Goal: Information Seeking & Learning: Find specific fact

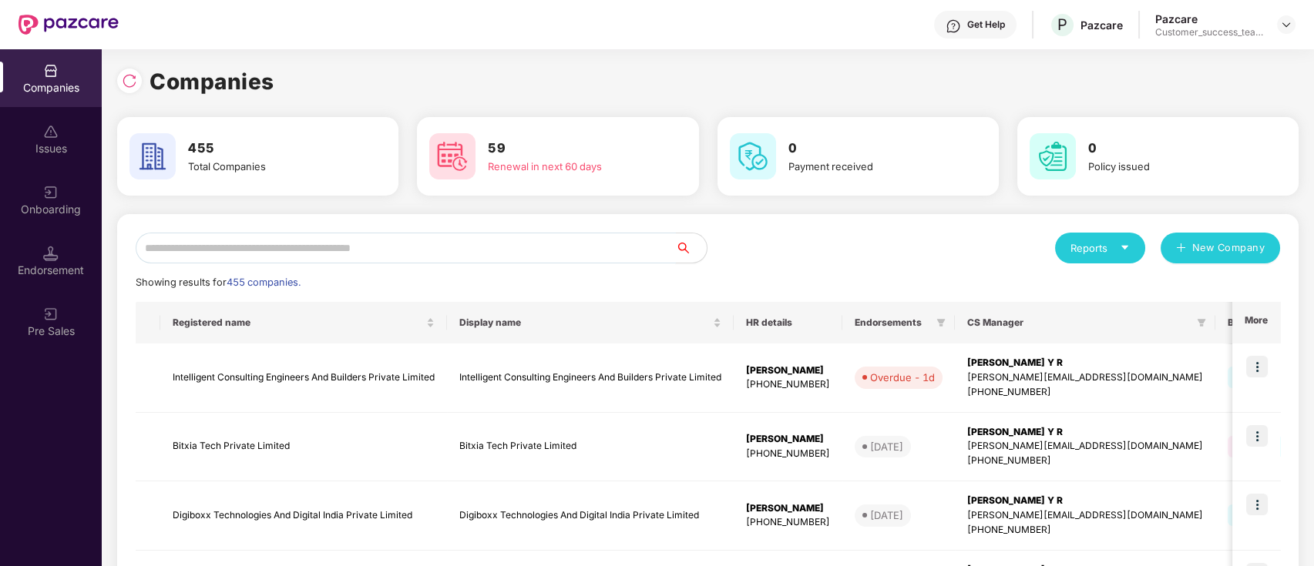
click at [401, 249] on input "text" at bounding box center [406, 248] width 540 height 31
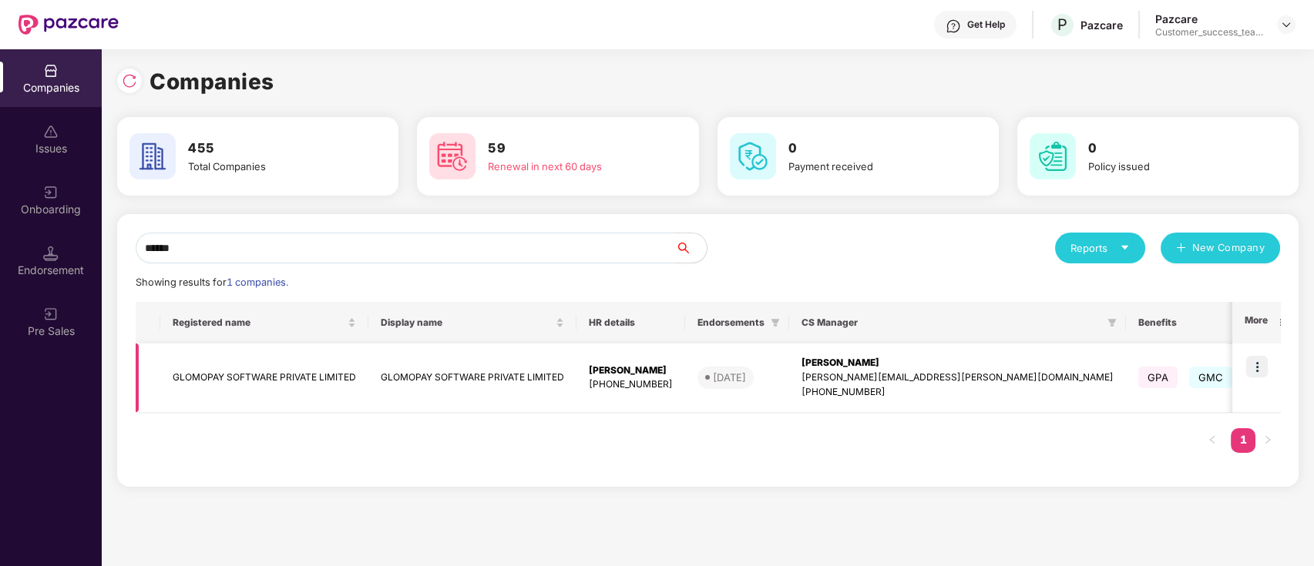
type input "******"
click at [1248, 397] on td at bounding box center [1256, 378] width 48 height 69
click at [1262, 365] on img at bounding box center [1257, 367] width 22 height 22
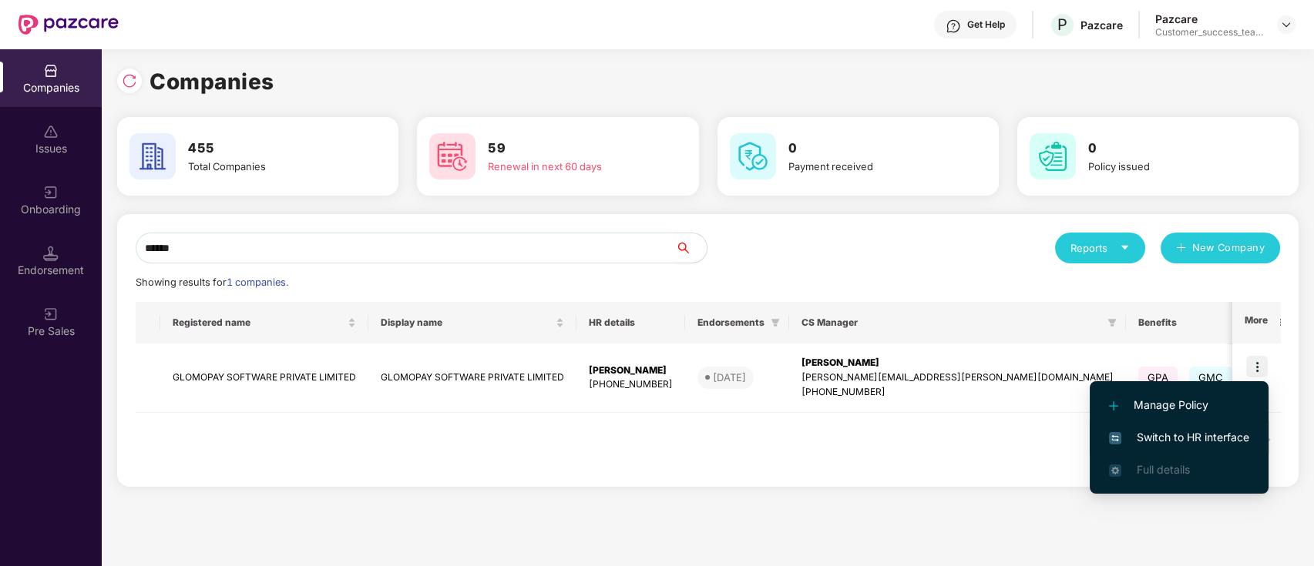
click at [1161, 438] on span "Switch to HR interface" at bounding box center [1179, 437] width 140 height 17
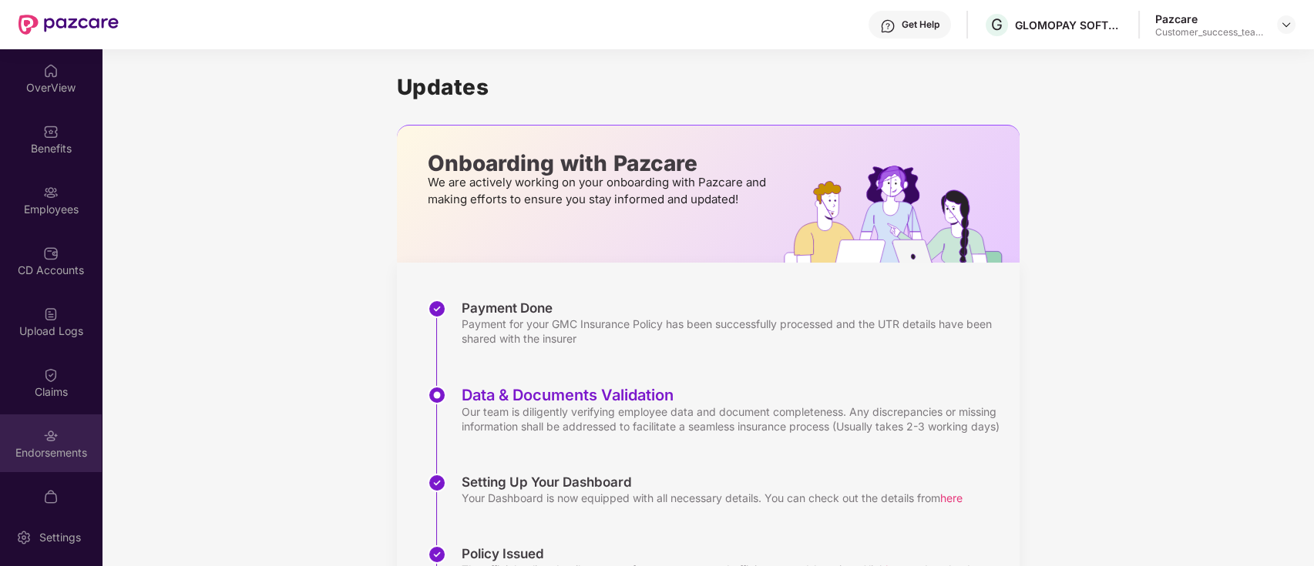
click at [69, 432] on div "Endorsements" at bounding box center [51, 444] width 102 height 58
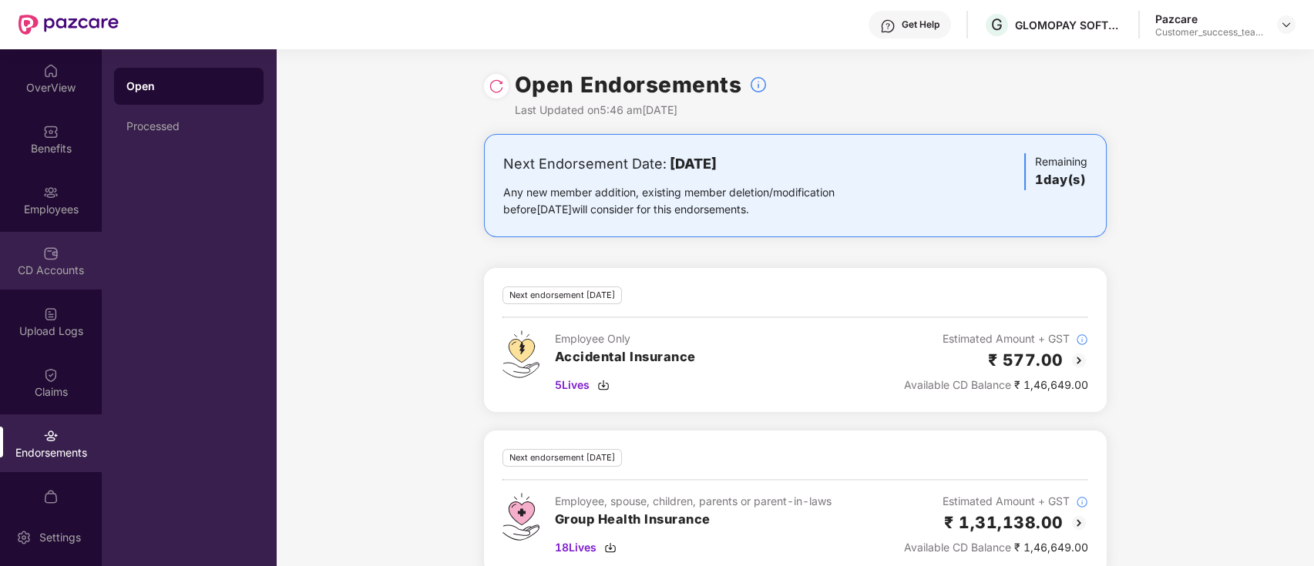
click at [73, 259] on div "CD Accounts" at bounding box center [51, 261] width 102 height 58
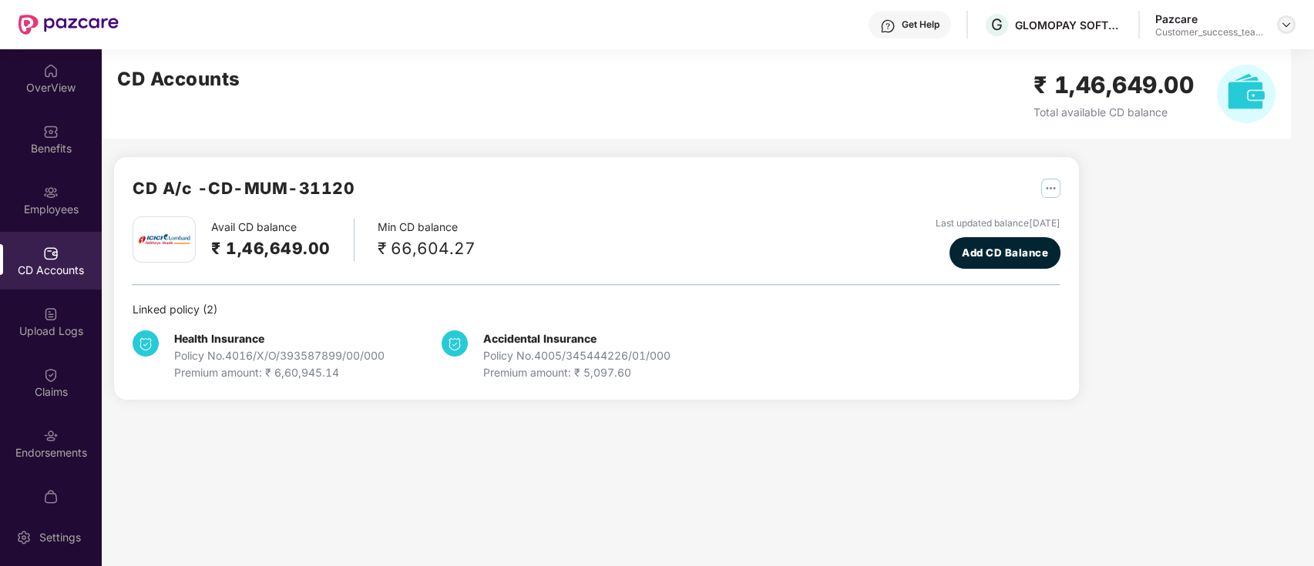
click at [1289, 22] on img at bounding box center [1286, 24] width 12 height 12
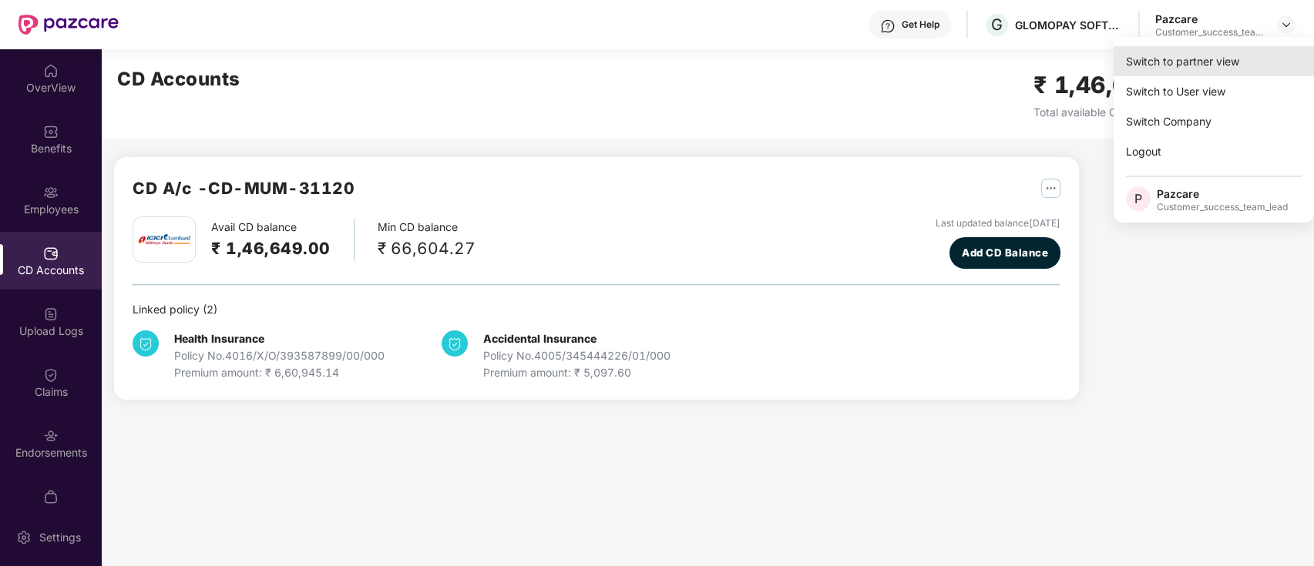
click at [1262, 62] on div "Switch to partner view" at bounding box center [1214, 61] width 200 height 30
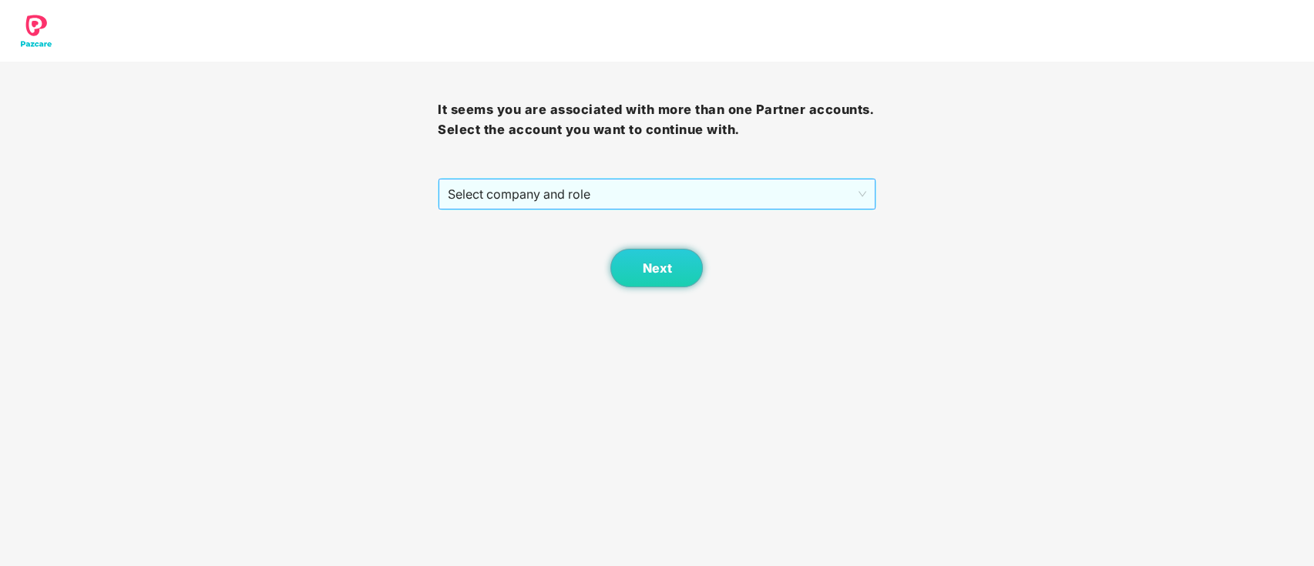
click at [691, 194] on span "Select company and role" at bounding box center [657, 194] width 418 height 29
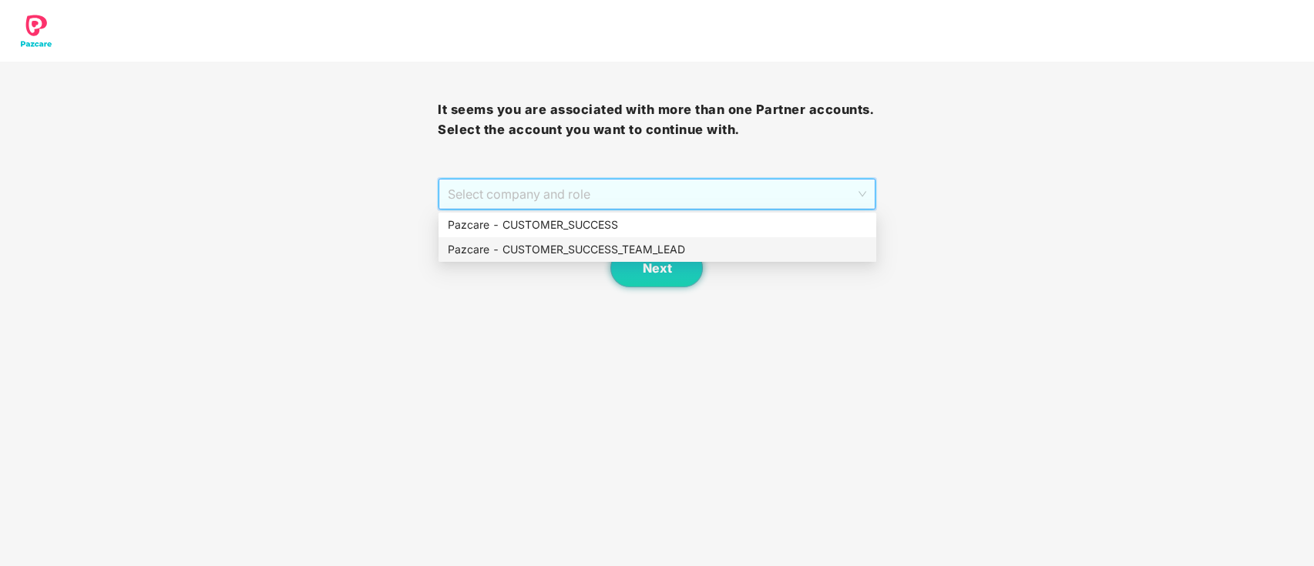
click at [657, 248] on div "Pazcare - CUSTOMER_SUCCESS_TEAM_LEAD" at bounding box center [657, 249] width 419 height 17
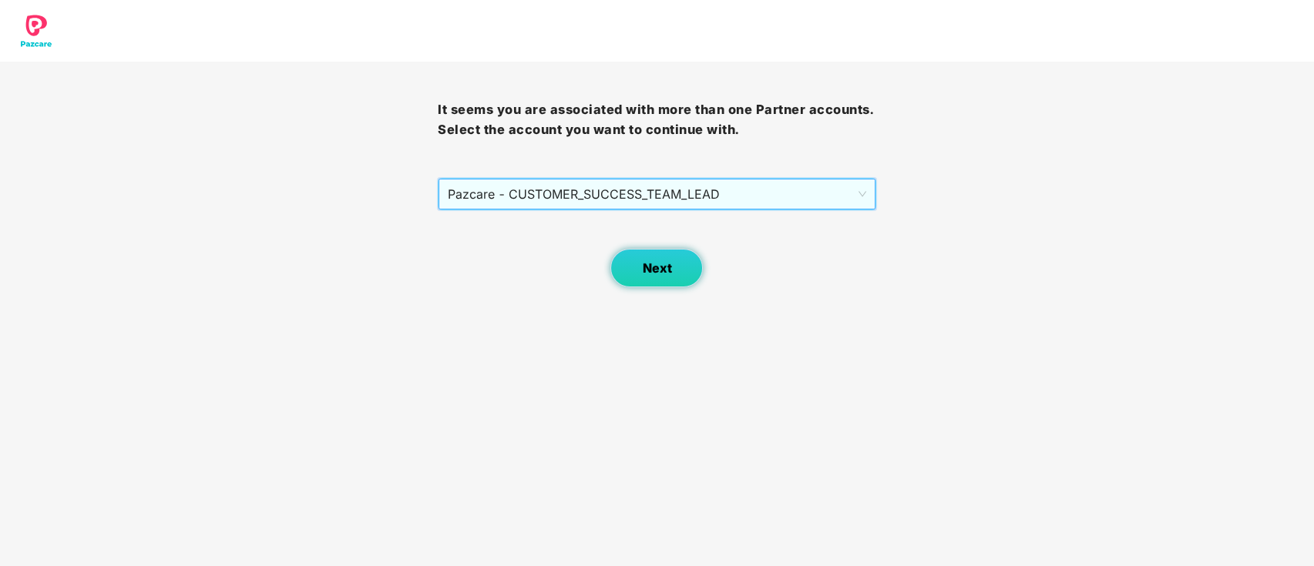
click at [669, 254] on button "Next" at bounding box center [656, 268] width 92 height 39
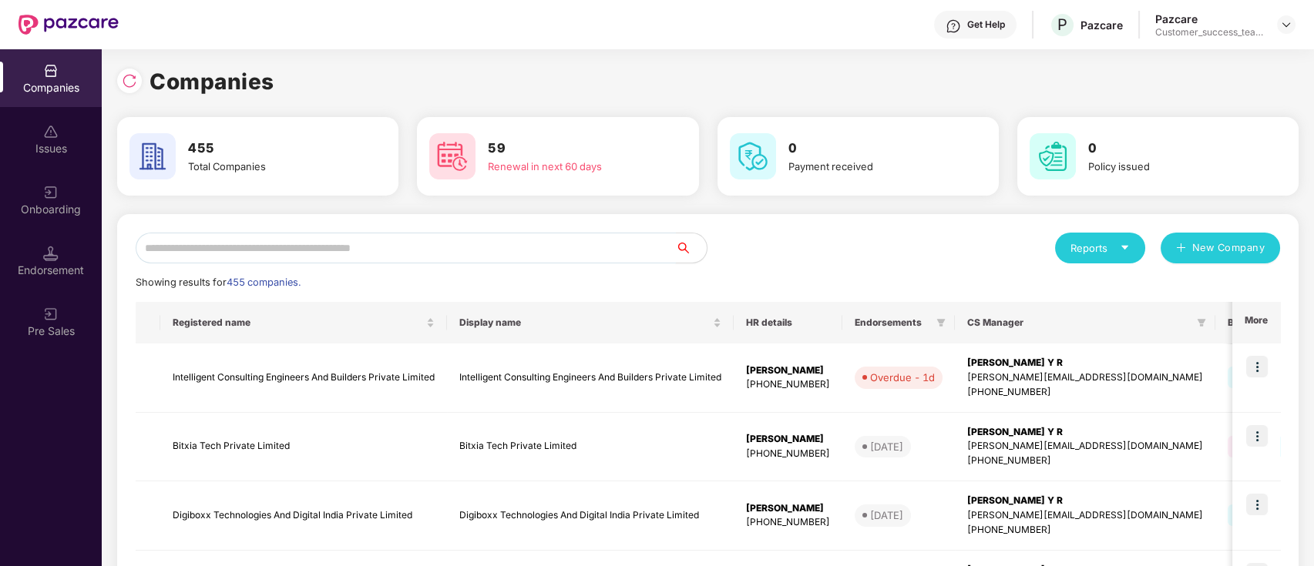
click at [591, 250] on input "text" at bounding box center [406, 248] width 540 height 31
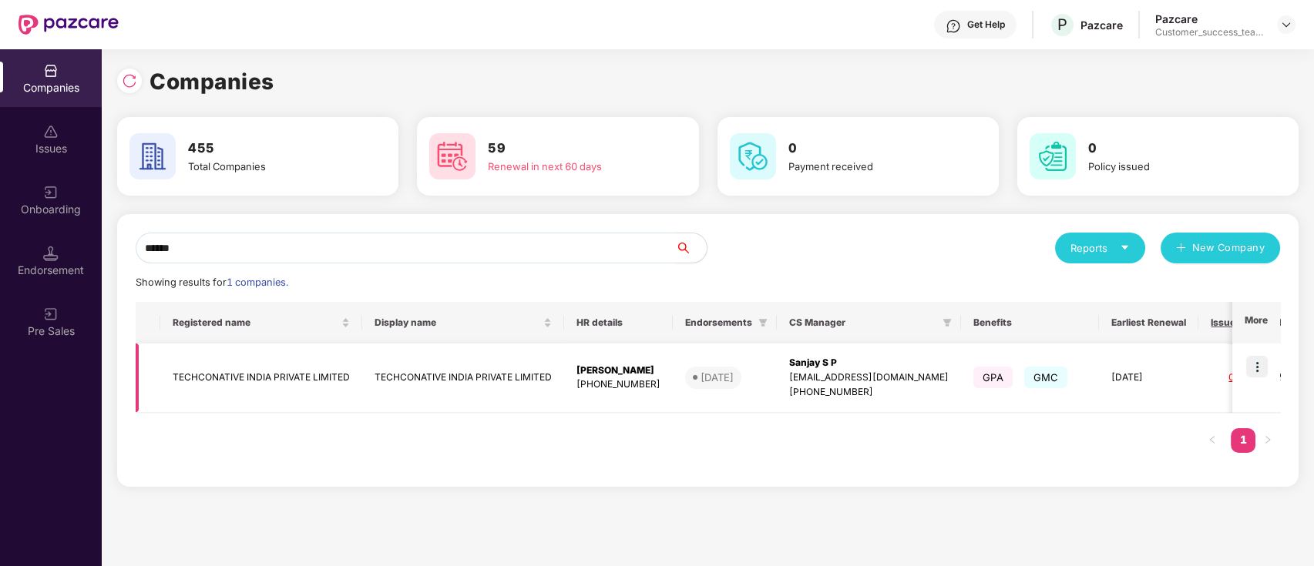
type input "******"
click at [1260, 367] on img at bounding box center [1257, 367] width 22 height 22
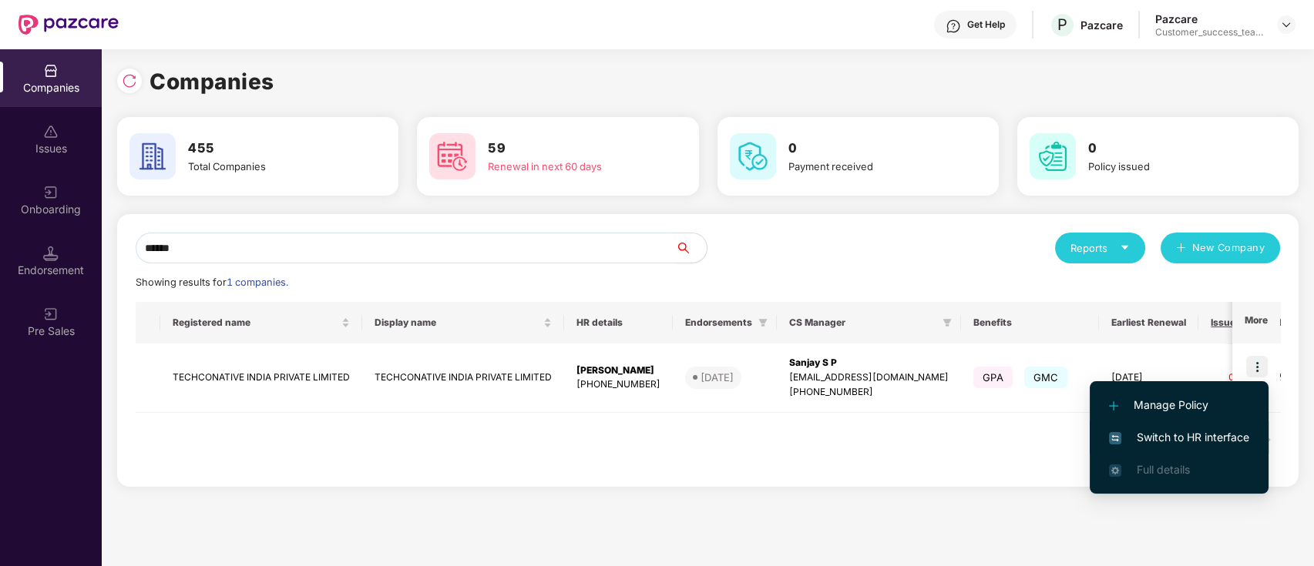
click at [1245, 431] on span "Switch to HR interface" at bounding box center [1179, 437] width 140 height 17
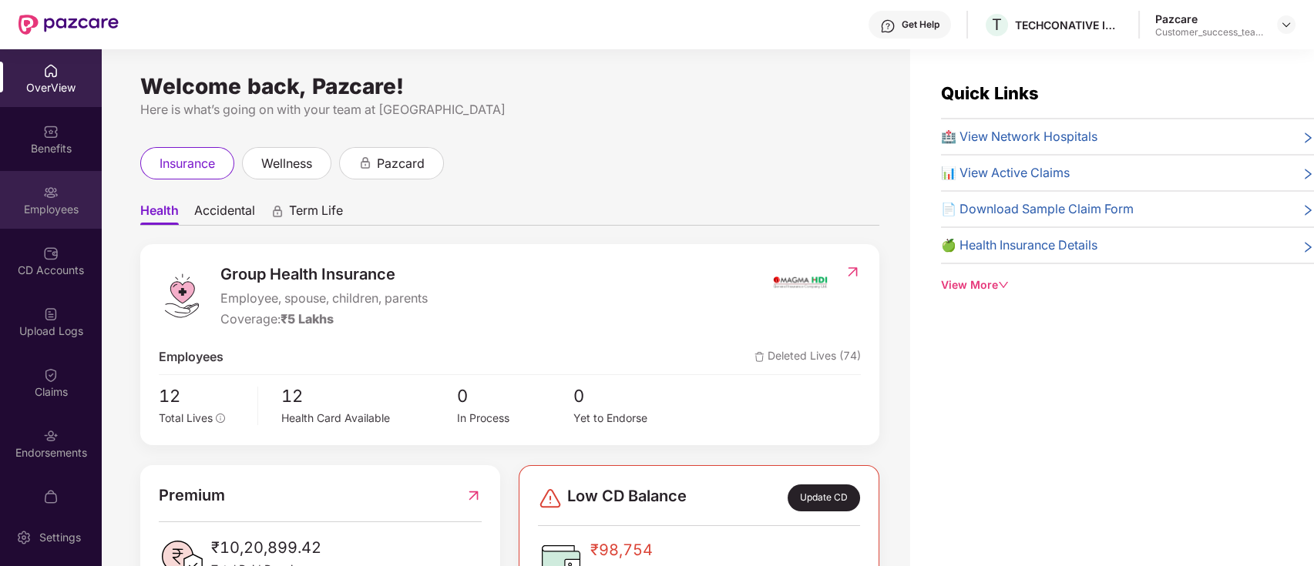
click at [59, 188] on div "Employees" at bounding box center [51, 200] width 102 height 58
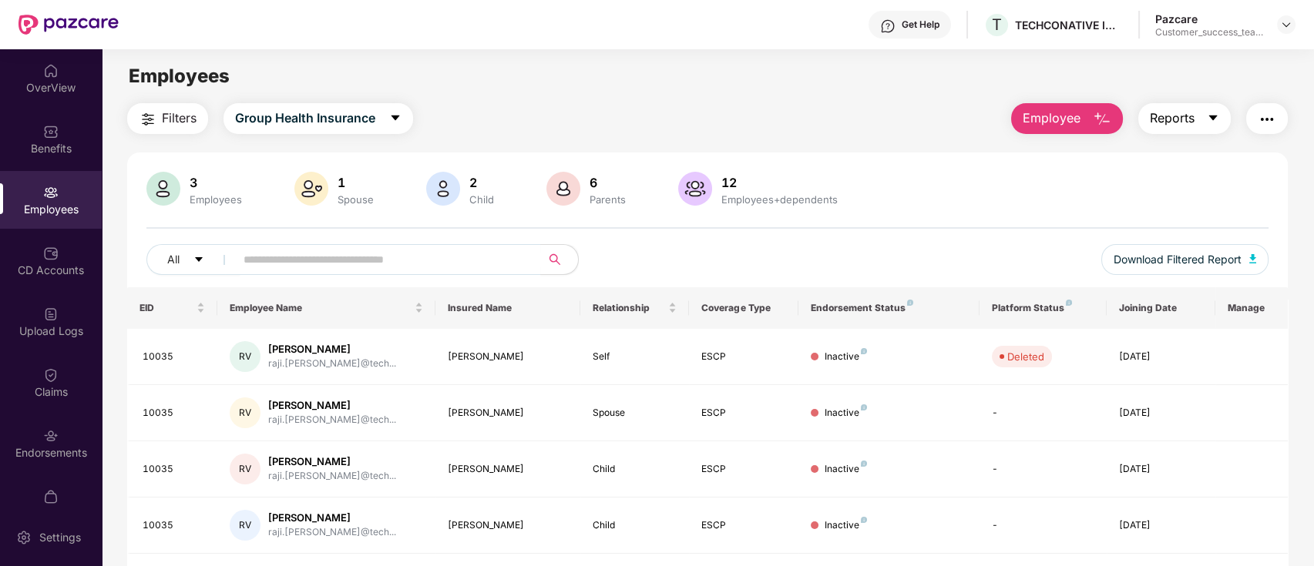
click at [1181, 123] on span "Reports" at bounding box center [1172, 118] width 45 height 19
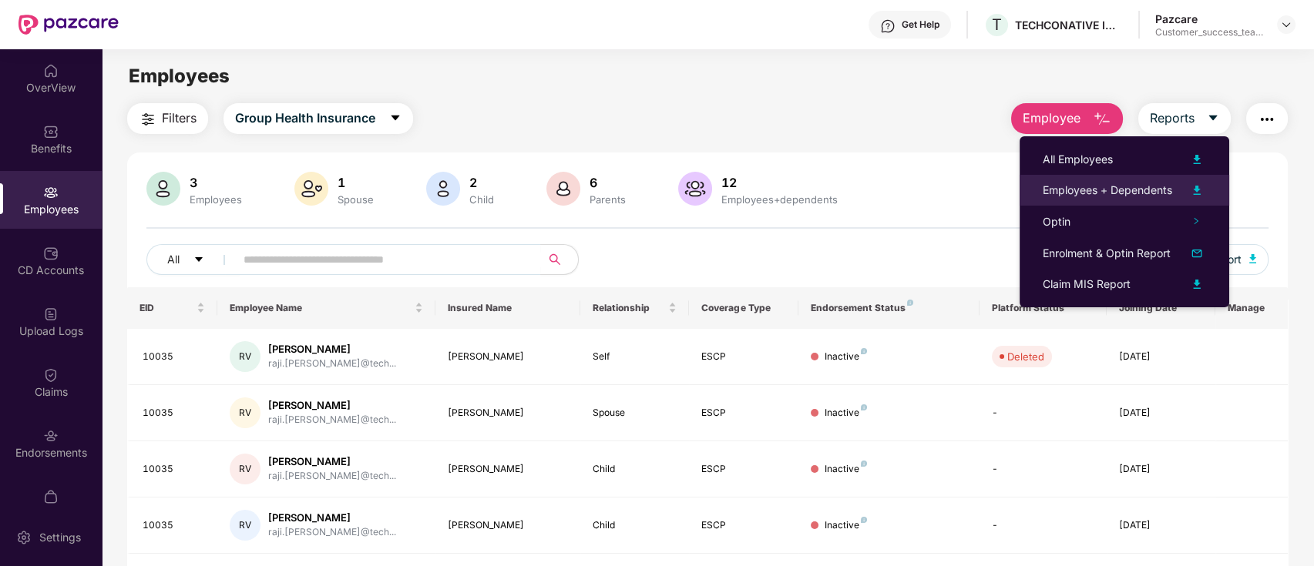
click at [1099, 194] on div "Employees + Dependents" at bounding box center [1107, 190] width 129 height 17
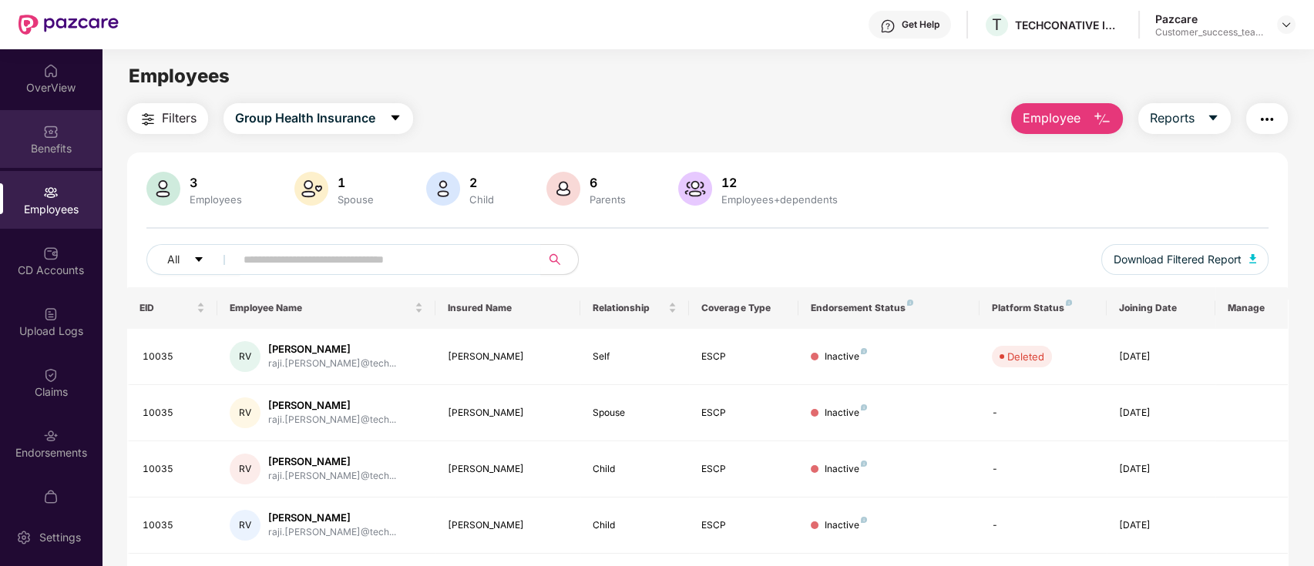
click at [52, 139] on div "Benefits" at bounding box center [51, 139] width 102 height 58
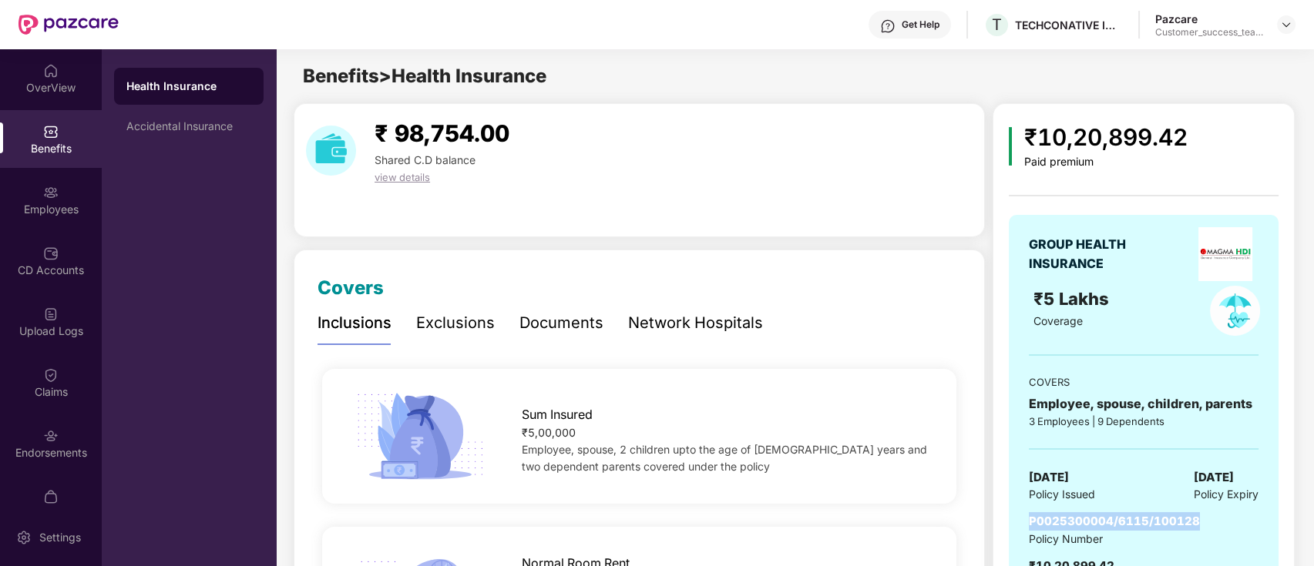
drag, startPoint x: 1208, startPoint y: 521, endPoint x: 1028, endPoint y: 521, distance: 179.6
click at [1029, 521] on div "P0025300004/6115/100128 Policy Number ₹10,20,899.42 Paid Premium" at bounding box center [1144, 551] width 230 height 79
copy span "P0025300004/6115/100128"
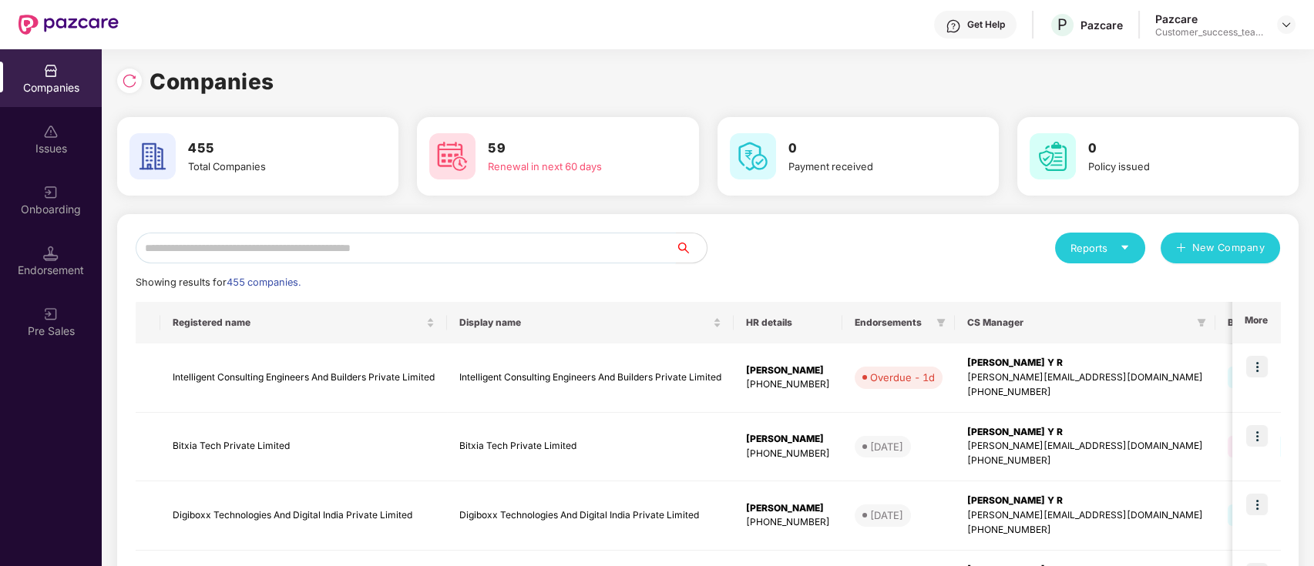
click at [292, 236] on input "text" at bounding box center [406, 248] width 540 height 31
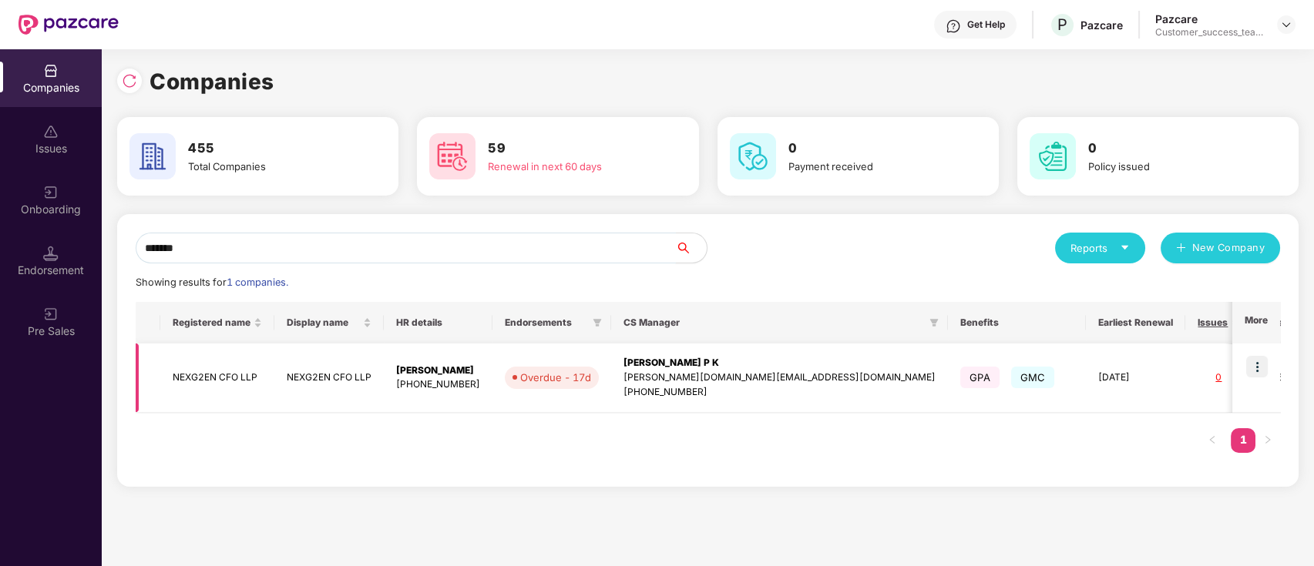
type input "*******"
click at [1256, 365] on img at bounding box center [1257, 367] width 22 height 22
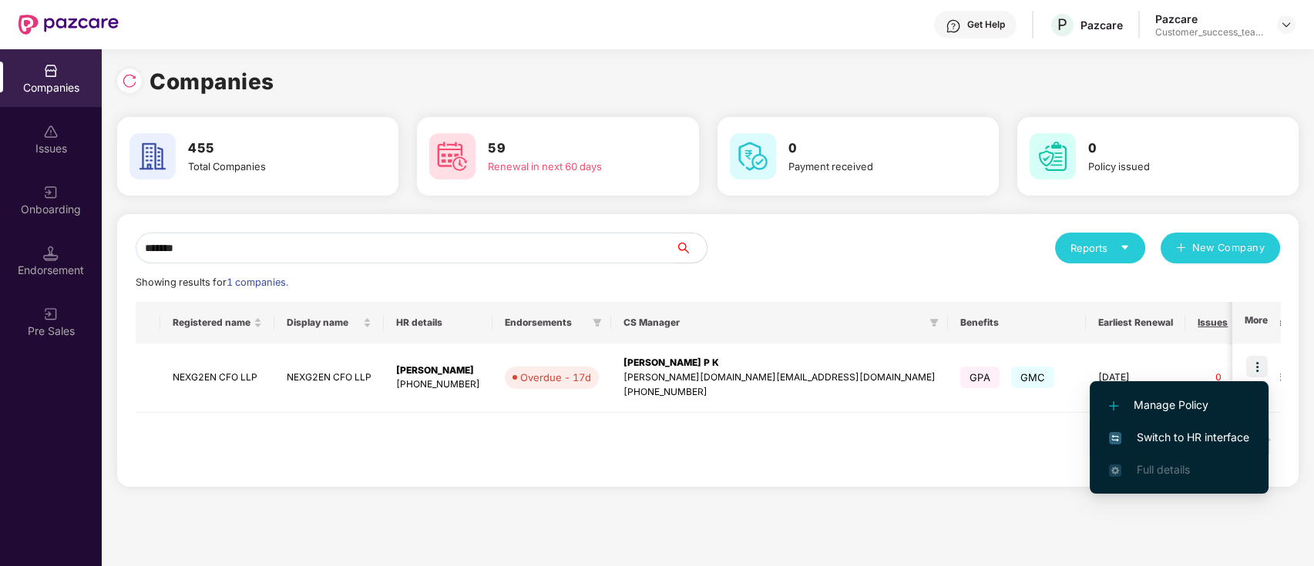
click at [1238, 431] on span "Switch to HR interface" at bounding box center [1179, 437] width 140 height 17
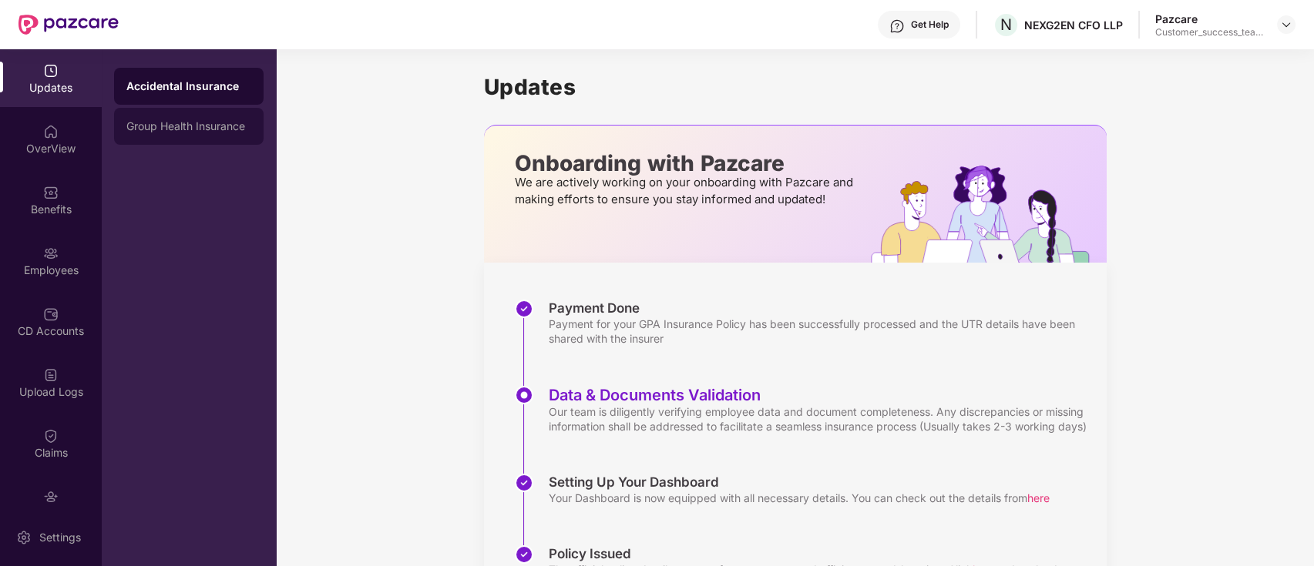
click at [153, 129] on div "Group Health Insurance" at bounding box center [188, 126] width 125 height 12
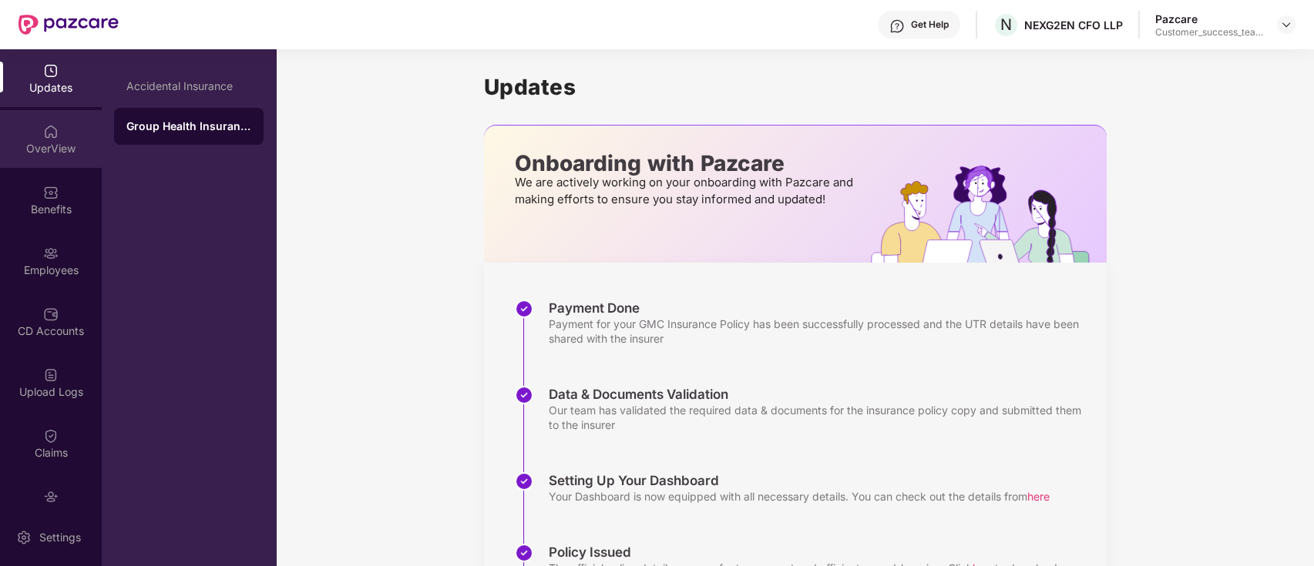
click at [66, 156] on div "OverView" at bounding box center [51, 139] width 102 height 58
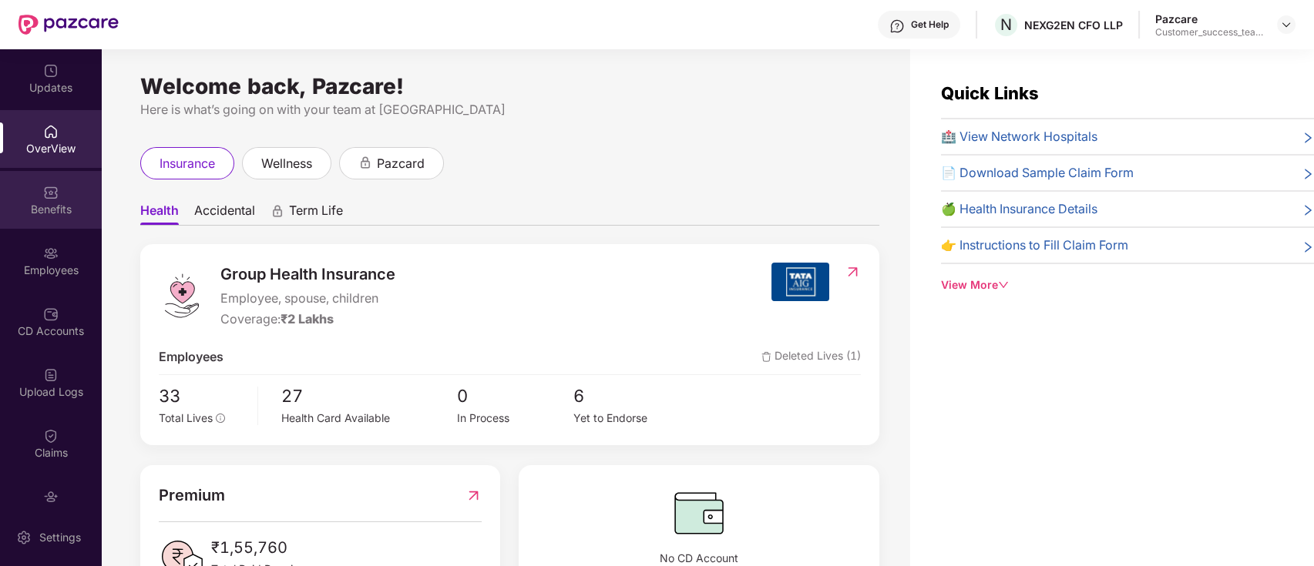
click at [35, 193] on div "Benefits" at bounding box center [51, 200] width 102 height 58
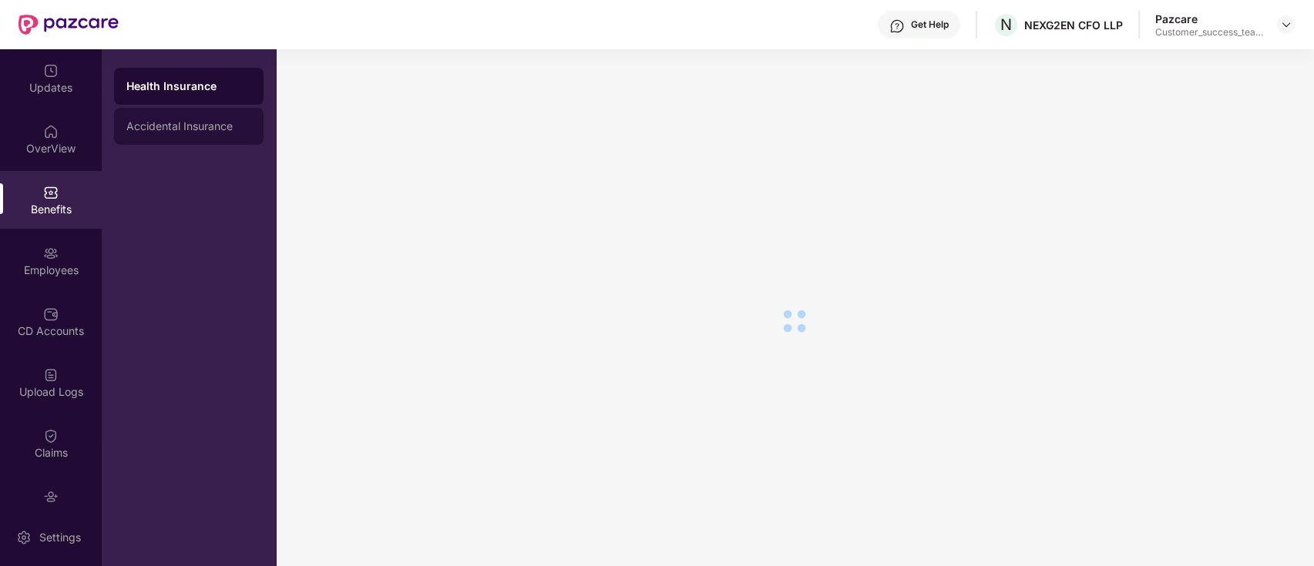
click at [153, 132] on div "Accidental Insurance" at bounding box center [188, 126] width 125 height 12
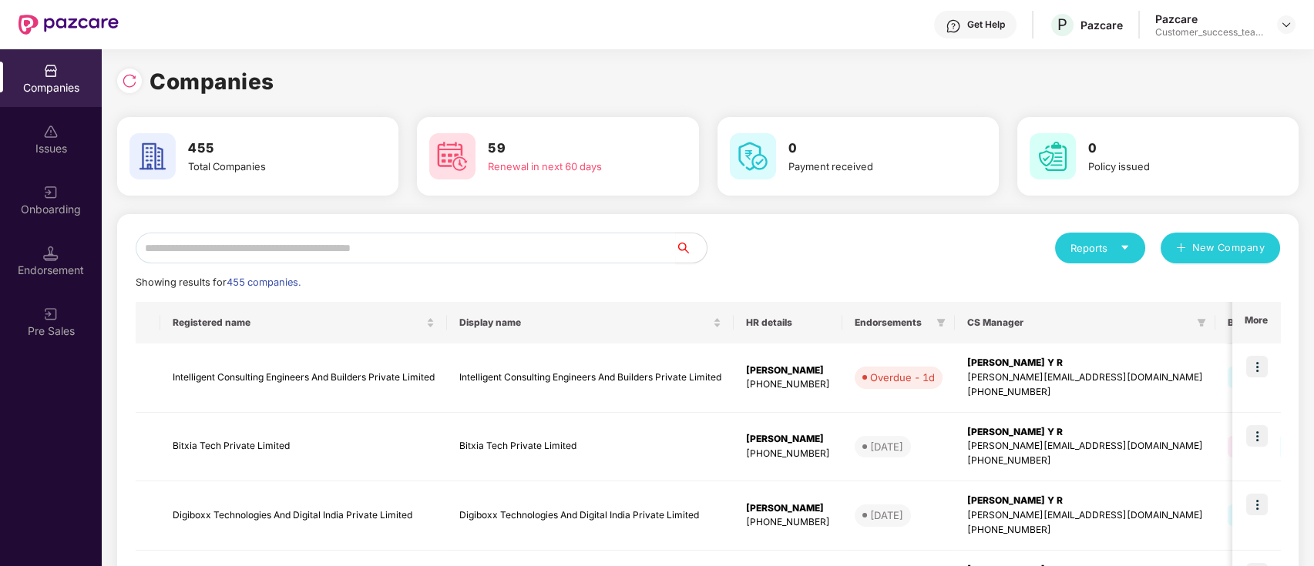
click at [66, 230] on div "Companies Issues Onboarding Endorsement Pre Sales" at bounding box center [51, 201] width 102 height 304
click at [73, 187] on div "Onboarding" at bounding box center [51, 200] width 102 height 58
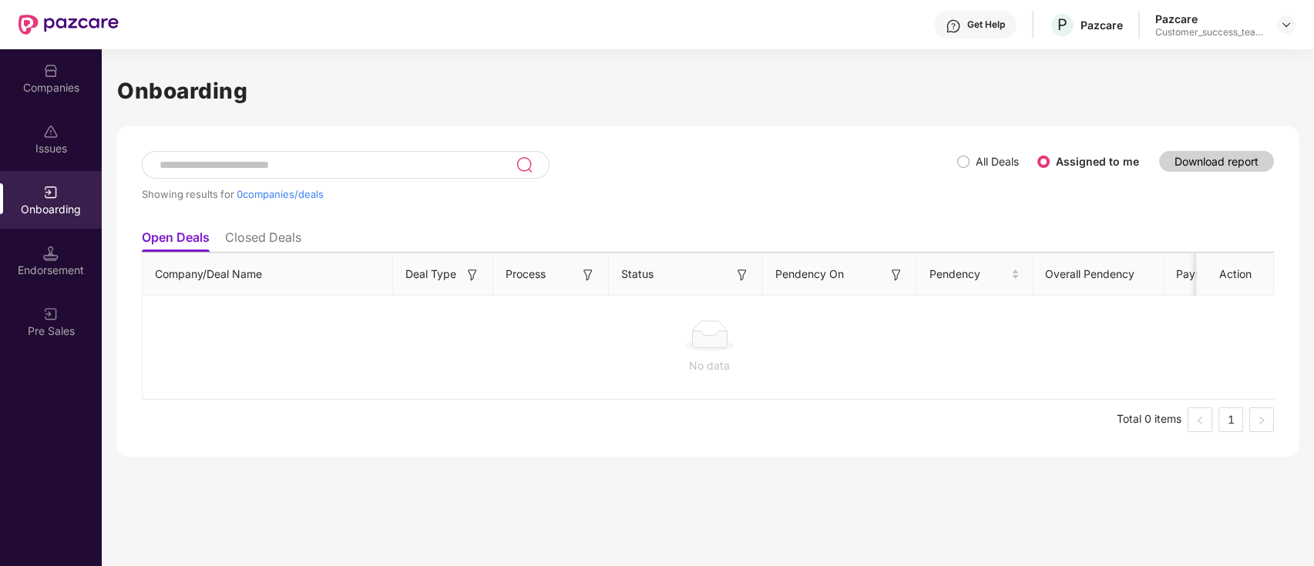
click at [972, 167] on span "All Deals" at bounding box center [997, 161] width 55 height 17
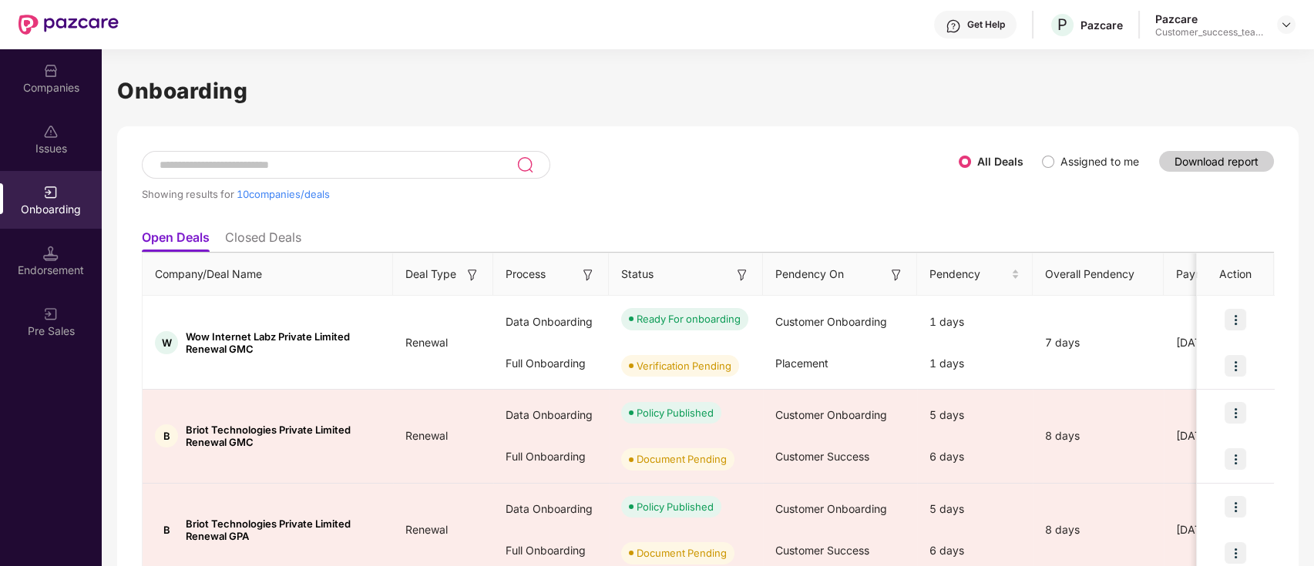
click at [331, 159] on input at bounding box center [337, 165] width 358 height 13
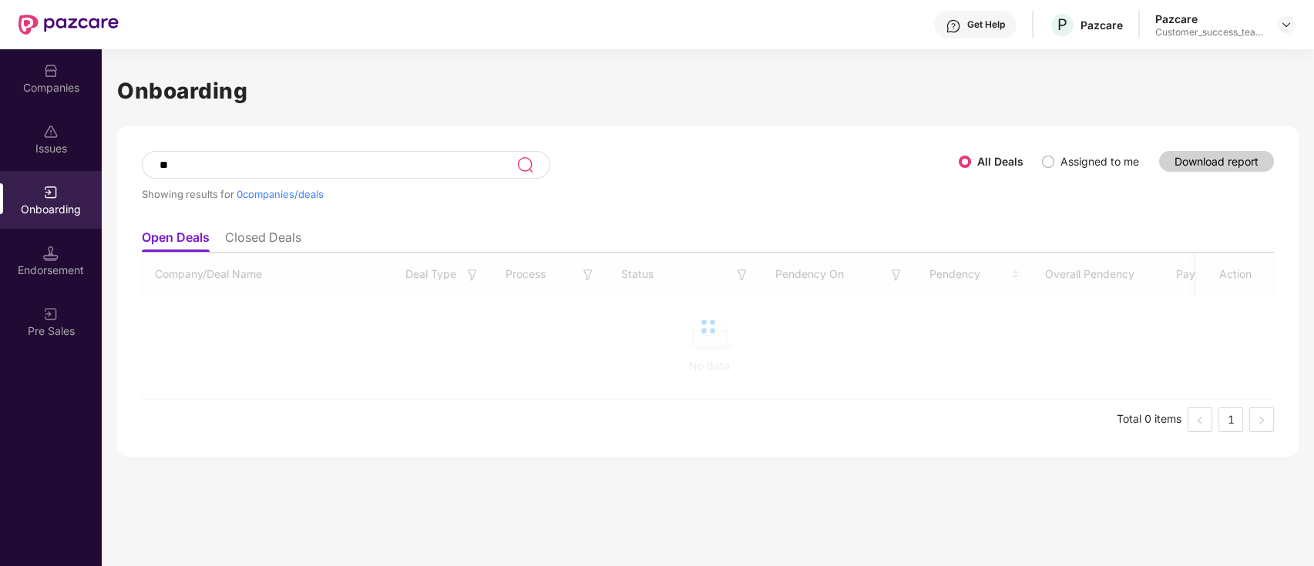
type input "*"
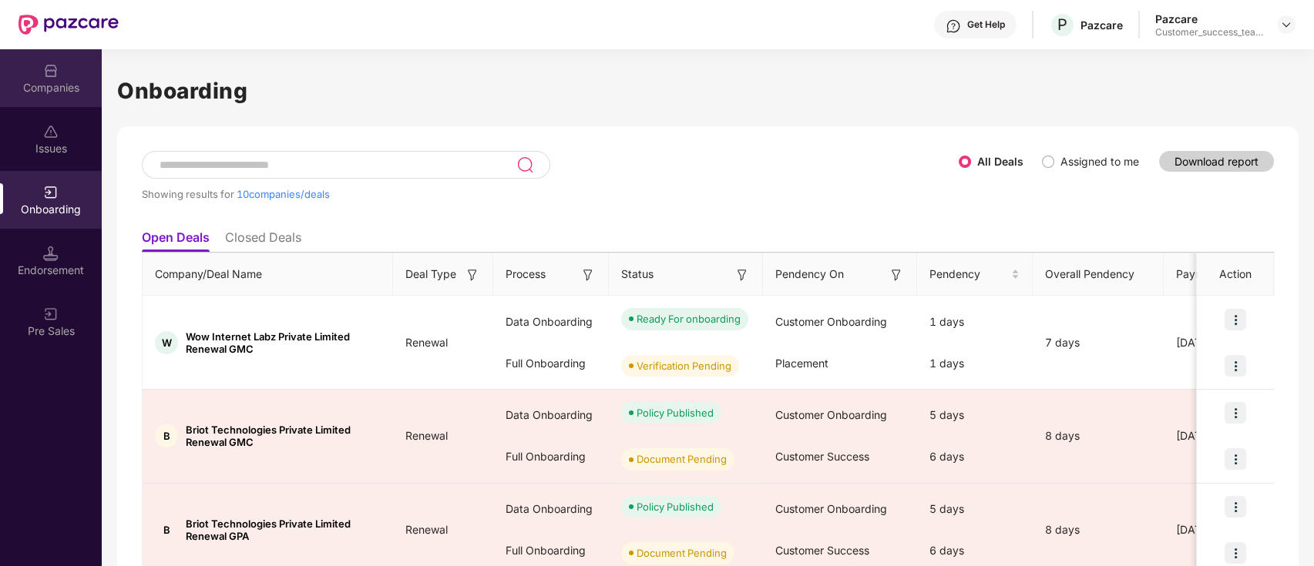
click at [71, 76] on div "Companies" at bounding box center [51, 78] width 102 height 58
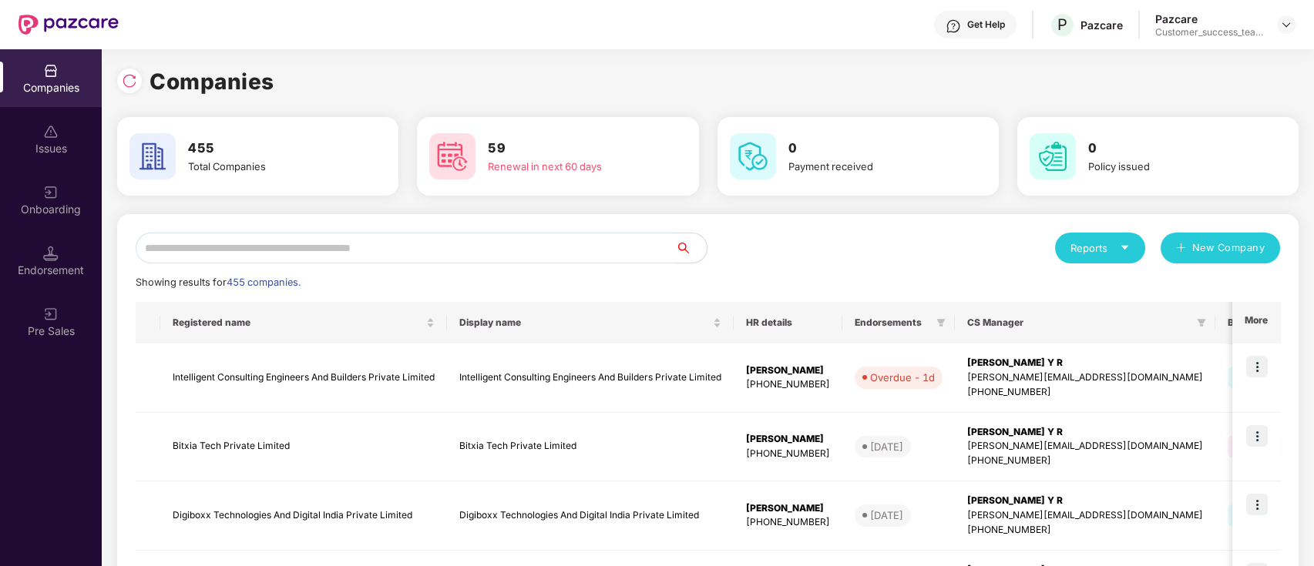
click at [560, 254] on input "text" at bounding box center [406, 248] width 540 height 31
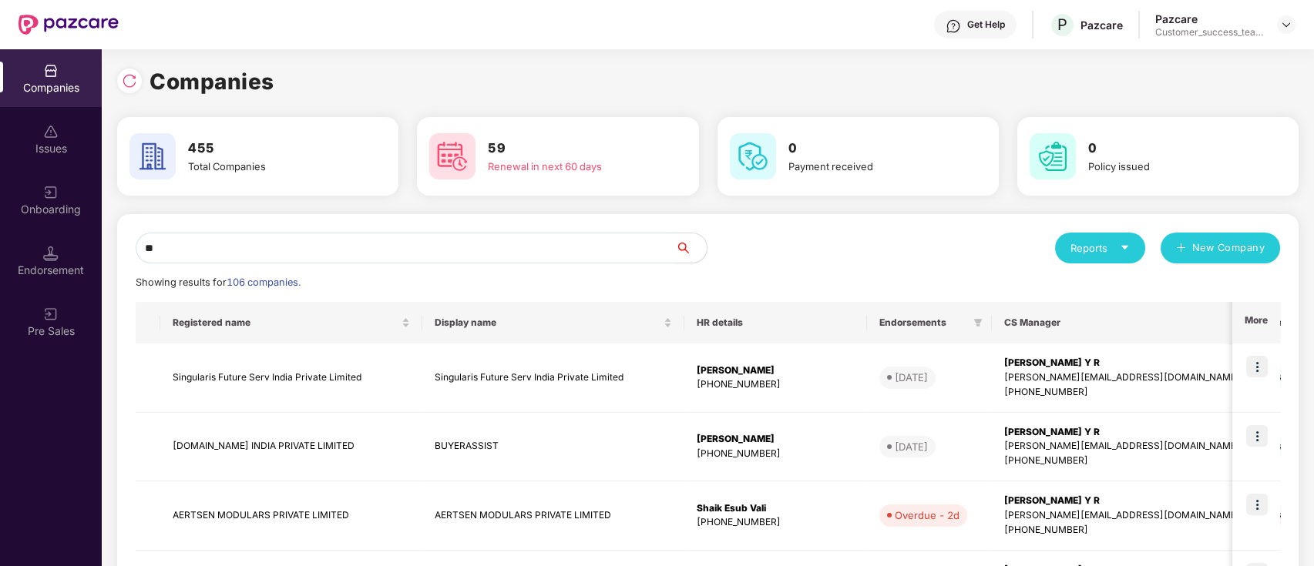
type input "*"
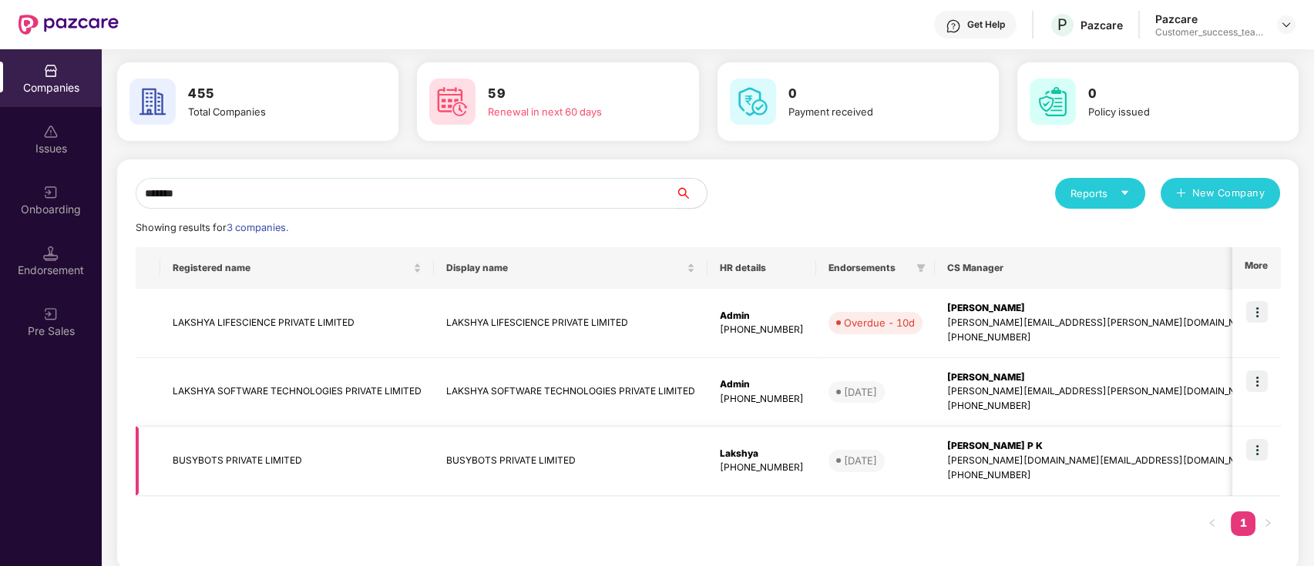
scroll to position [70, 0]
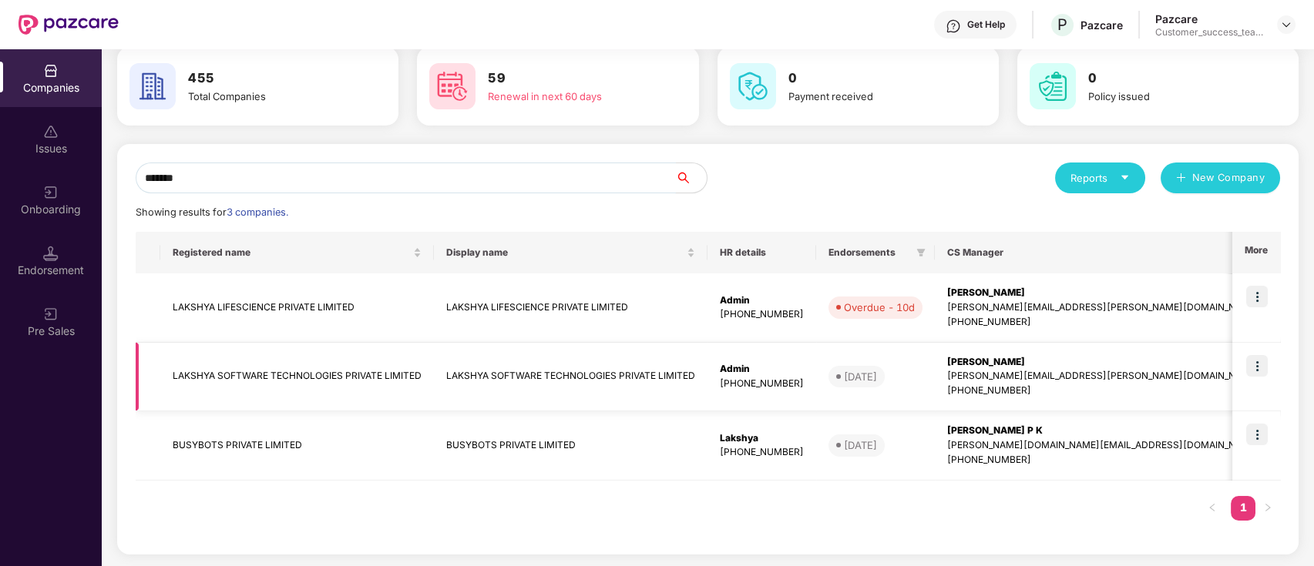
type input "*******"
click at [616, 372] on td "LAKSHYA SOFTWARE TECHNOLOGIES PRIVATE LIMITED" at bounding box center [571, 377] width 274 height 69
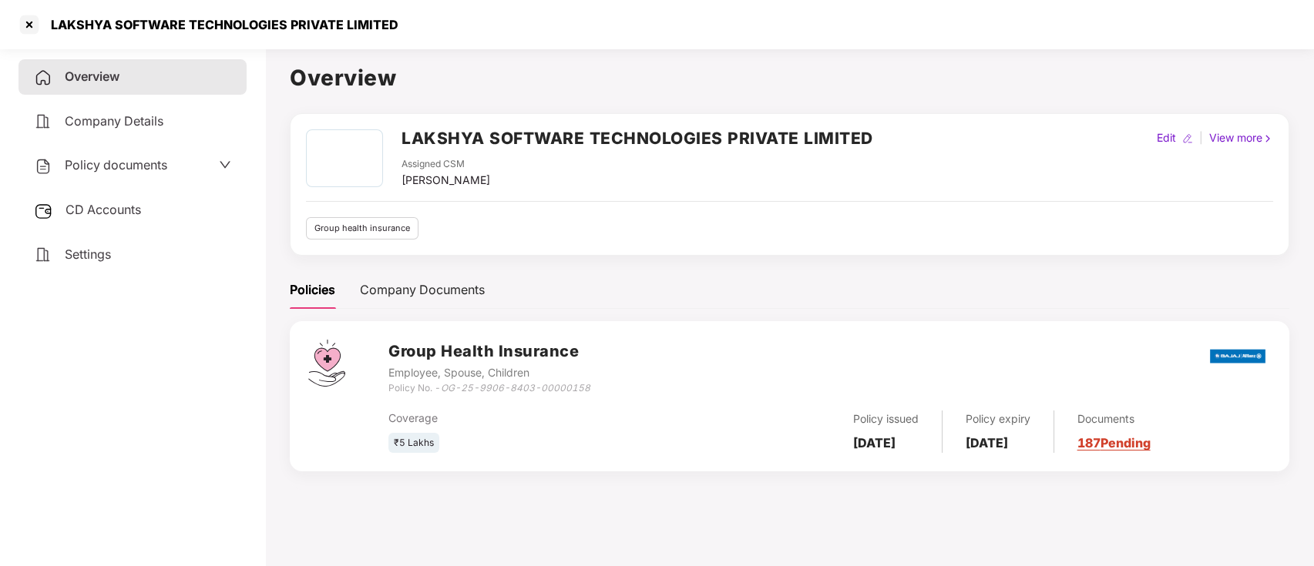
click at [203, 165] on div "Policy documents" at bounding box center [132, 166] width 197 height 20
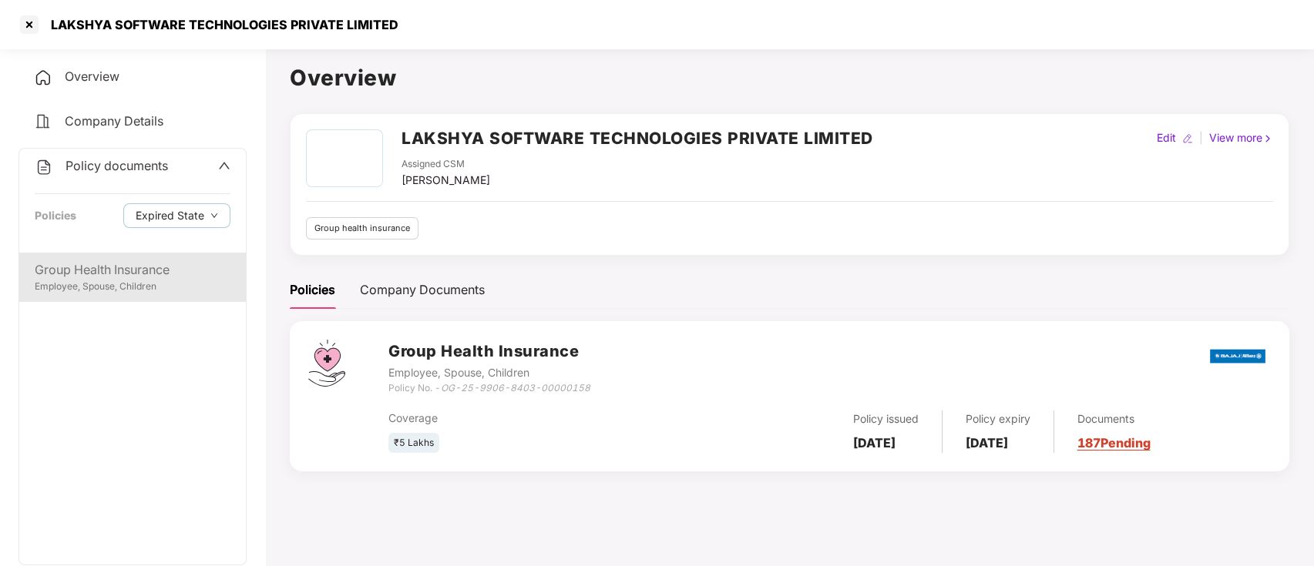
click at [196, 282] on div "Employee, Spouse, Children" at bounding box center [133, 287] width 196 height 15
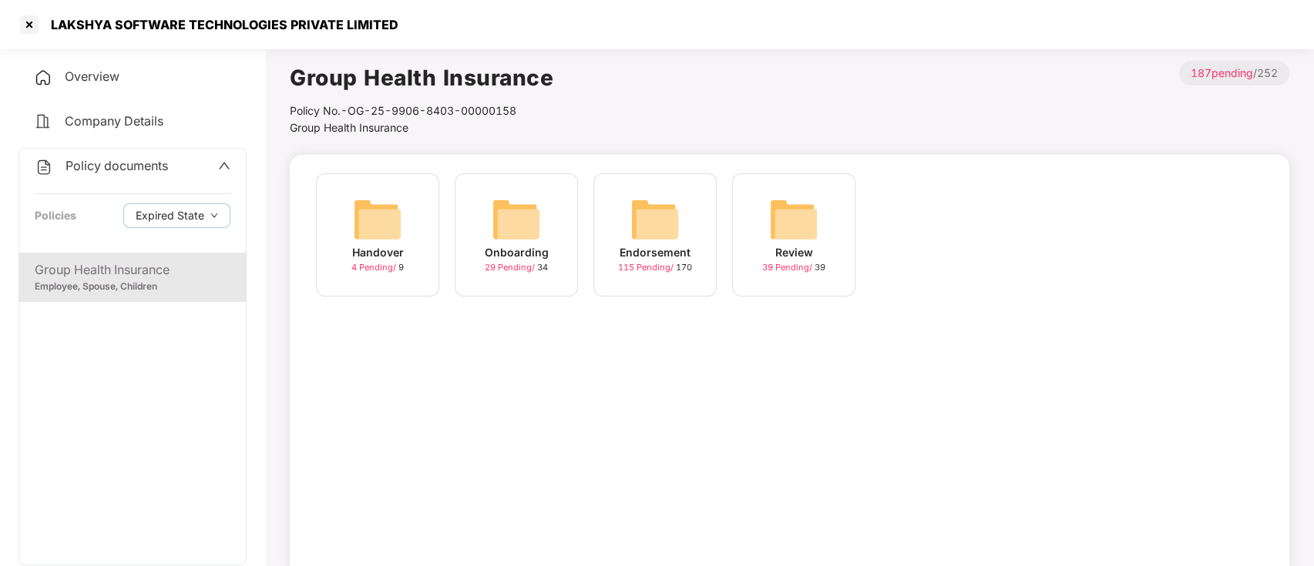
click at [514, 260] on div "Onboarding" at bounding box center [517, 252] width 64 height 17
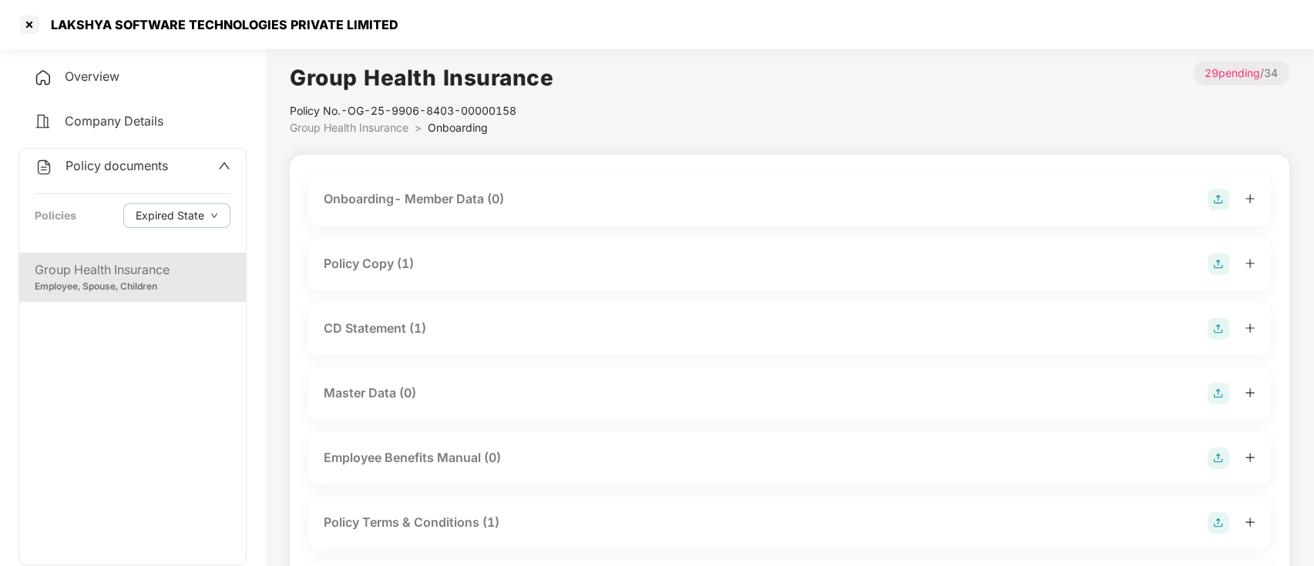
click at [336, 254] on div "Policy Copy (1)" at bounding box center [369, 263] width 90 height 19
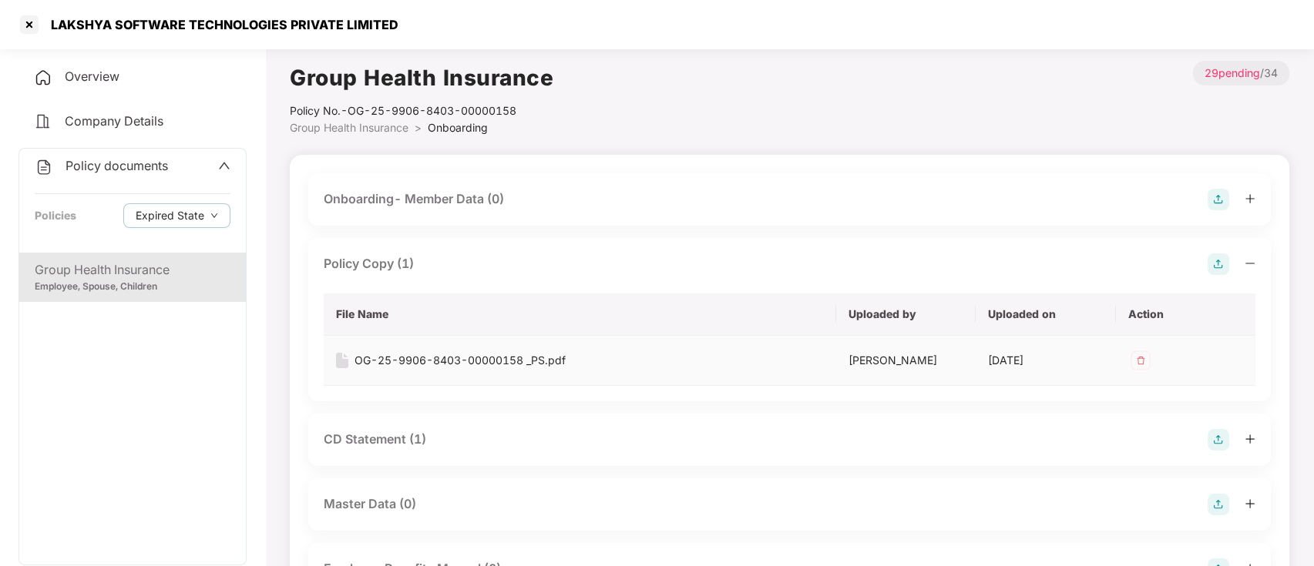
click at [490, 362] on div "OG-25-9906-8403-00000158 _PS.pdf" at bounding box center [460, 360] width 211 height 17
click at [29, 25] on div at bounding box center [29, 24] width 25 height 25
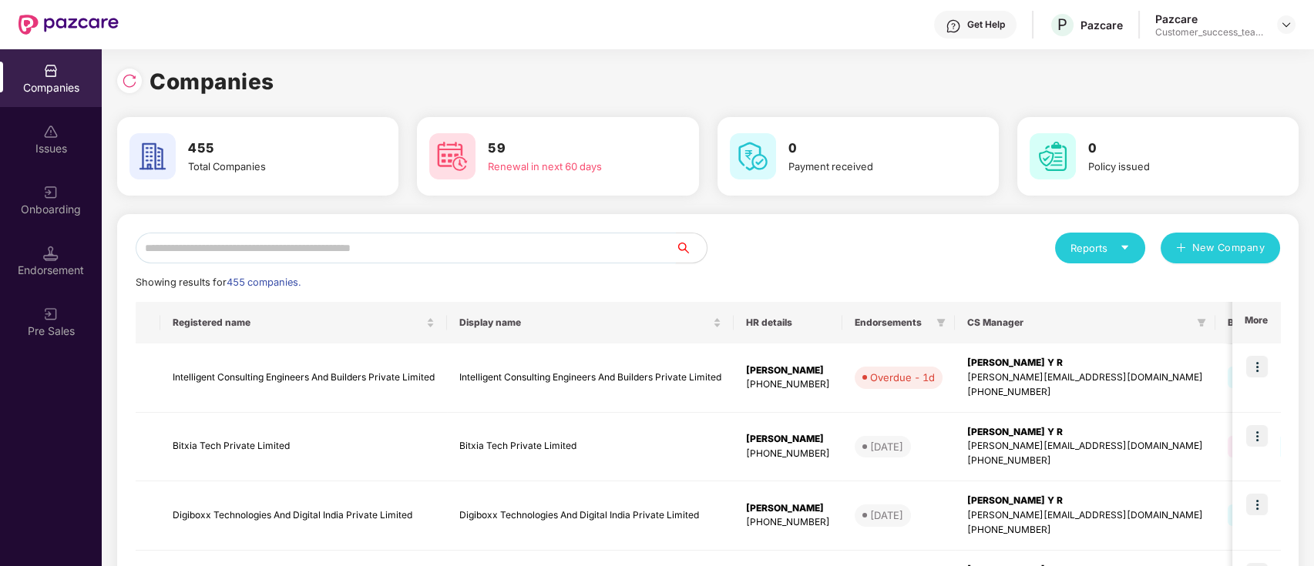
click at [376, 249] on input "text" at bounding box center [406, 248] width 540 height 31
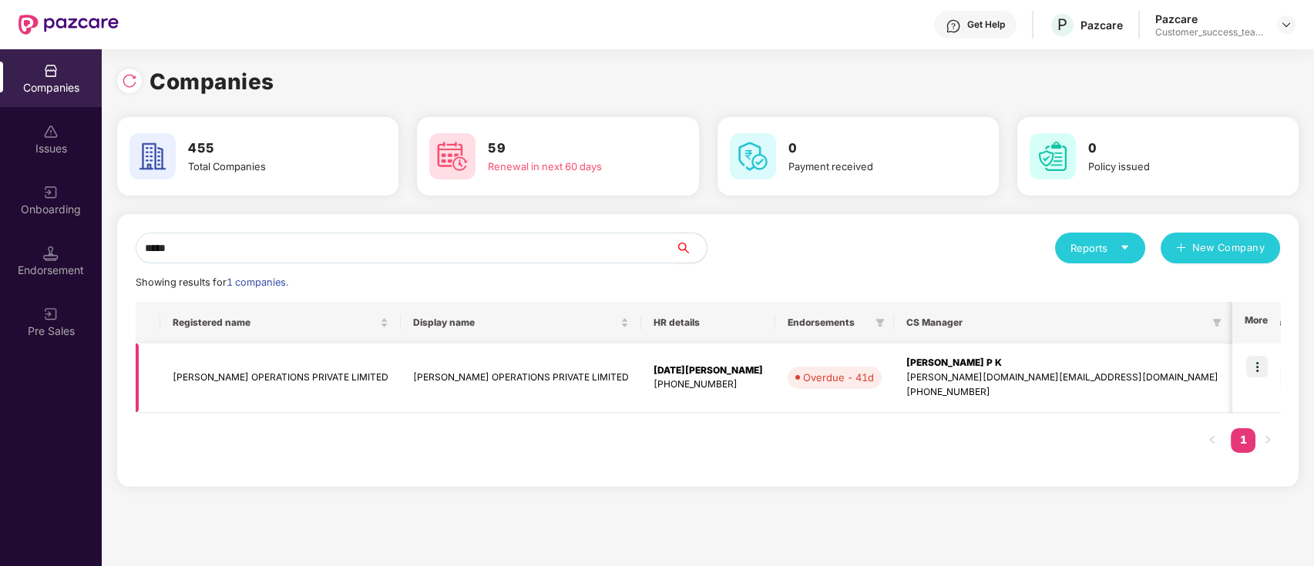
type input "*****"
click at [1239, 394] on td at bounding box center [1256, 378] width 48 height 69
click at [1261, 366] on img at bounding box center [1257, 367] width 22 height 22
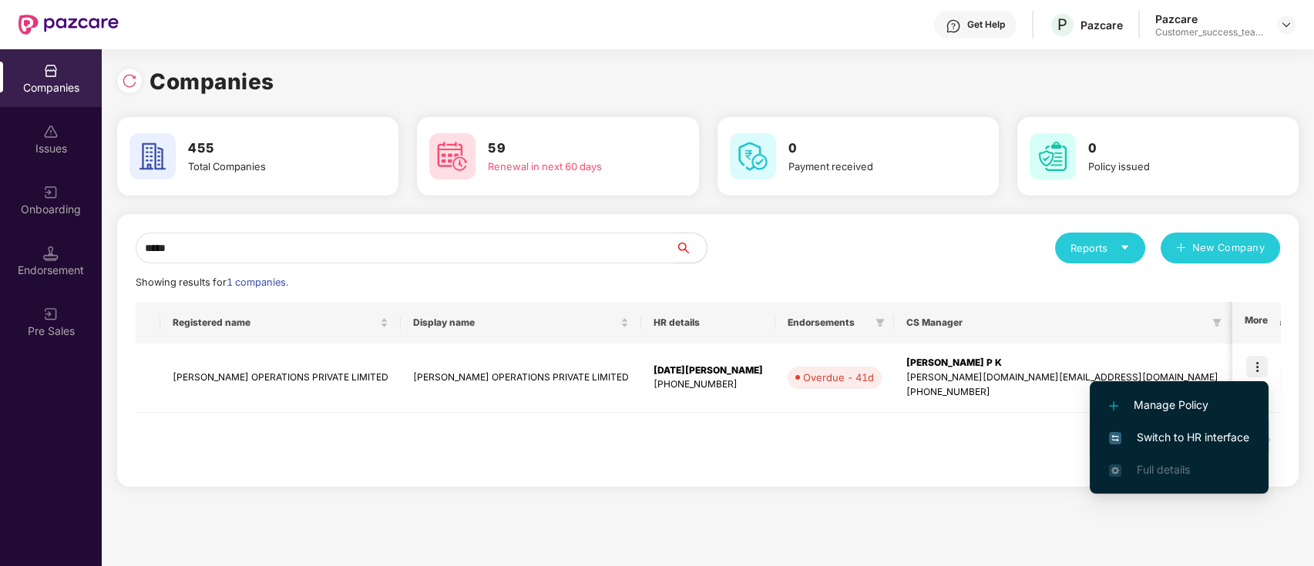
click at [1222, 435] on span "Switch to HR interface" at bounding box center [1179, 437] width 140 height 17
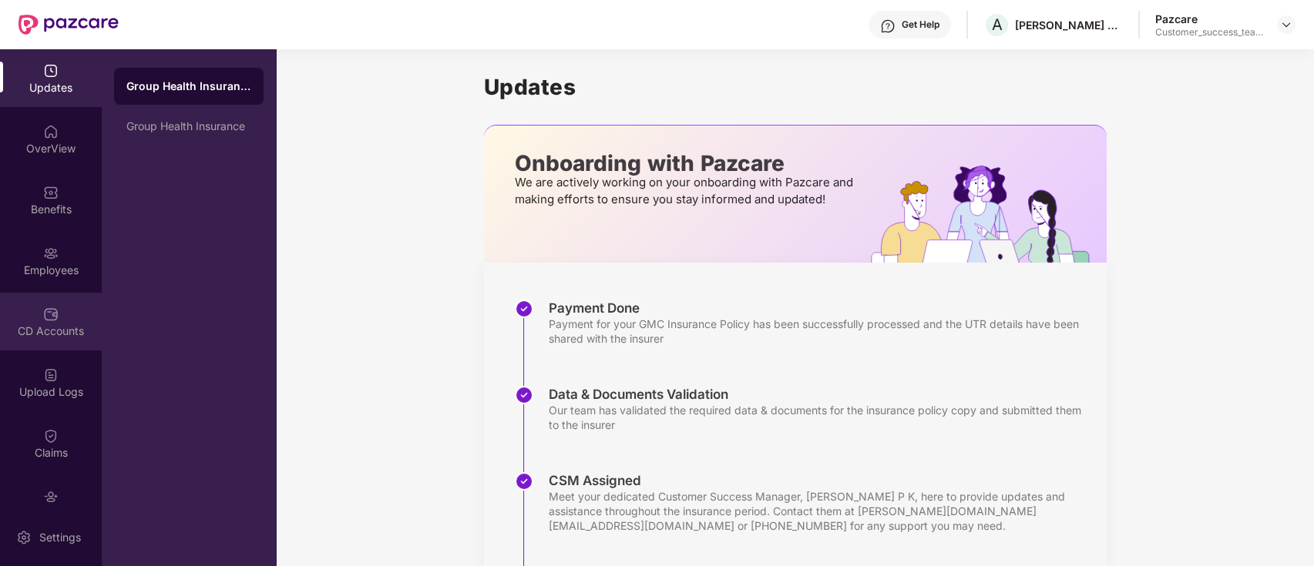
click at [24, 339] on div "CD Accounts" at bounding box center [51, 322] width 102 height 58
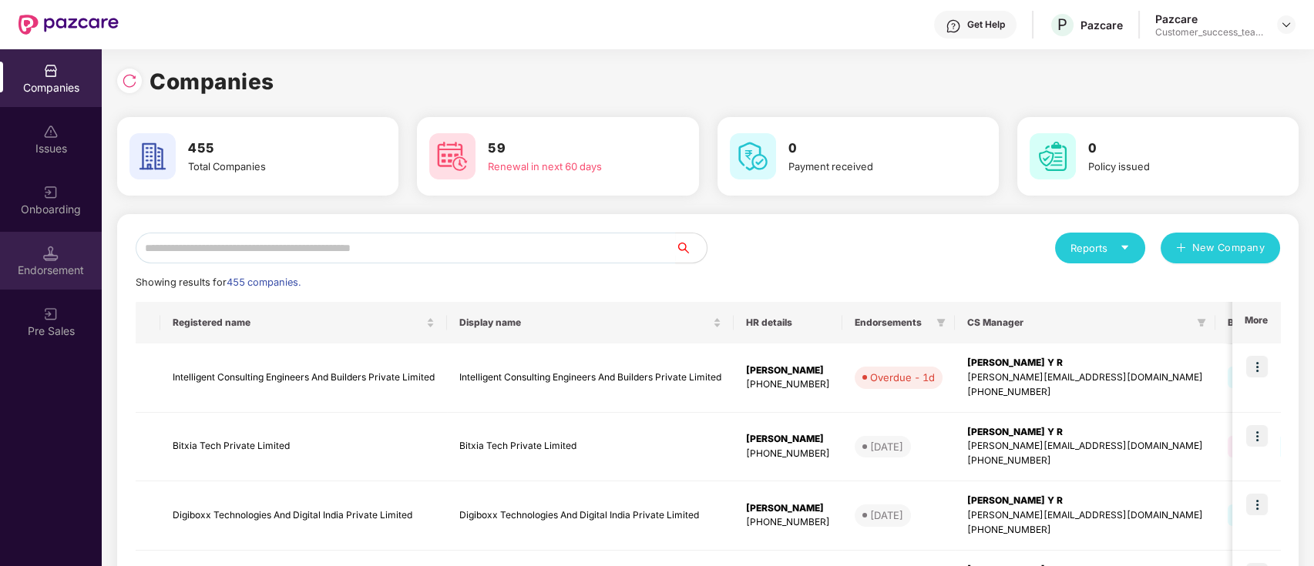
click at [53, 268] on div "Endorsement" at bounding box center [51, 270] width 102 height 15
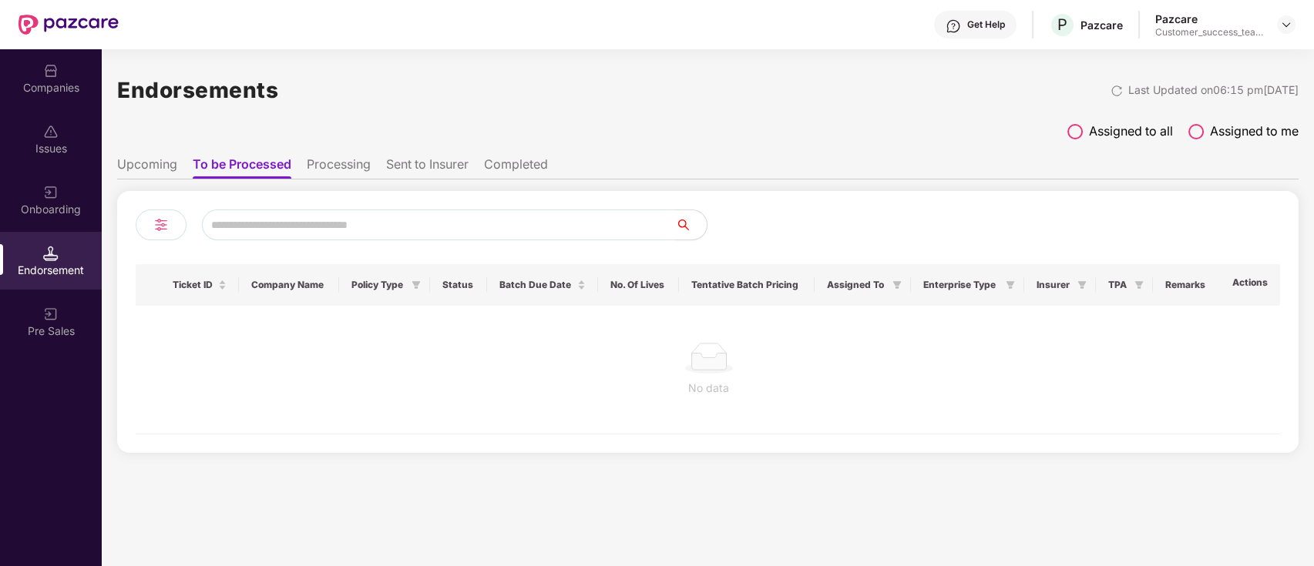
click at [1076, 136] on span at bounding box center [1074, 131] width 15 height 15
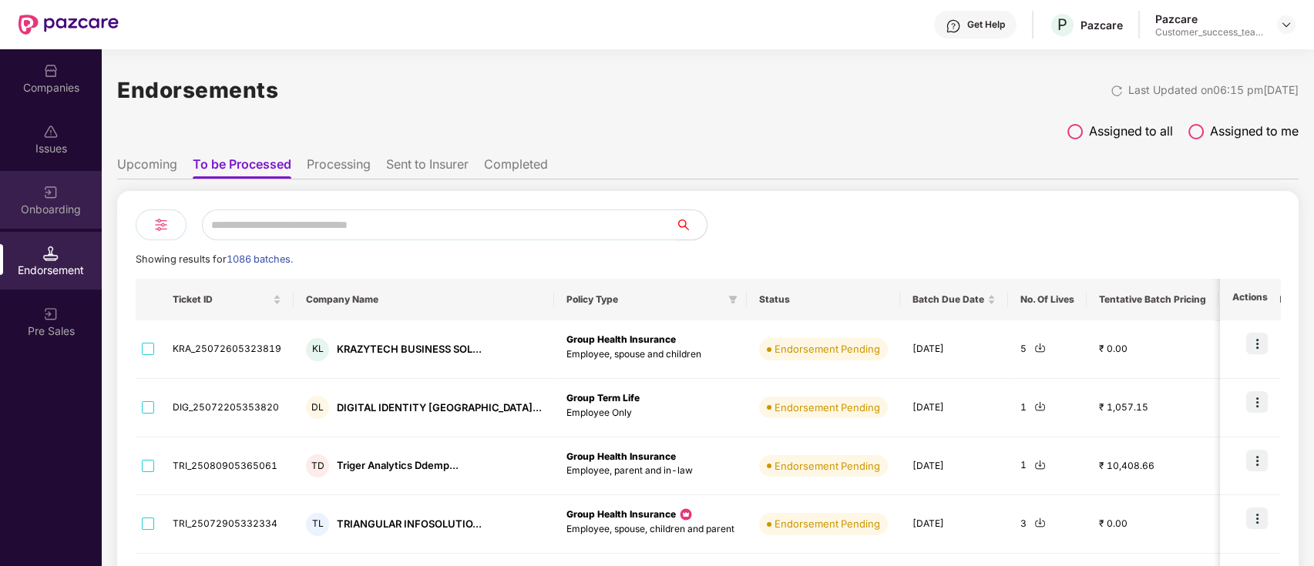
click at [54, 203] on div "Onboarding" at bounding box center [51, 209] width 102 height 15
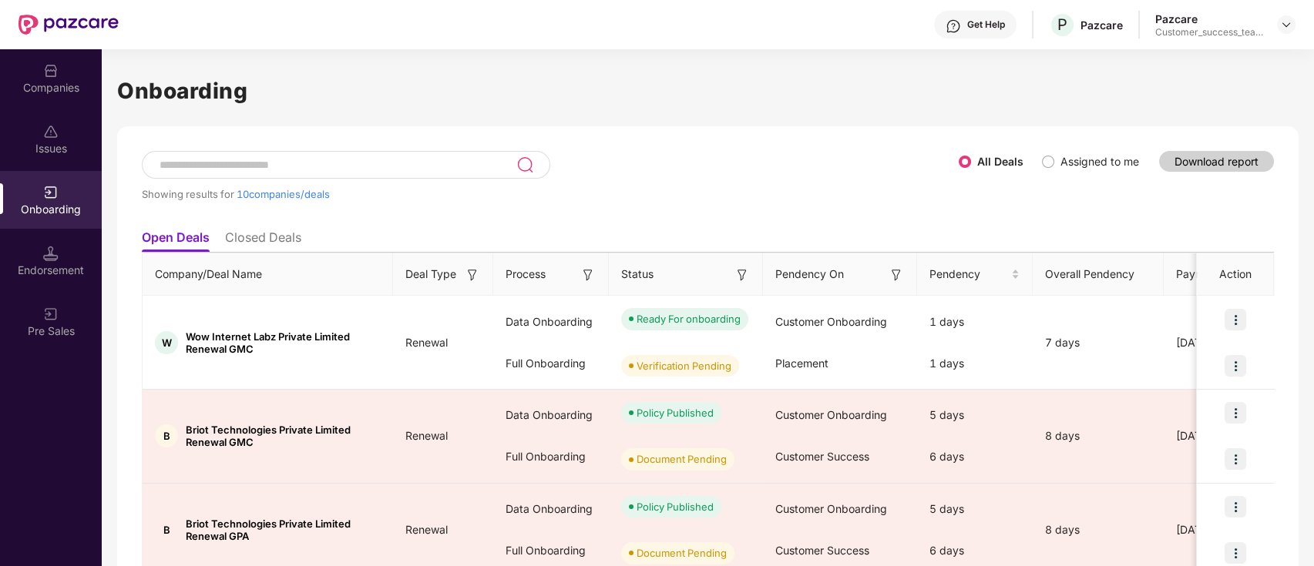
click at [366, 156] on div at bounding box center [346, 165] width 408 height 28
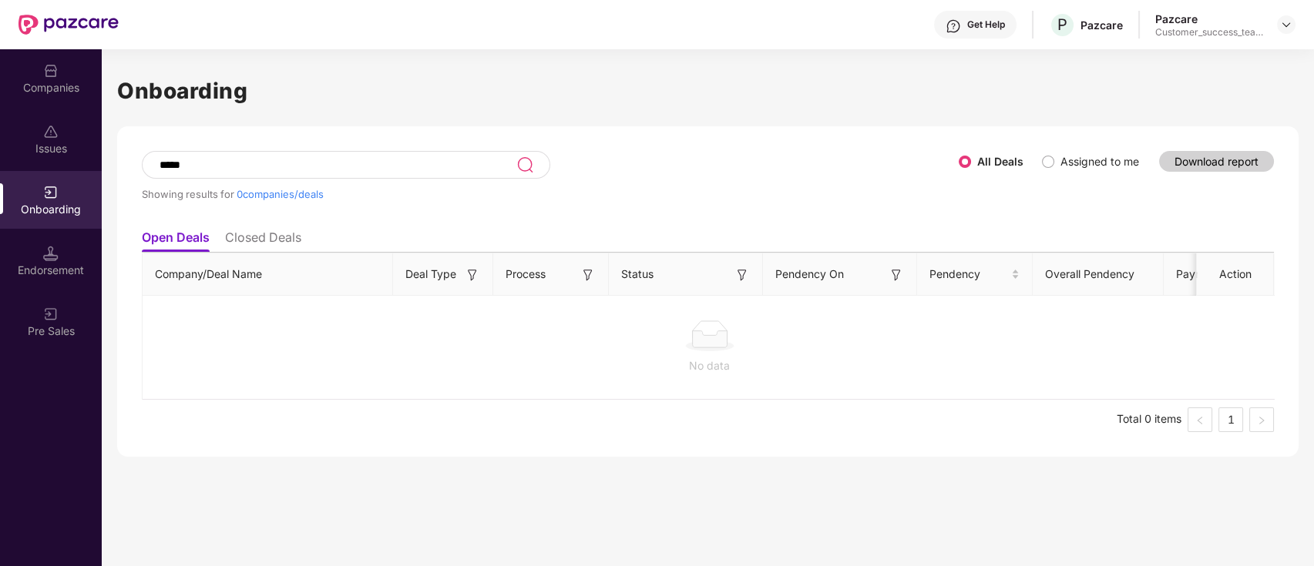
type input "*****"
click at [54, 104] on div "Companies" at bounding box center [51, 78] width 102 height 58
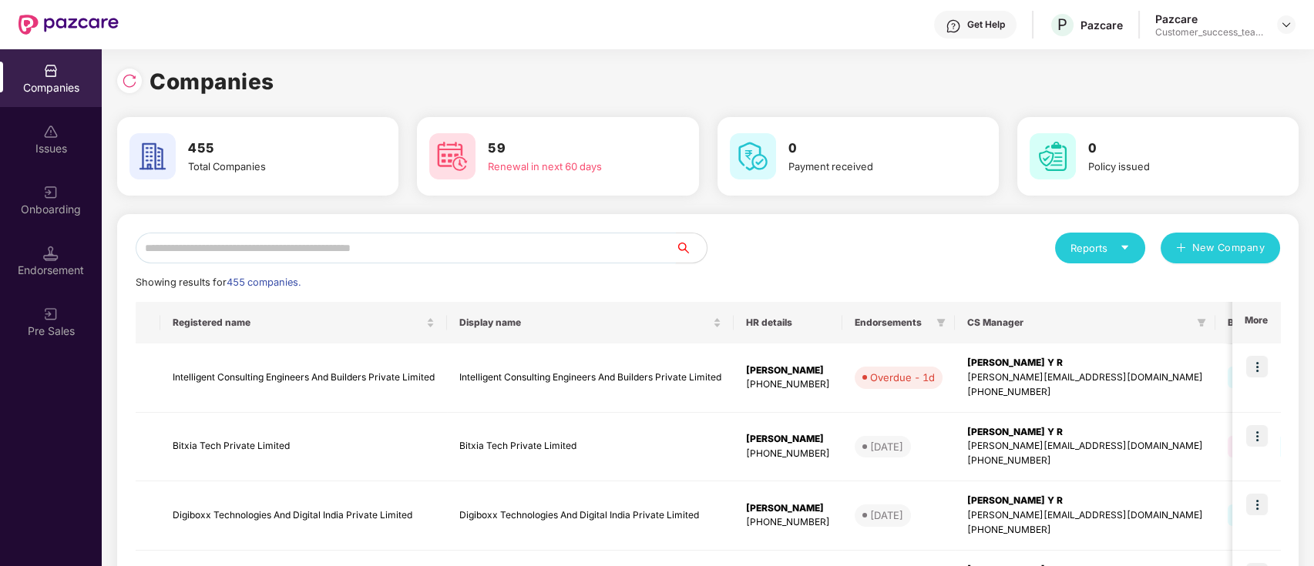
click at [580, 255] on input "text" at bounding box center [406, 248] width 540 height 31
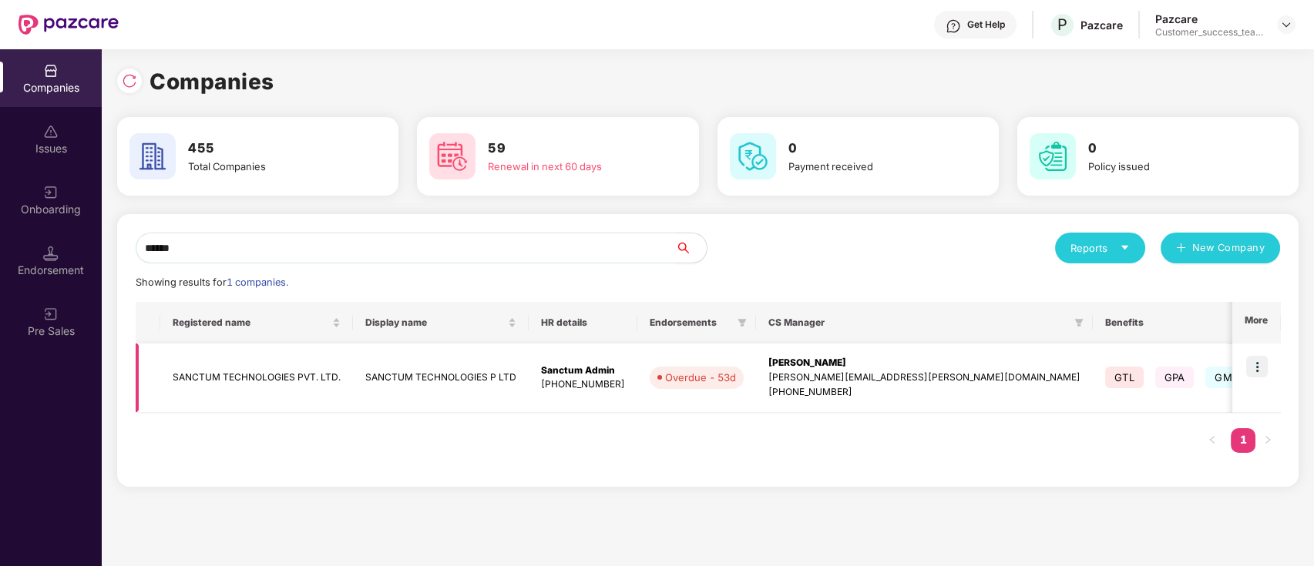
type input "******"
click at [1257, 356] on img at bounding box center [1257, 367] width 22 height 22
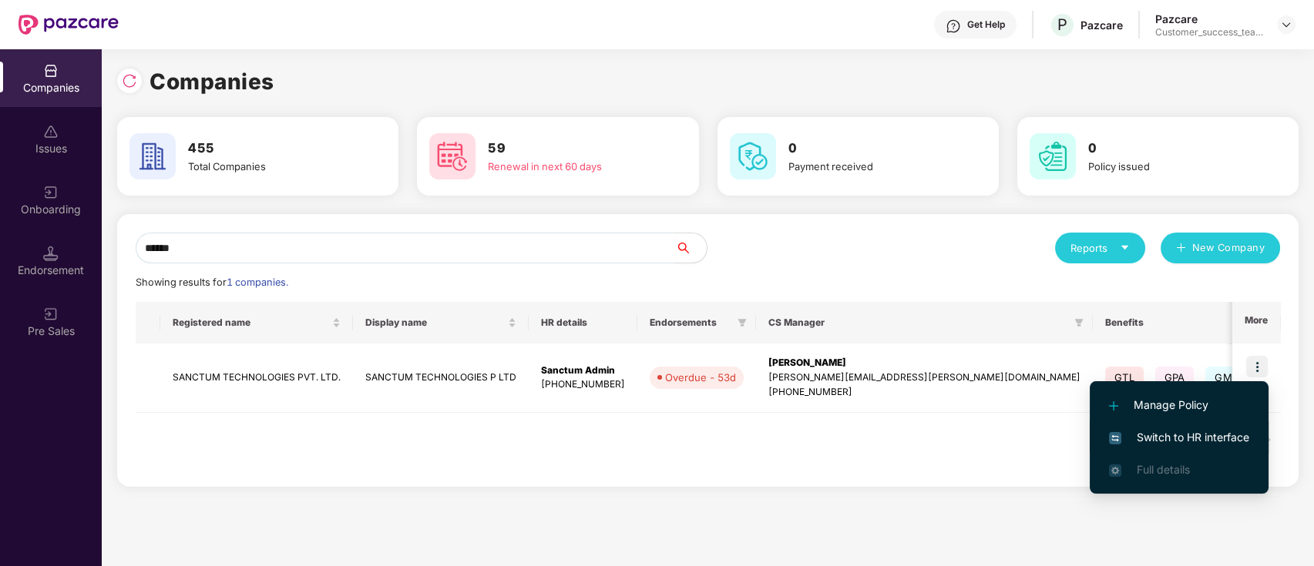
click at [1238, 431] on span "Switch to HR interface" at bounding box center [1179, 437] width 140 height 17
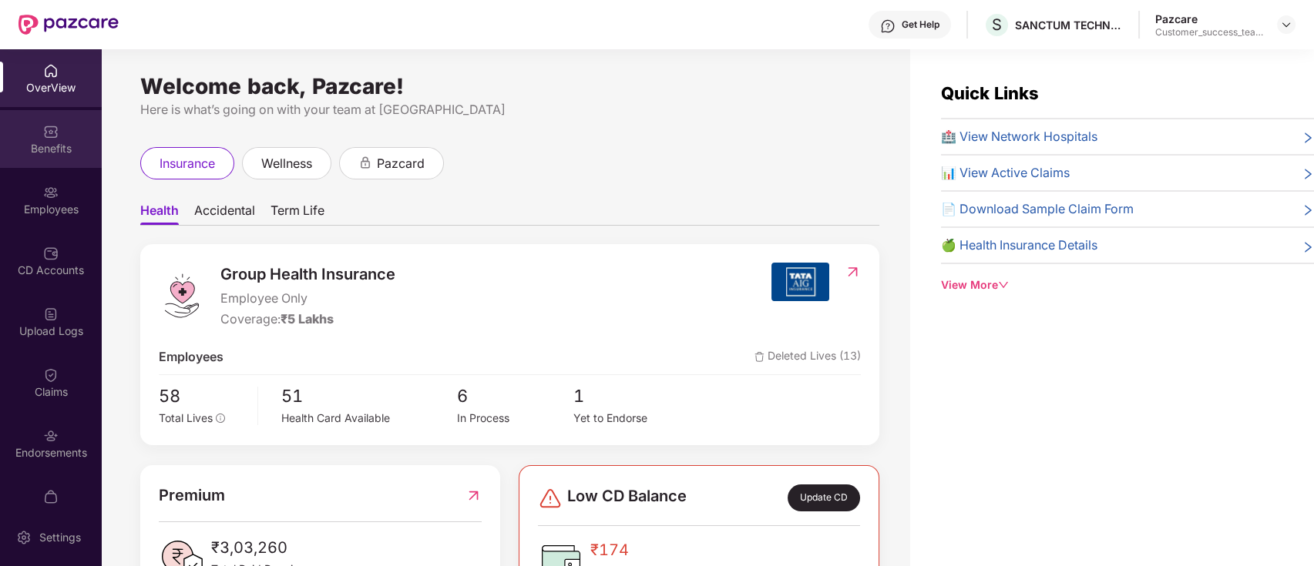
click at [62, 149] on div "Benefits" at bounding box center [51, 148] width 102 height 15
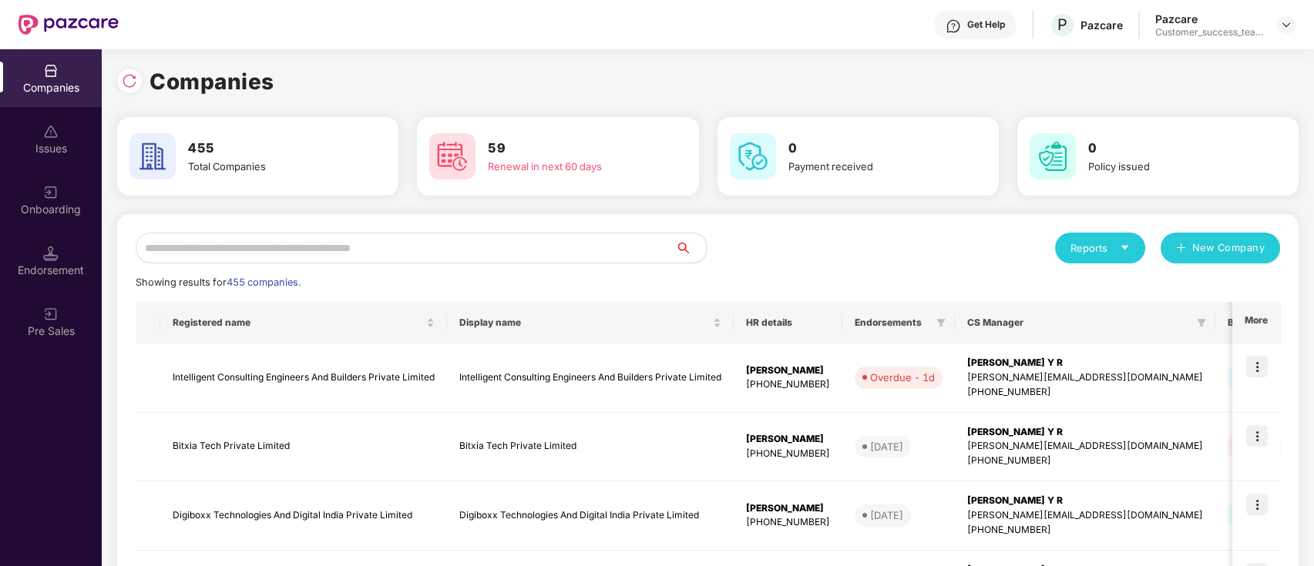
click at [72, 202] on div "Onboarding" at bounding box center [51, 209] width 102 height 15
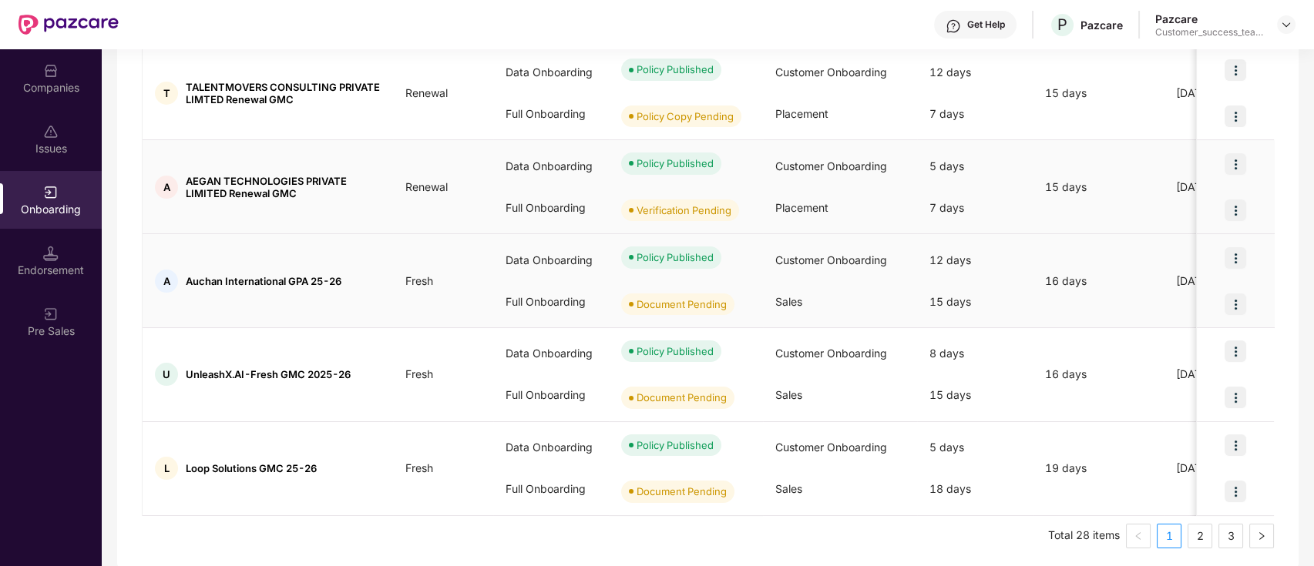
scroll to position [724, 0]
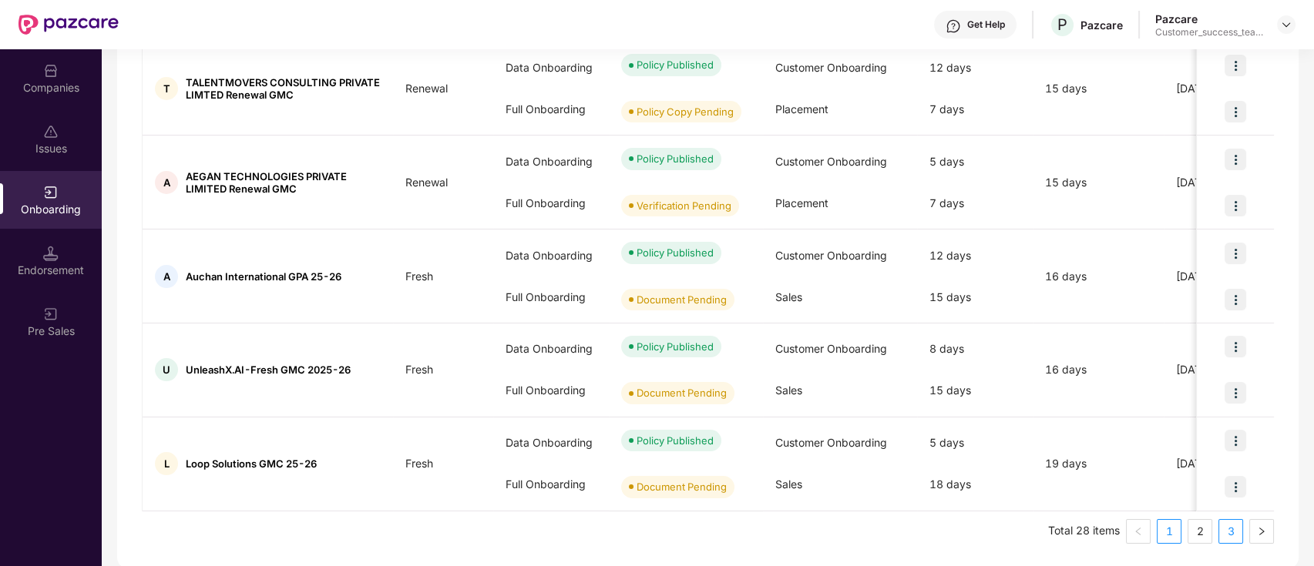
click at [1235, 530] on link "3" at bounding box center [1230, 531] width 23 height 23
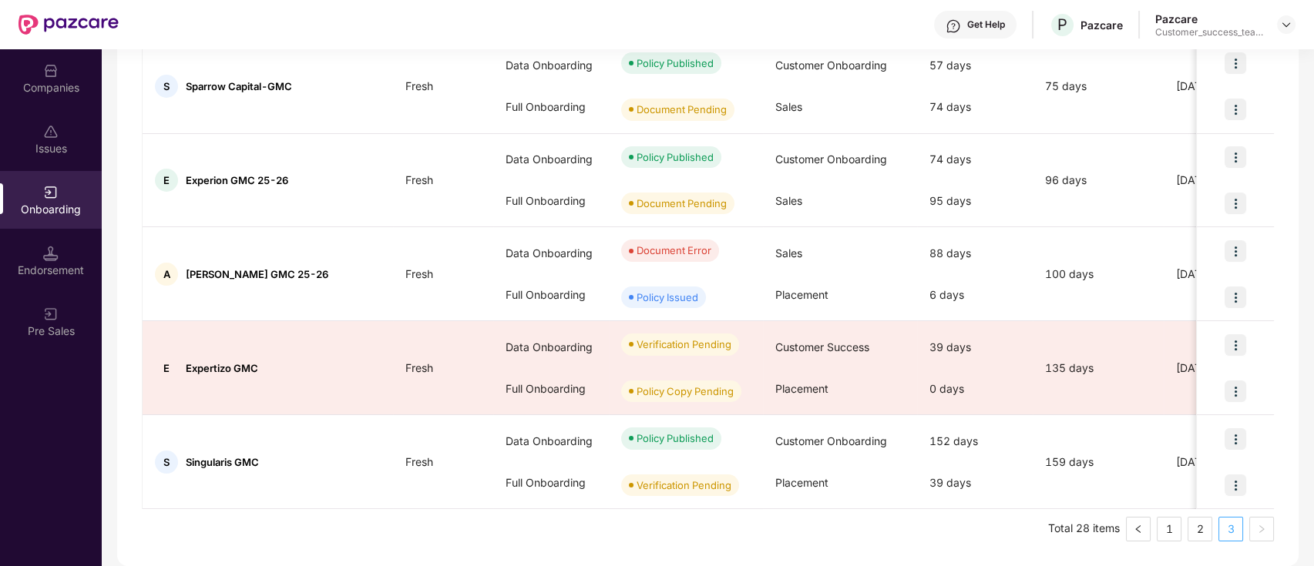
scroll to position [536, 0]
click at [1214, 492] on div at bounding box center [1235, 487] width 77 height 46
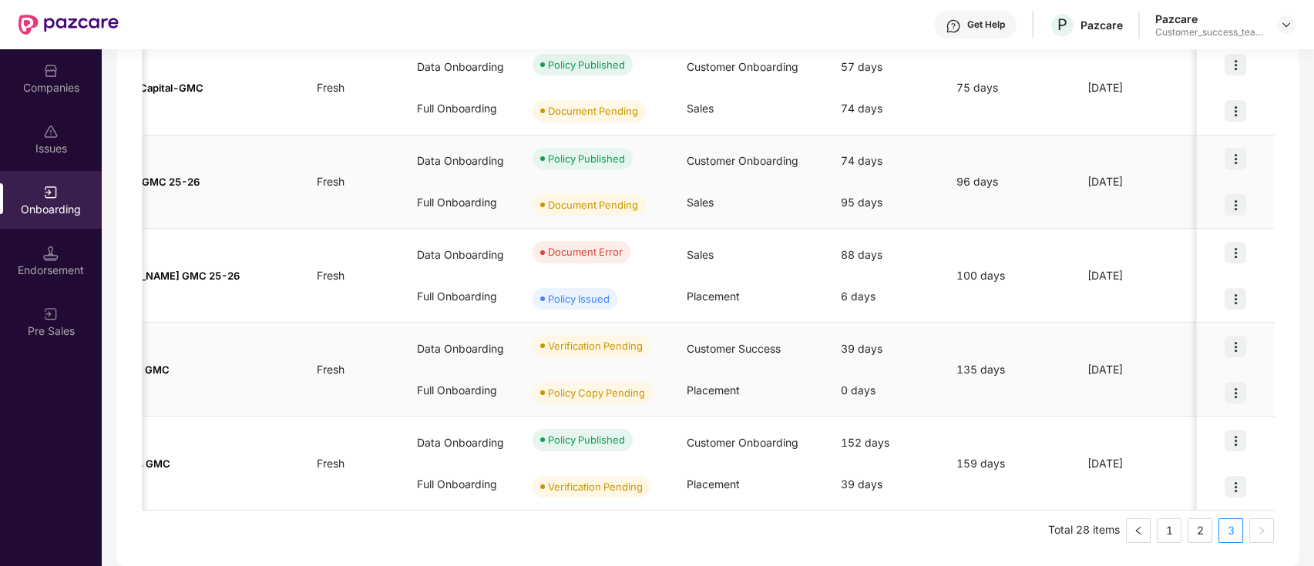
scroll to position [0, 0]
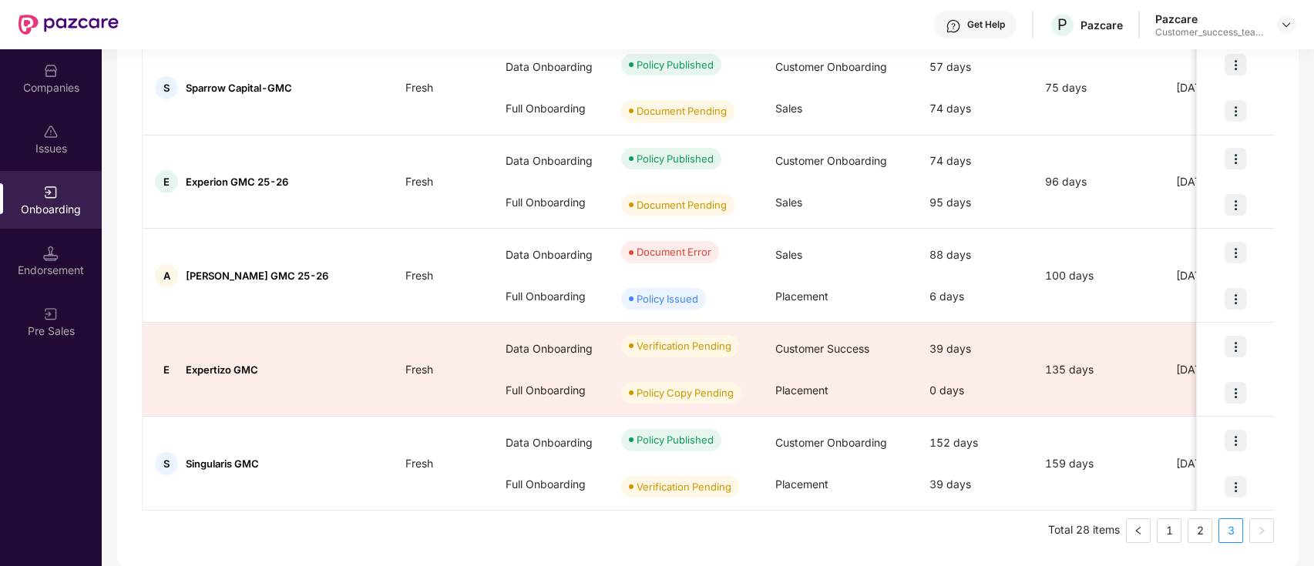
click at [37, 77] on div "Companies" at bounding box center [51, 78] width 102 height 58
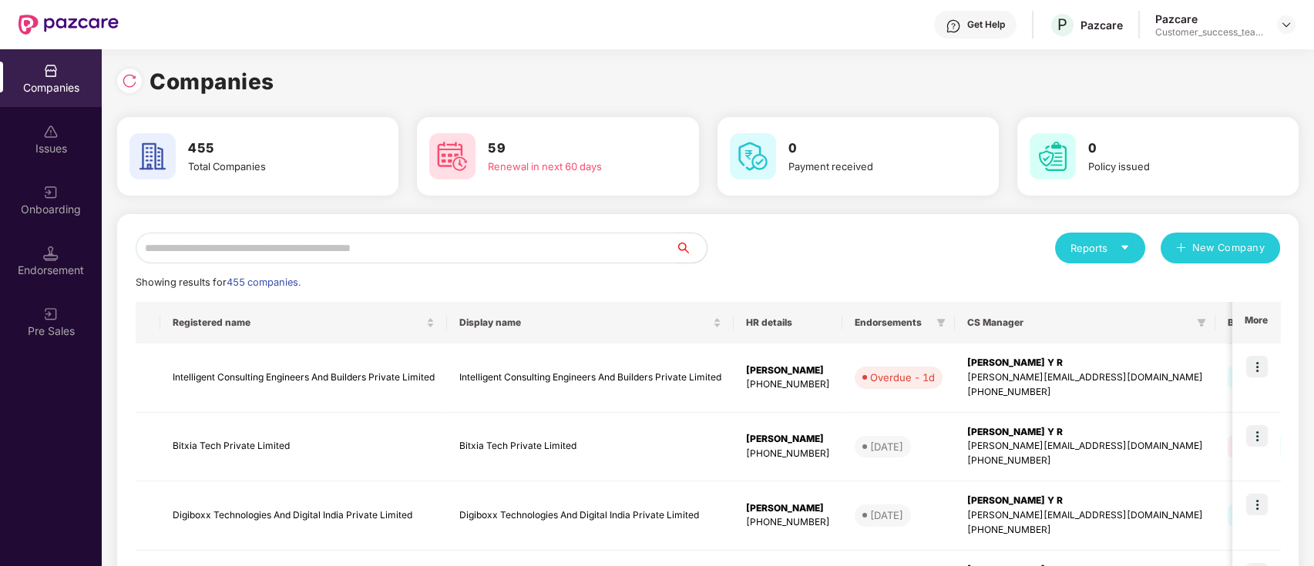
click at [395, 248] on input "text" at bounding box center [406, 248] width 540 height 31
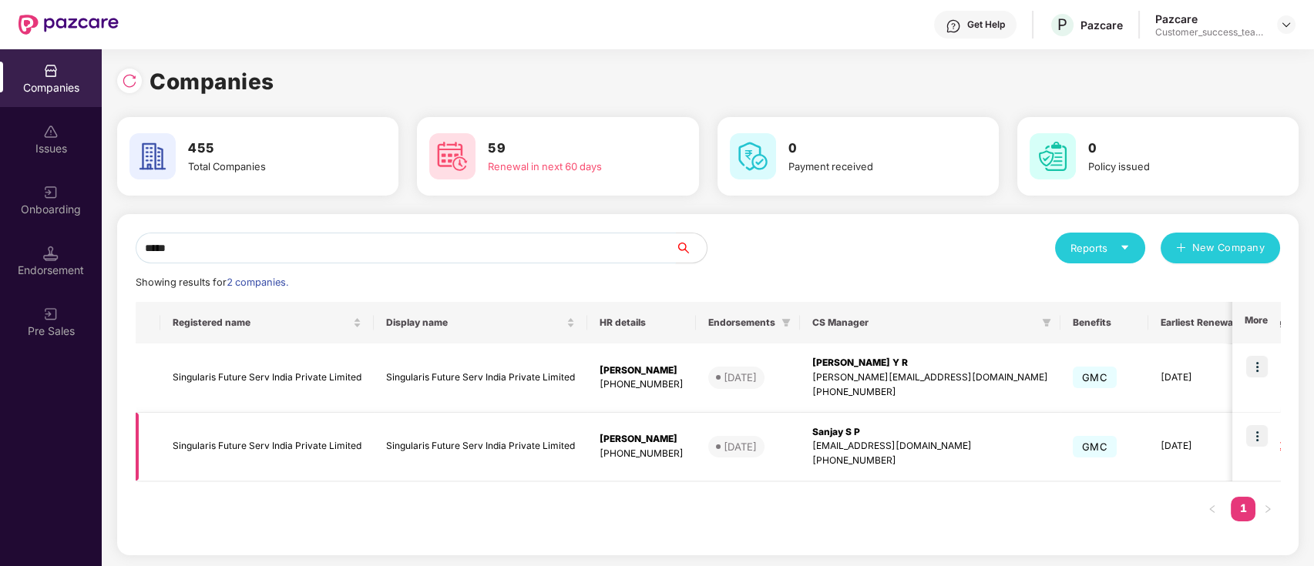
type input "*****"
click at [1259, 434] on img at bounding box center [1257, 436] width 22 height 22
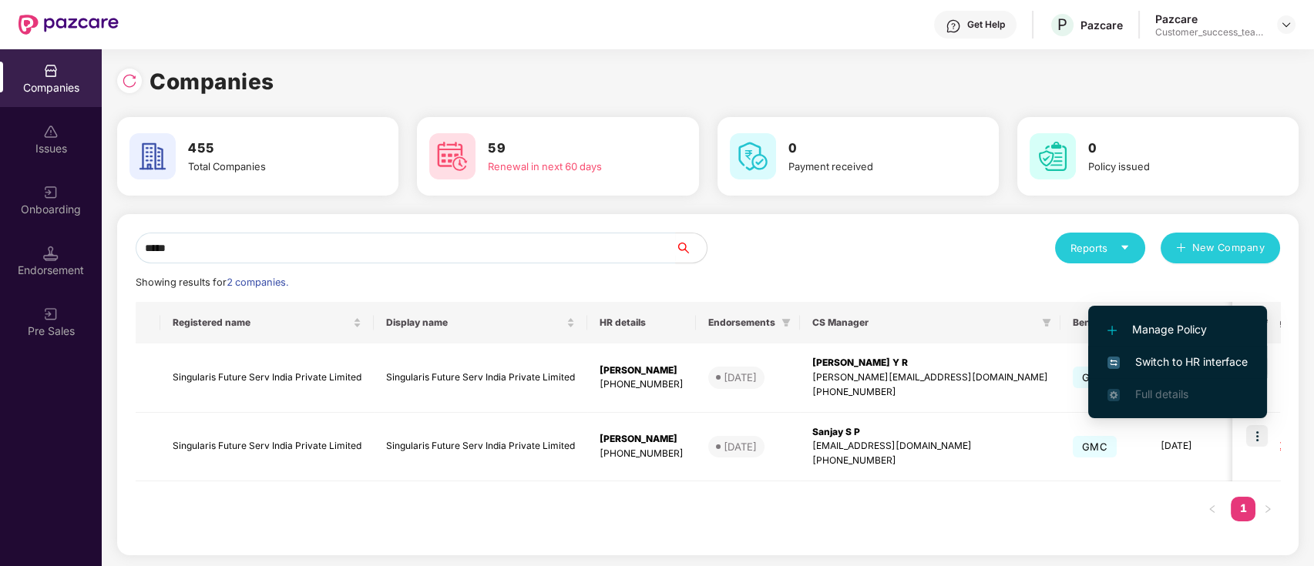
click at [1230, 361] on span "Switch to HR interface" at bounding box center [1177, 362] width 140 height 17
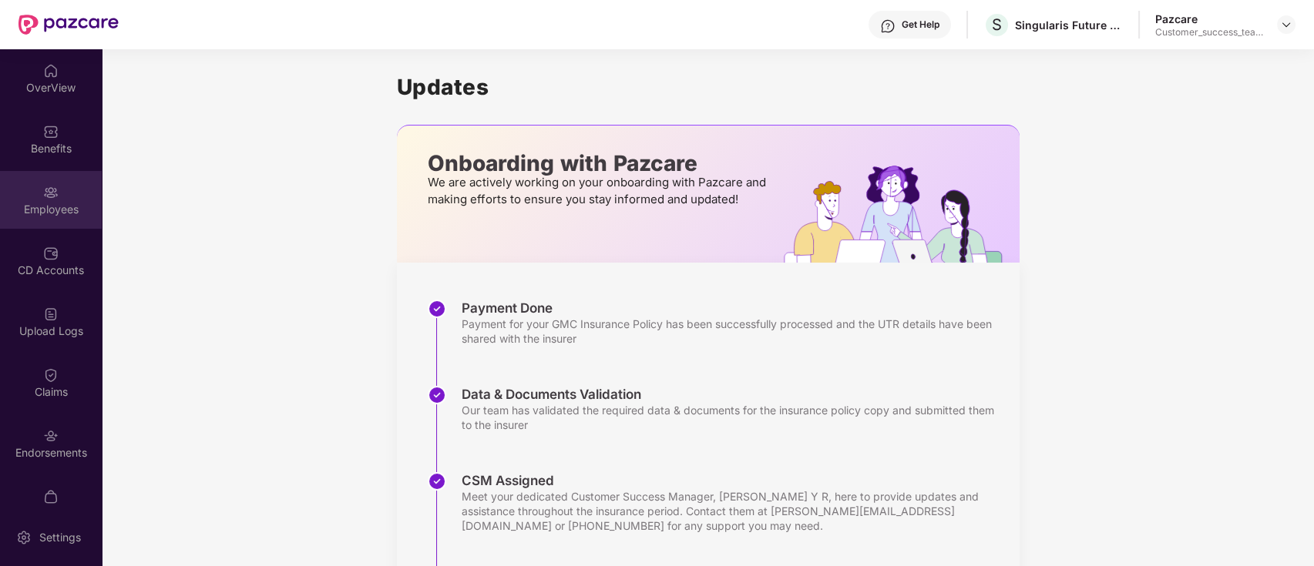
click at [39, 188] on div "Employees" at bounding box center [51, 200] width 102 height 58
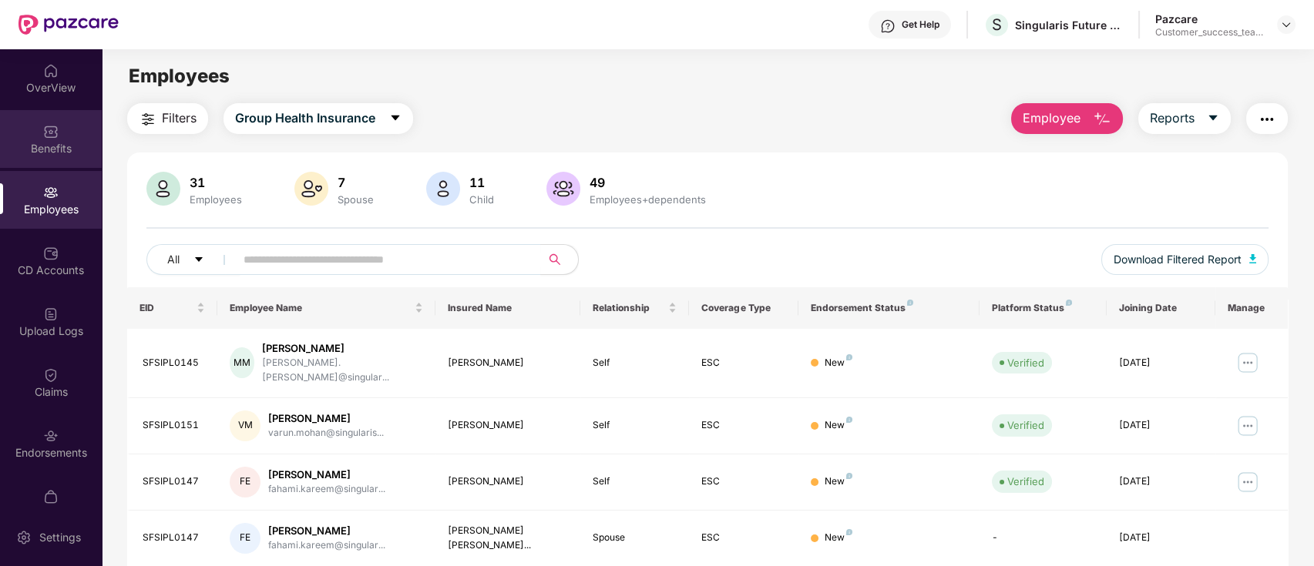
click at [50, 155] on div "Benefits" at bounding box center [51, 148] width 102 height 15
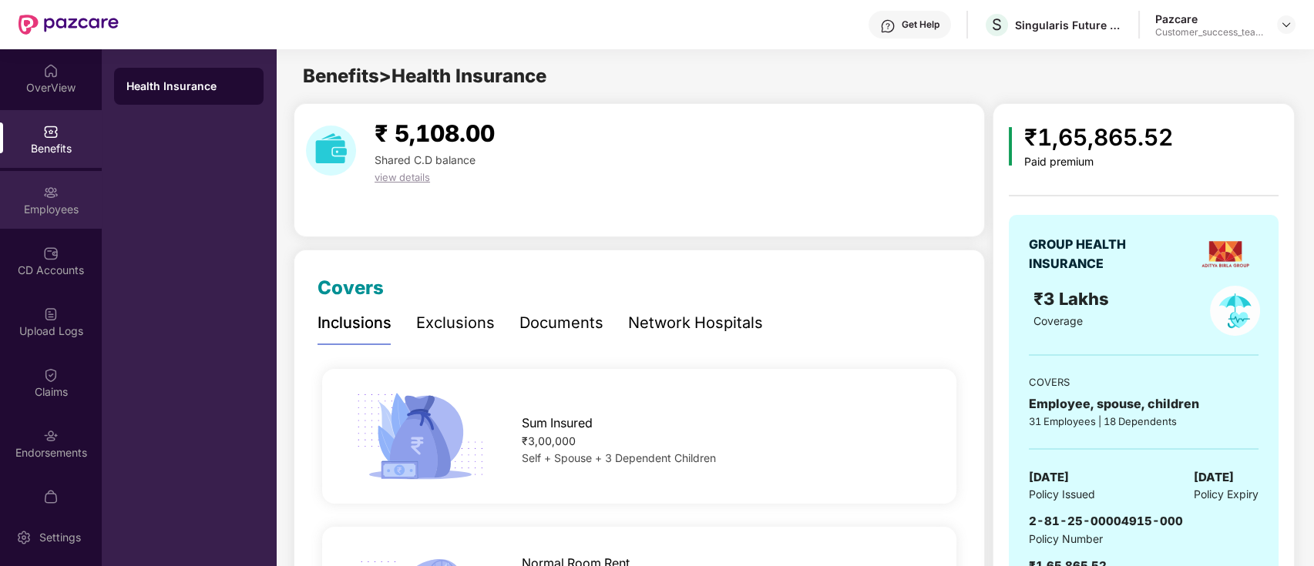
click at [8, 183] on div "Employees" at bounding box center [51, 200] width 102 height 58
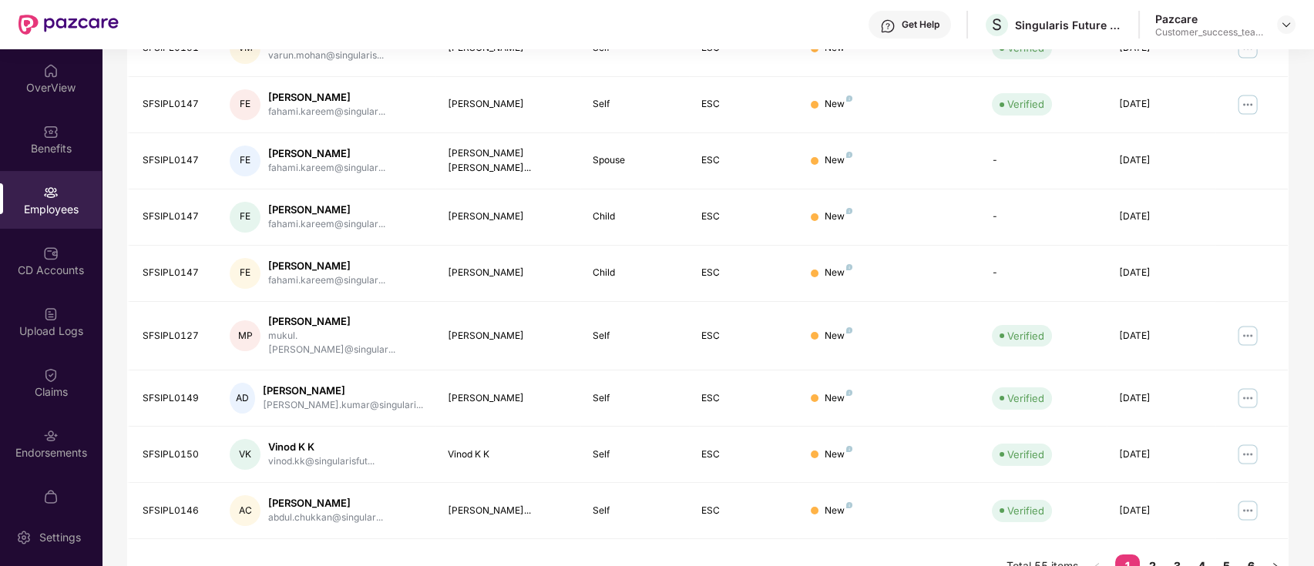
scroll to position [379, 0]
click at [1203, 553] on link "4" at bounding box center [1201, 564] width 25 height 23
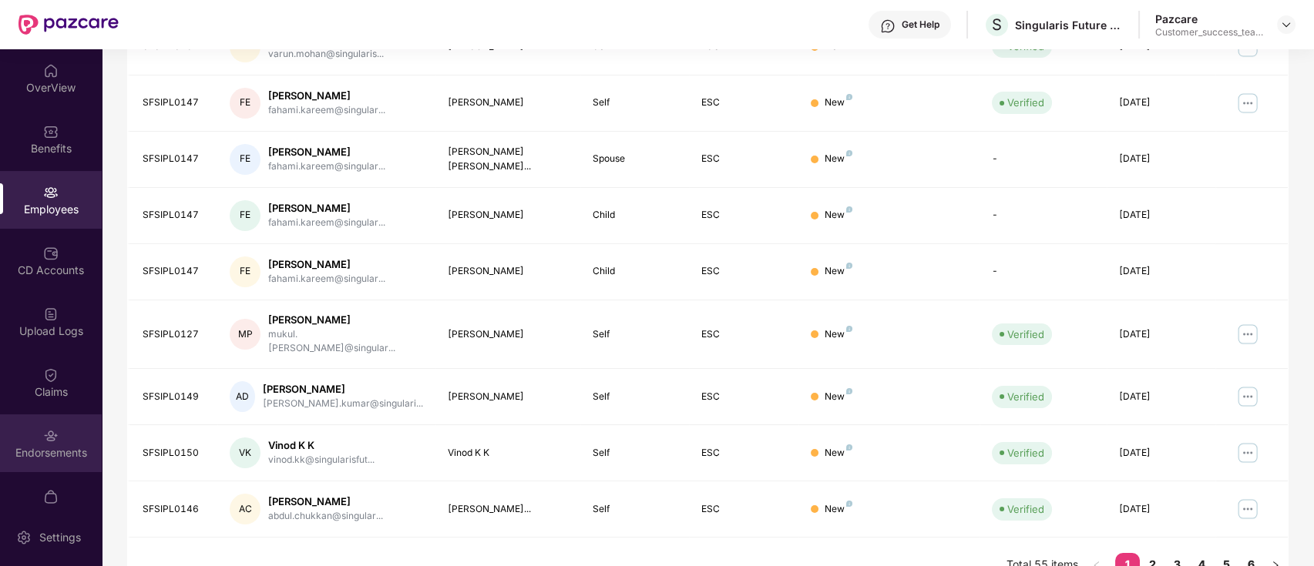
click at [49, 454] on div "Endorsements" at bounding box center [51, 452] width 102 height 15
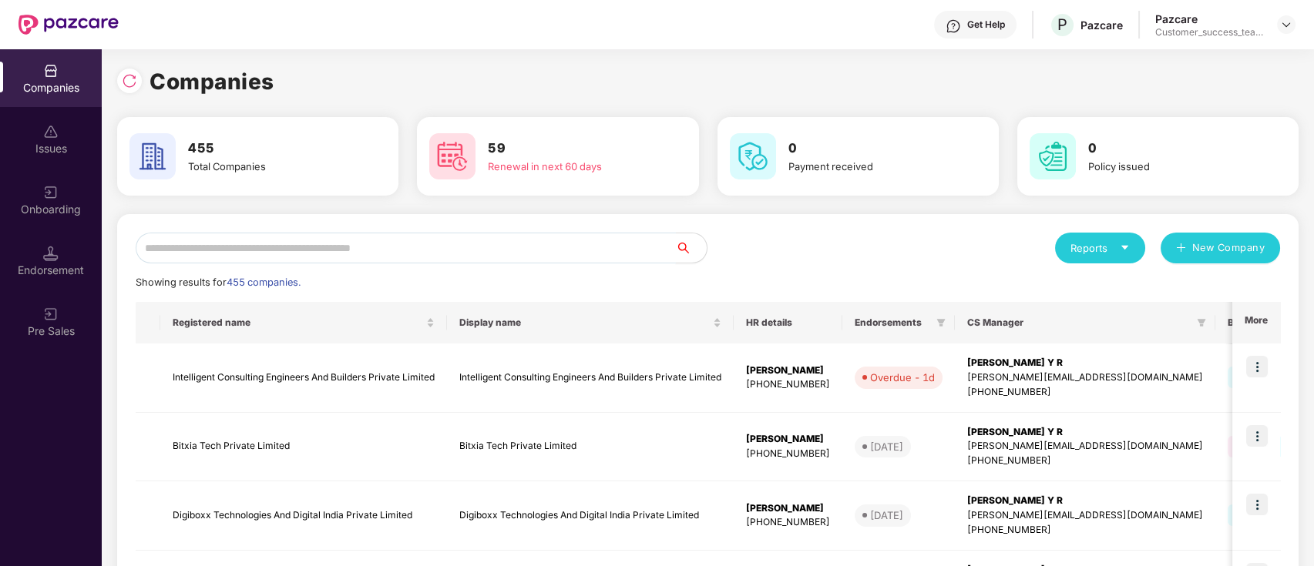
click at [444, 244] on input "text" at bounding box center [406, 248] width 540 height 31
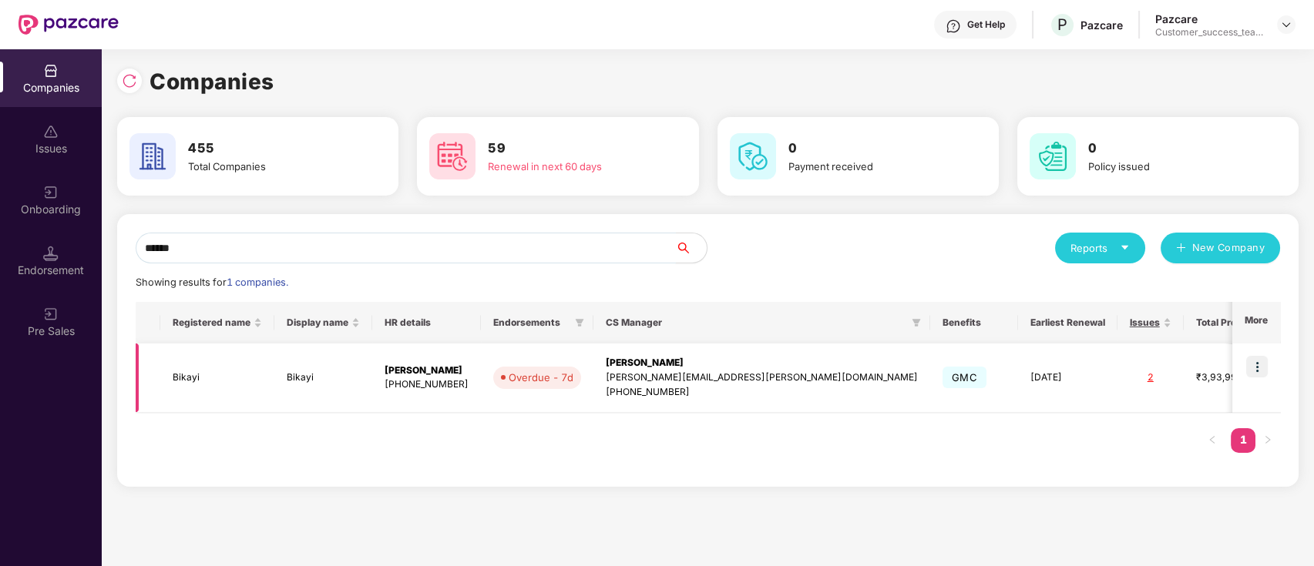
type input "******"
click at [1256, 362] on img at bounding box center [1257, 367] width 22 height 22
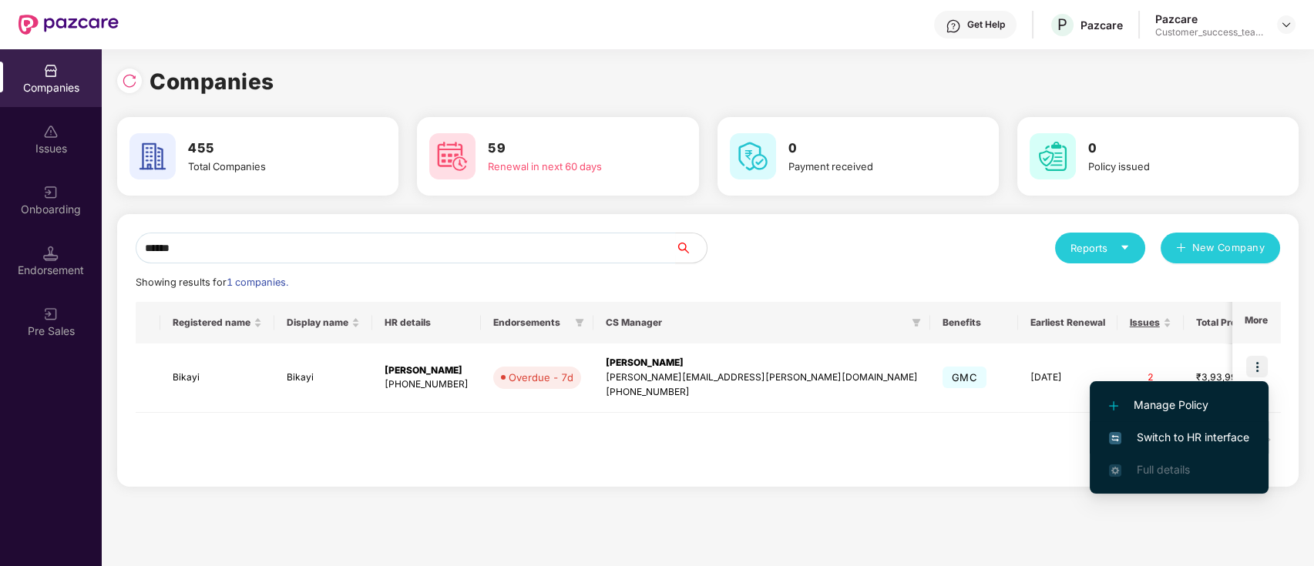
click at [1234, 440] on span "Switch to HR interface" at bounding box center [1179, 437] width 140 height 17
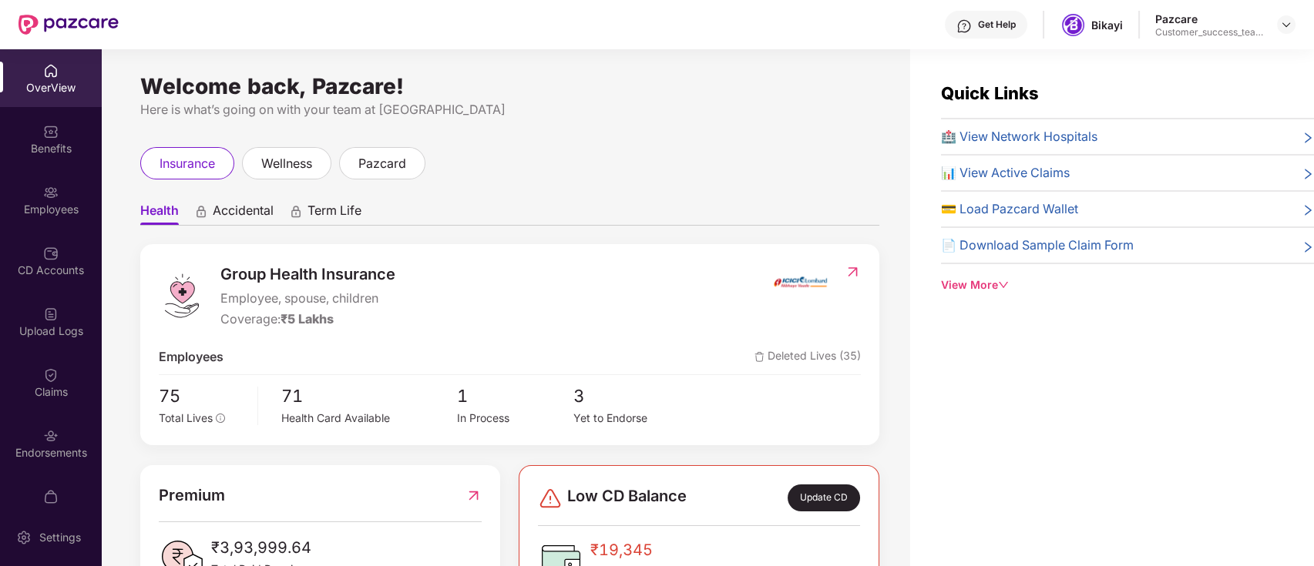
click at [37, 450] on div "Endorsements" at bounding box center [51, 452] width 102 height 15
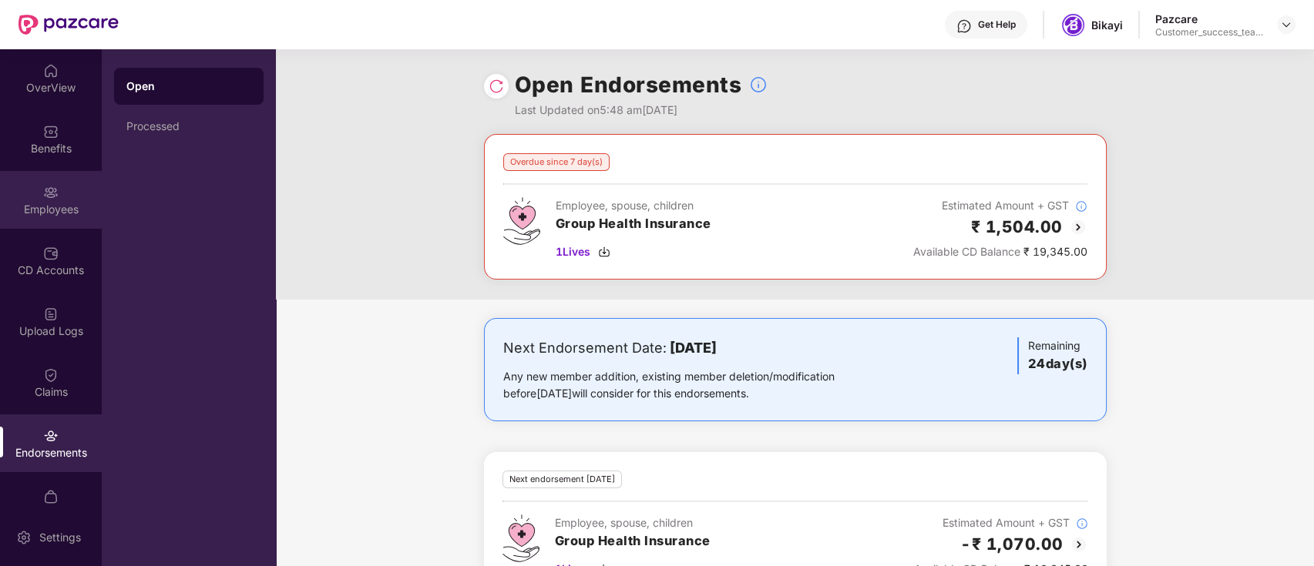
click at [62, 208] on div "Employees" at bounding box center [51, 209] width 102 height 15
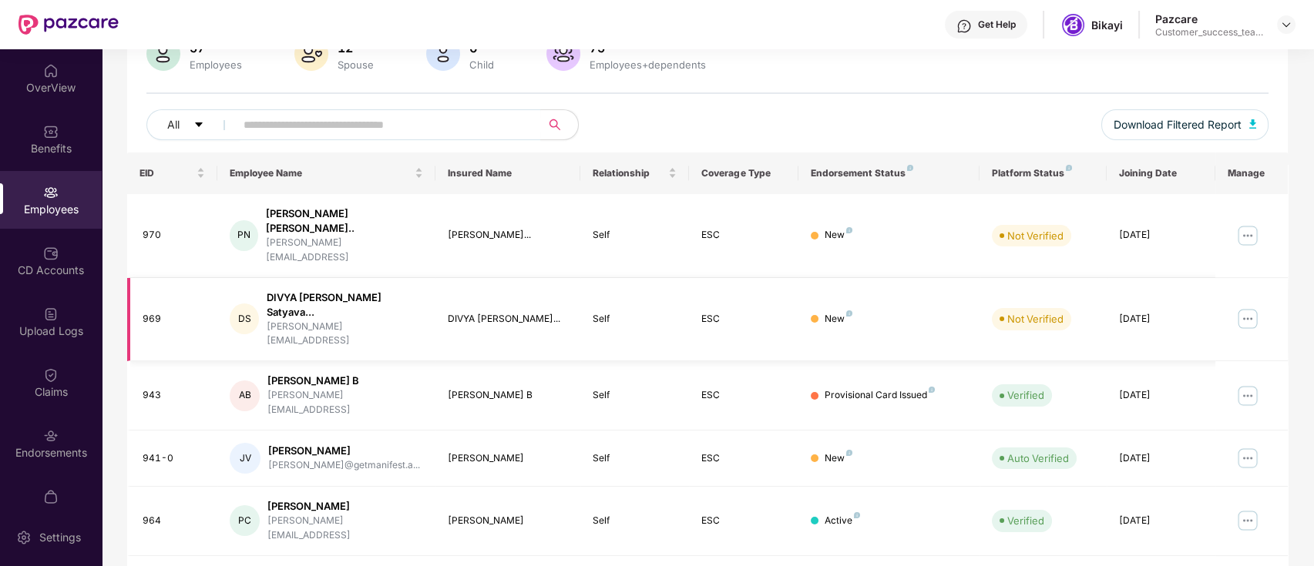
scroll to position [102, 0]
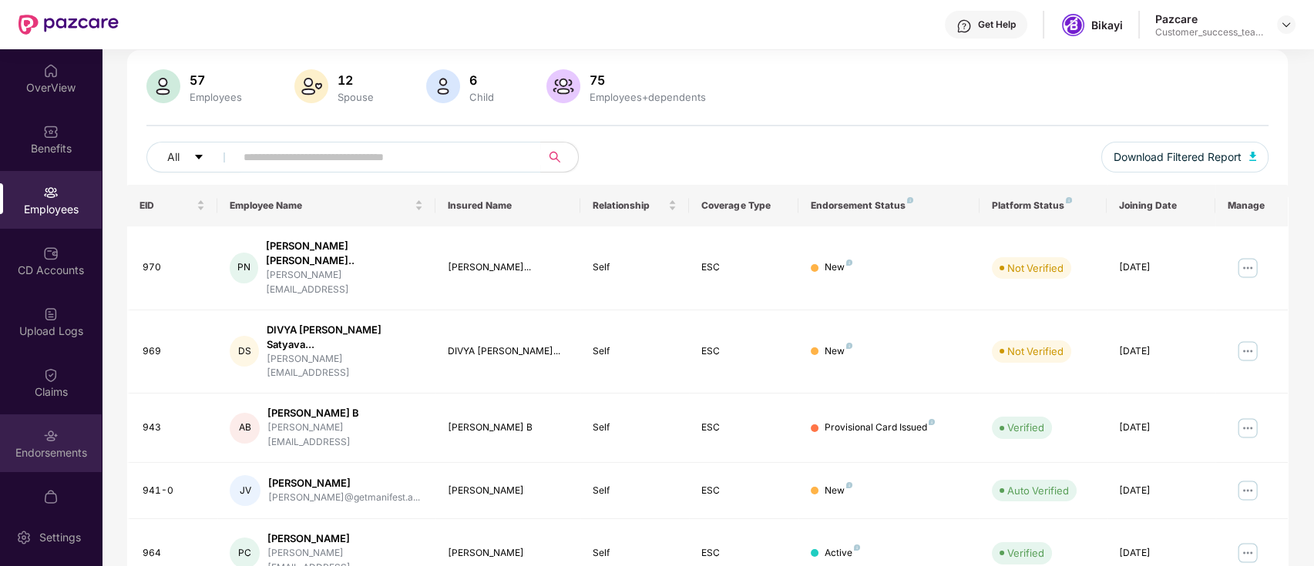
click at [11, 431] on div "Endorsements" at bounding box center [51, 444] width 102 height 58
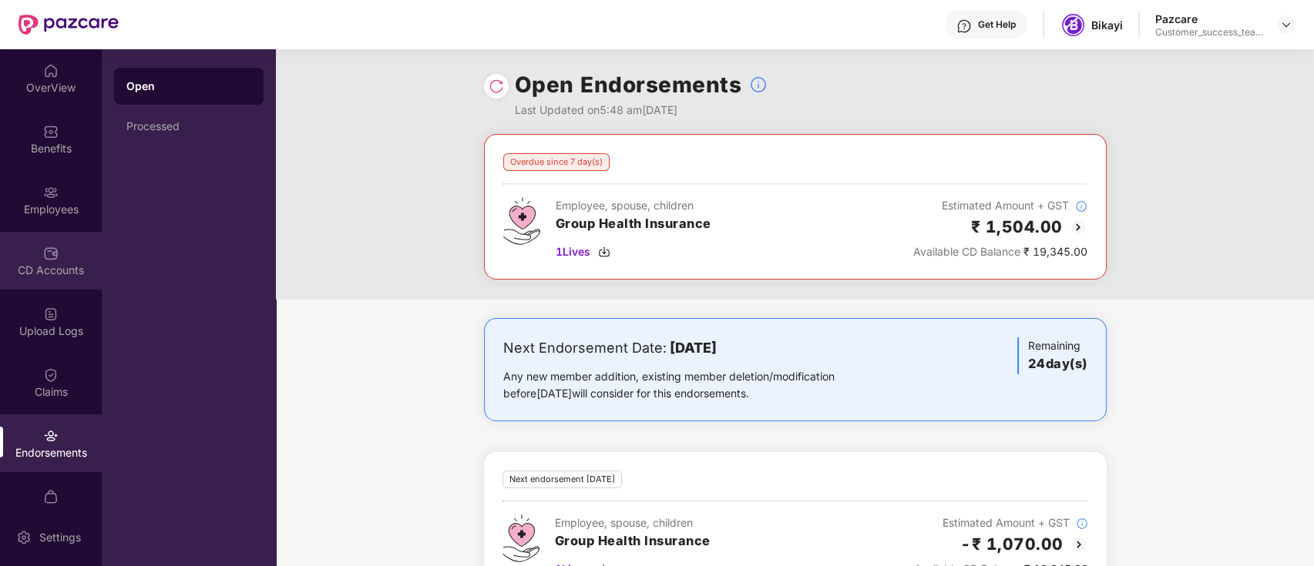
click at [61, 277] on div "CD Accounts" at bounding box center [51, 270] width 102 height 15
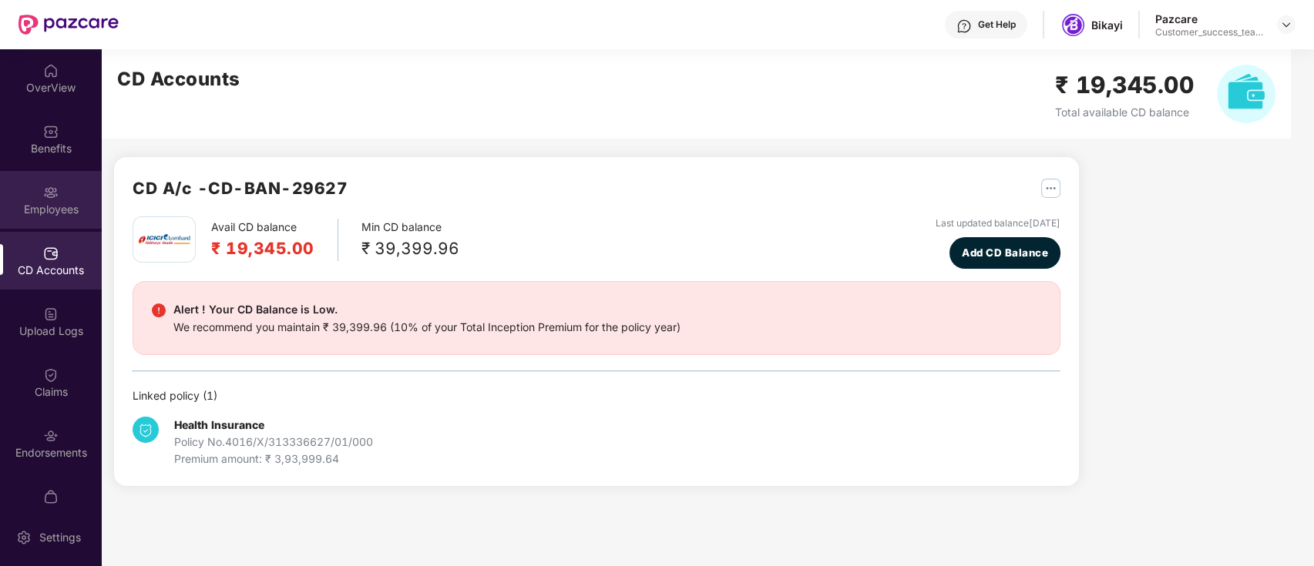
click at [55, 179] on div "Employees" at bounding box center [51, 200] width 102 height 58
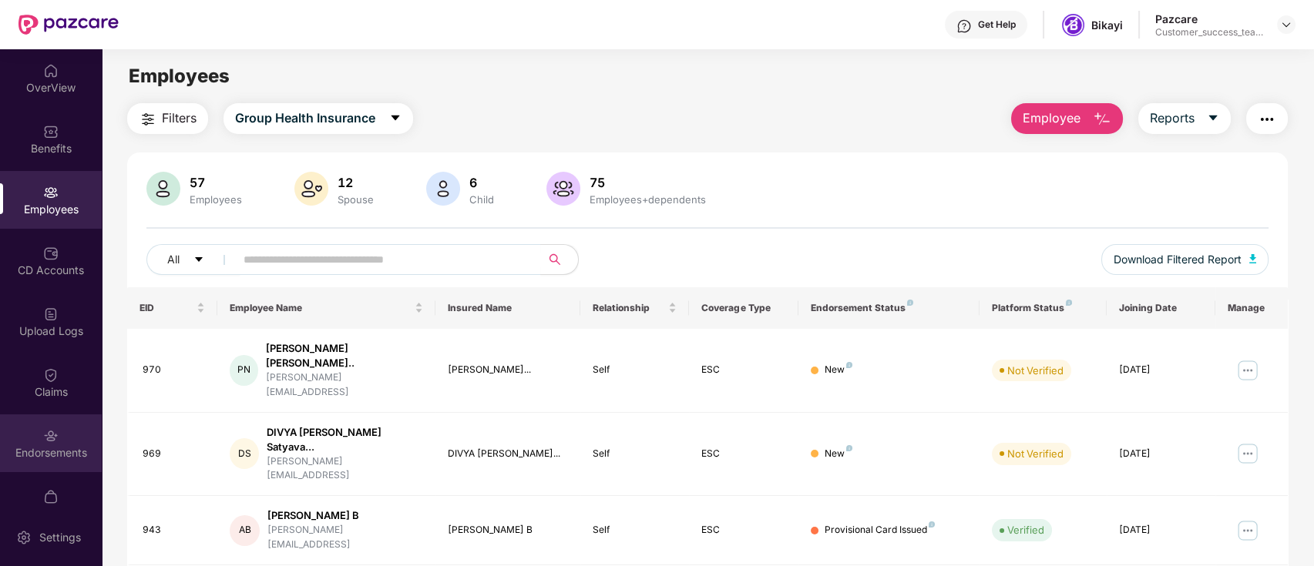
click at [64, 442] on div "Endorsements" at bounding box center [51, 444] width 102 height 58
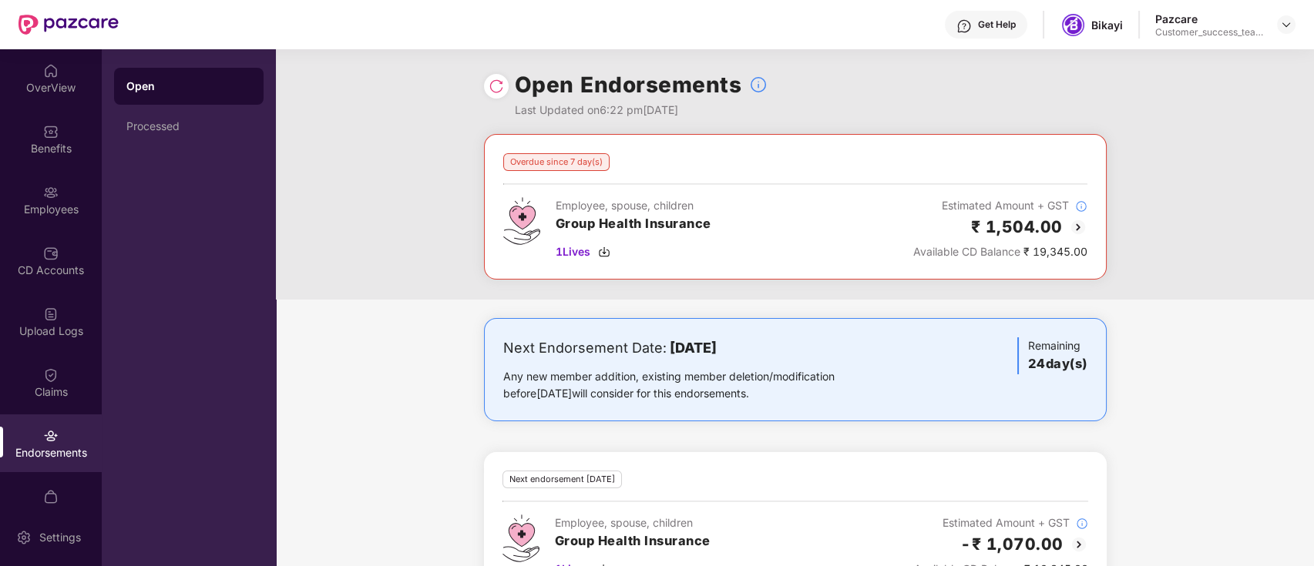
click at [1077, 229] on img at bounding box center [1078, 227] width 18 height 18
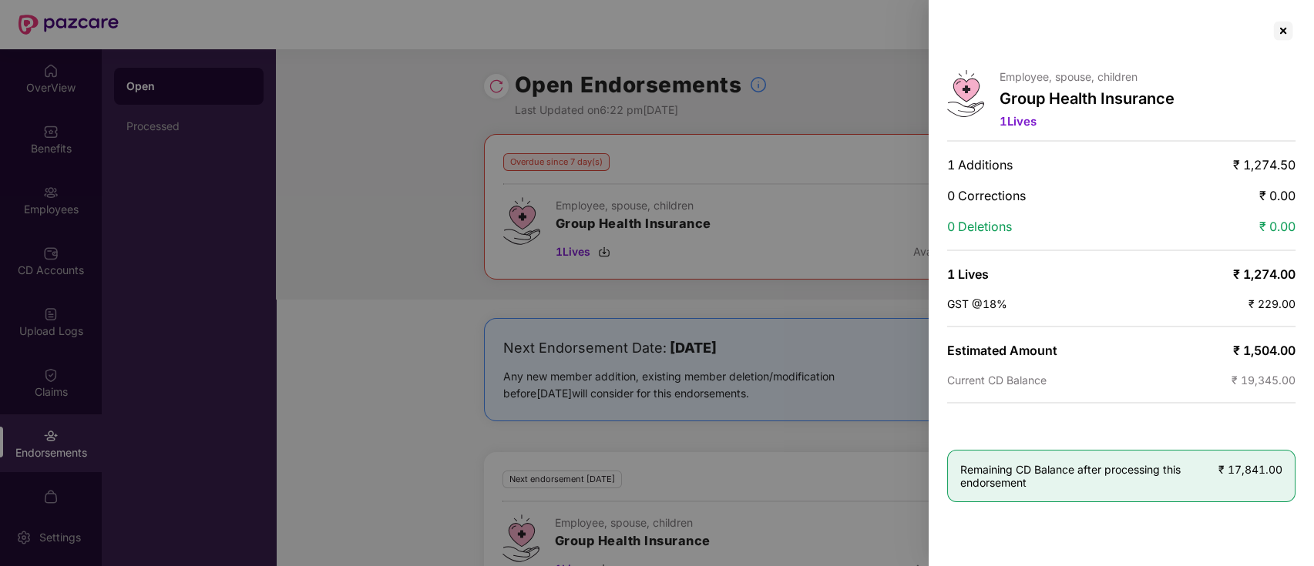
click at [401, 286] on div at bounding box center [657, 283] width 1314 height 566
click at [1282, 30] on div at bounding box center [1283, 30] width 25 height 25
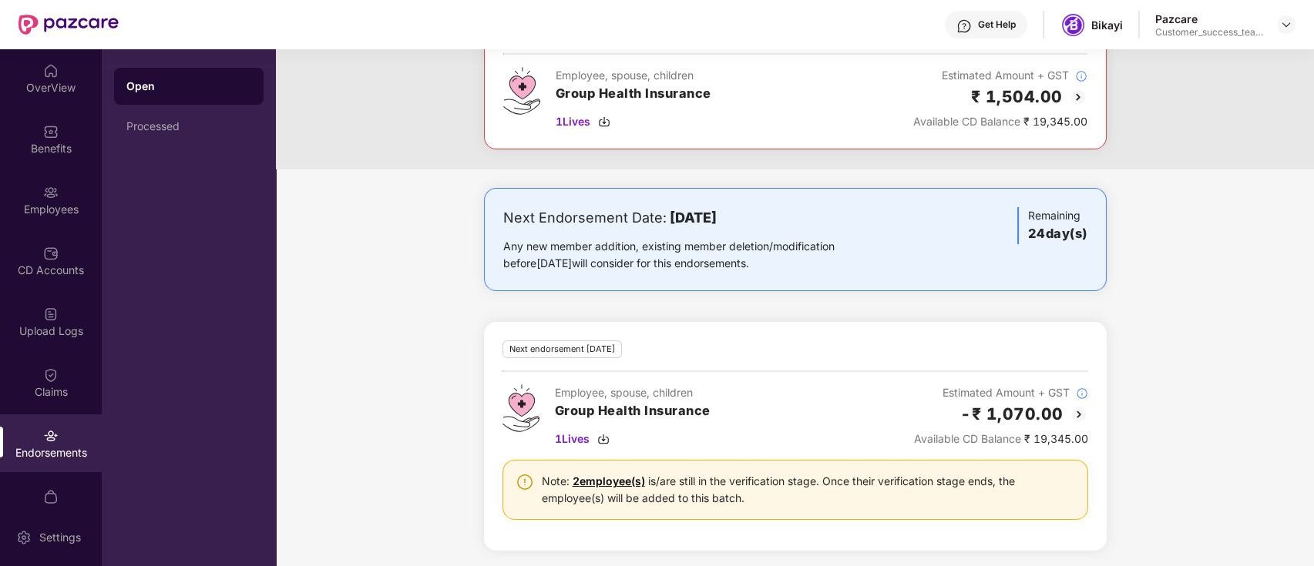
scroll to position [132, 0]
click at [39, 274] on div "CD Accounts" at bounding box center [51, 270] width 102 height 15
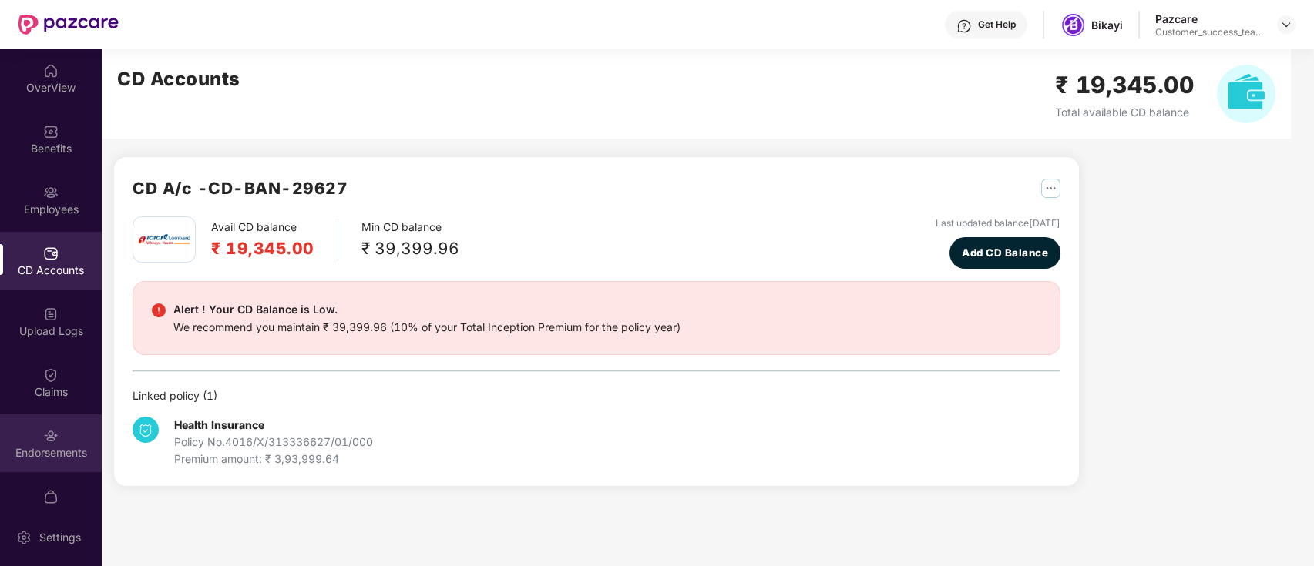
click at [78, 442] on div "Endorsements" at bounding box center [51, 444] width 102 height 58
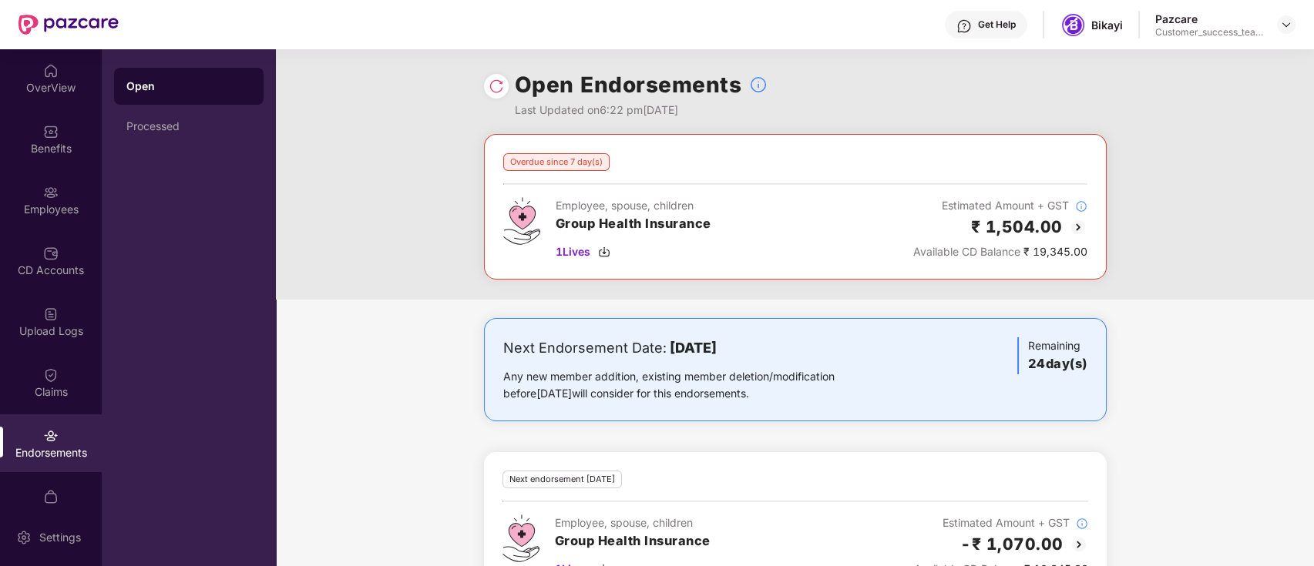
click at [1074, 223] on img at bounding box center [1078, 227] width 18 height 18
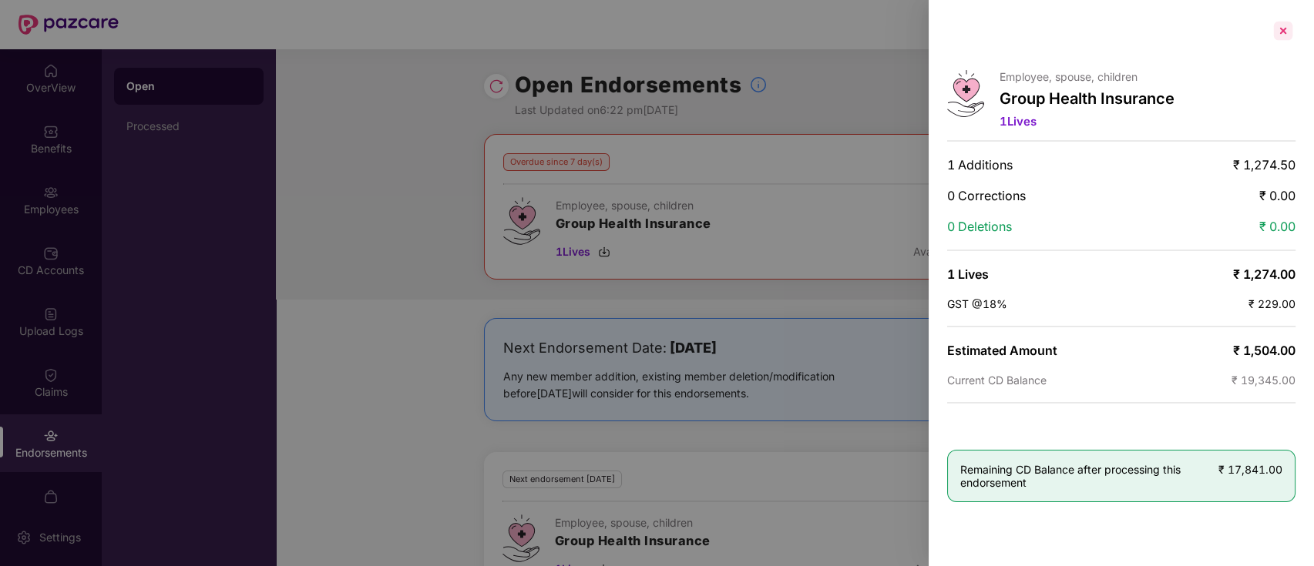
click at [1284, 22] on div at bounding box center [1283, 30] width 25 height 25
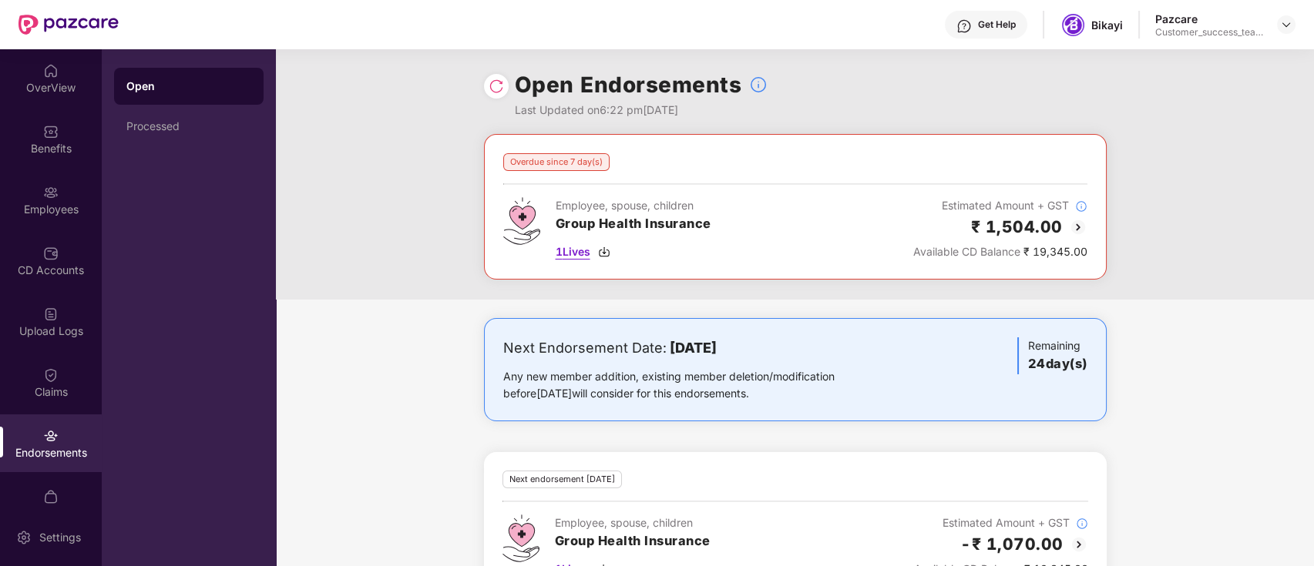
click at [567, 252] on span "1 Lives" at bounding box center [573, 252] width 35 height 17
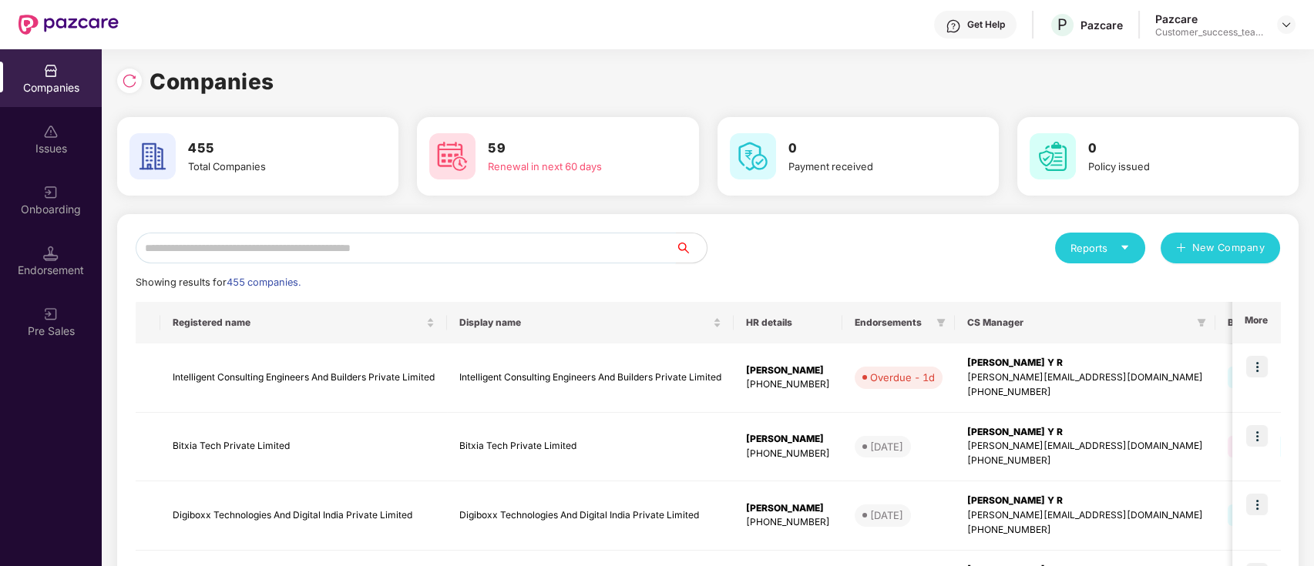
click at [549, 260] on input "text" at bounding box center [406, 248] width 540 height 31
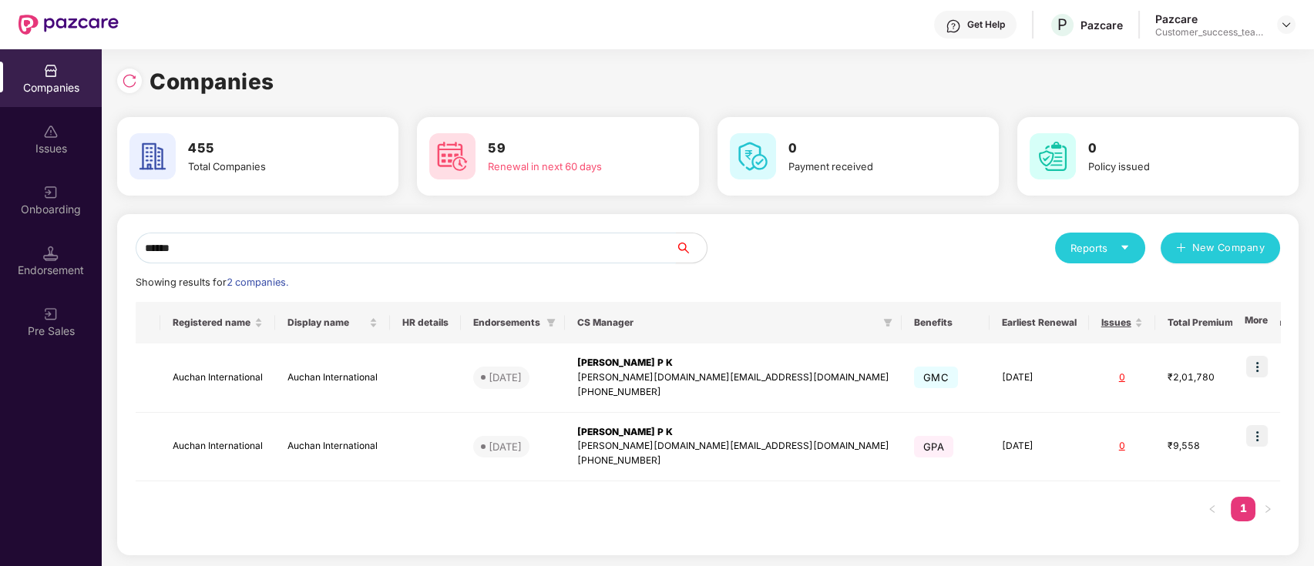
click at [248, 244] on input "******" at bounding box center [406, 248] width 540 height 31
type input "*"
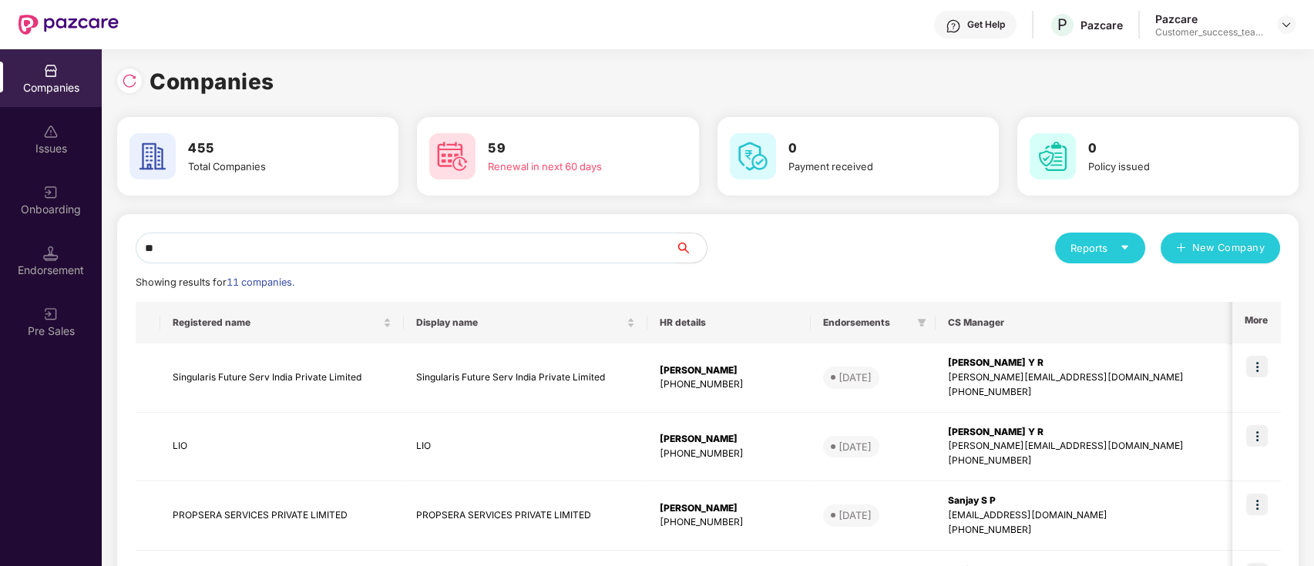
type input "*"
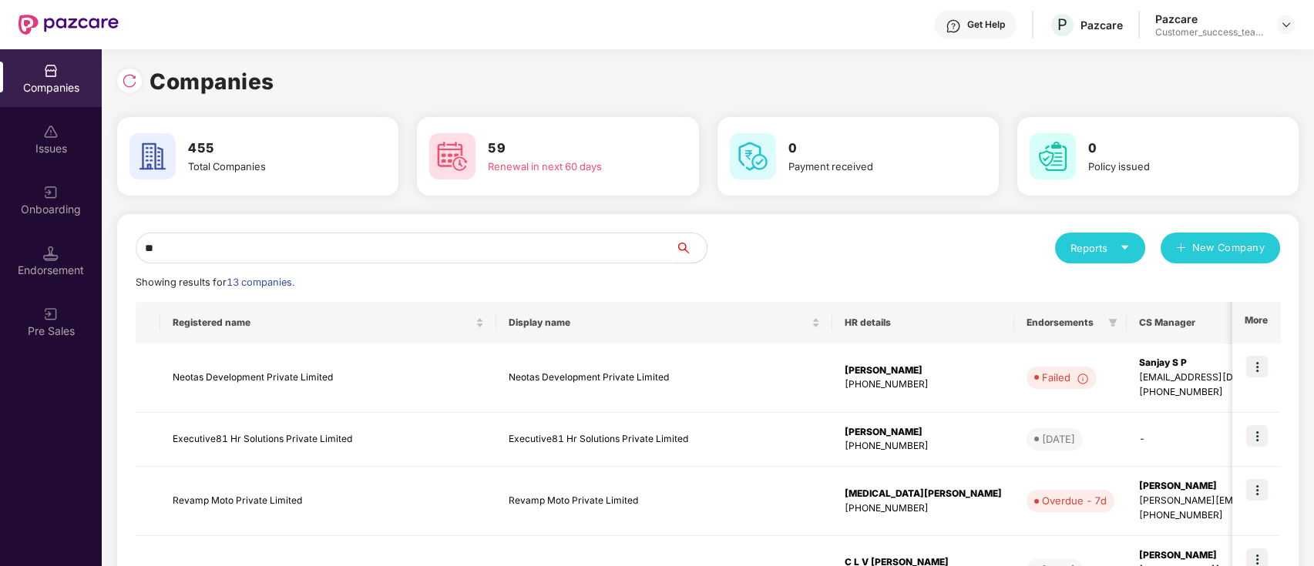
type input "*"
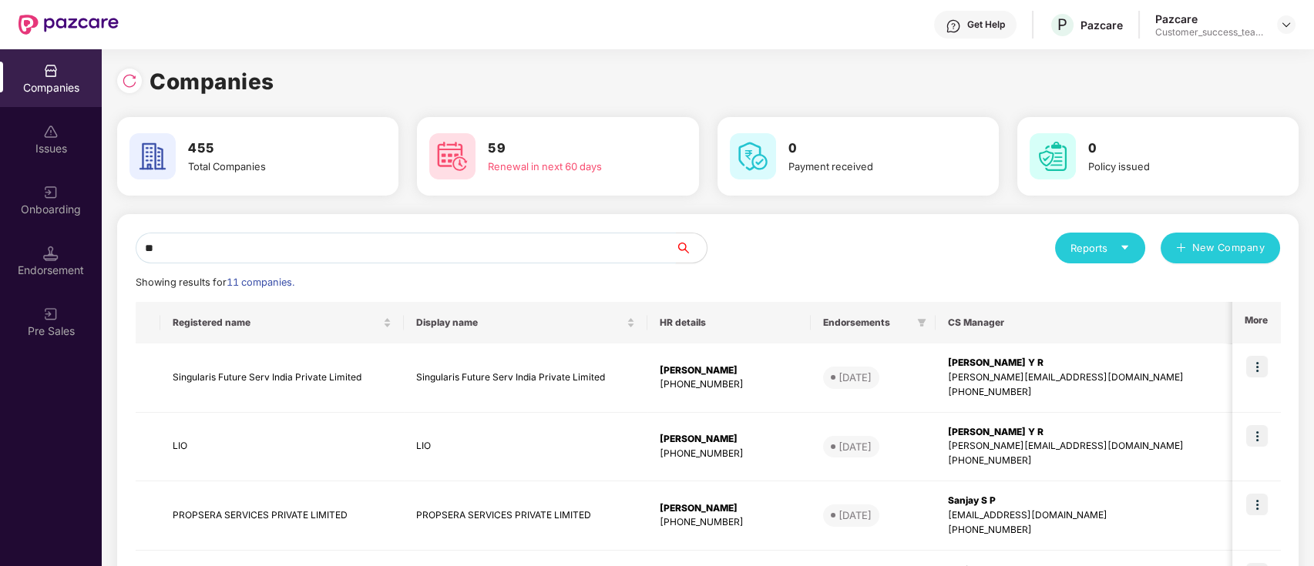
type input "*"
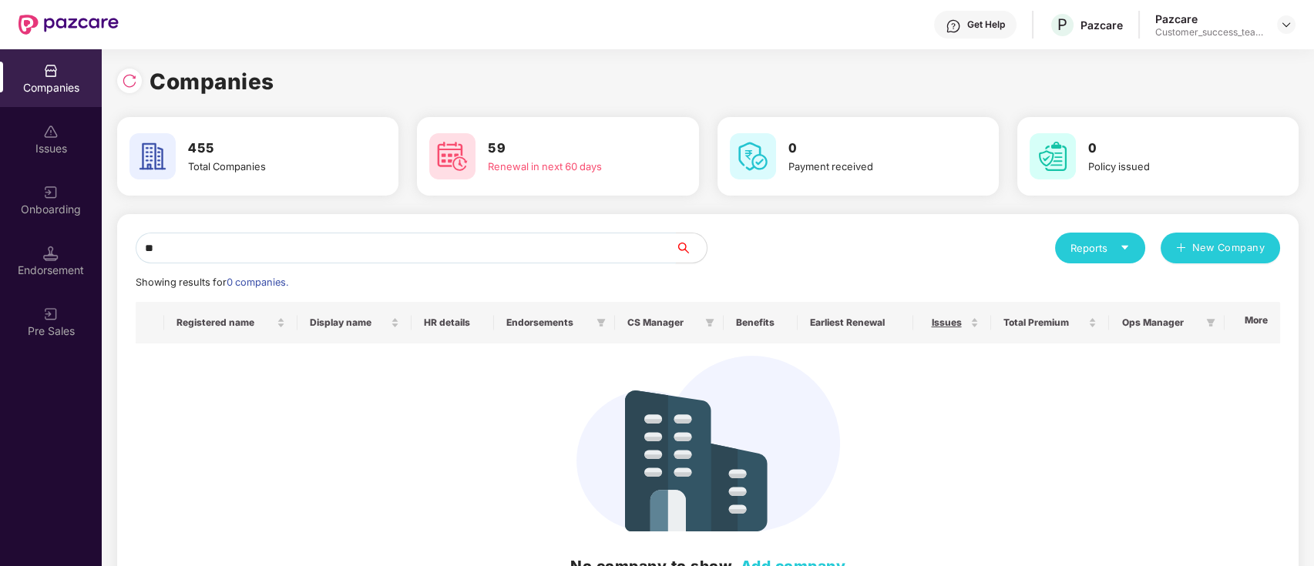
type input "*"
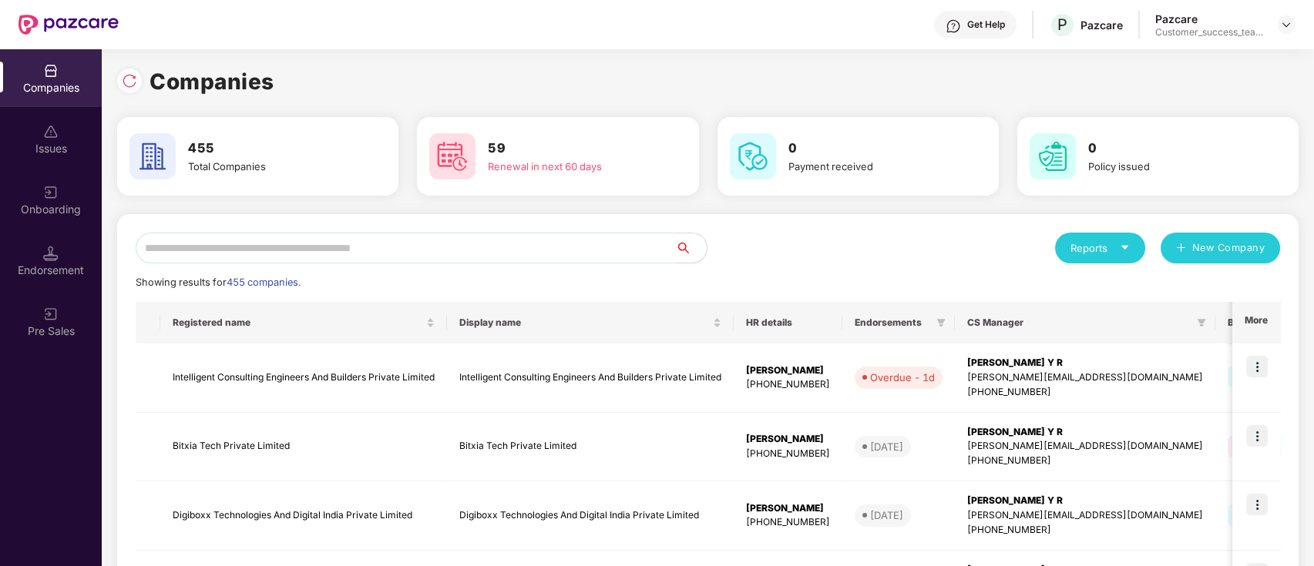
click at [355, 247] on input "text" at bounding box center [406, 248] width 540 height 31
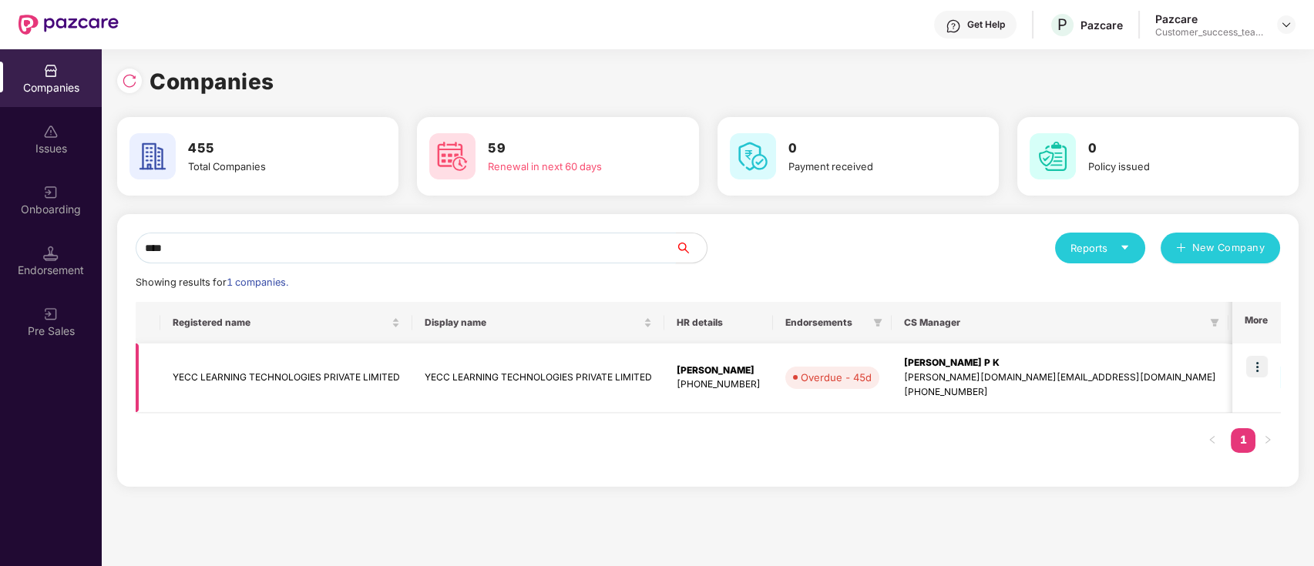
type input "****"
click at [1259, 368] on img at bounding box center [1257, 367] width 22 height 22
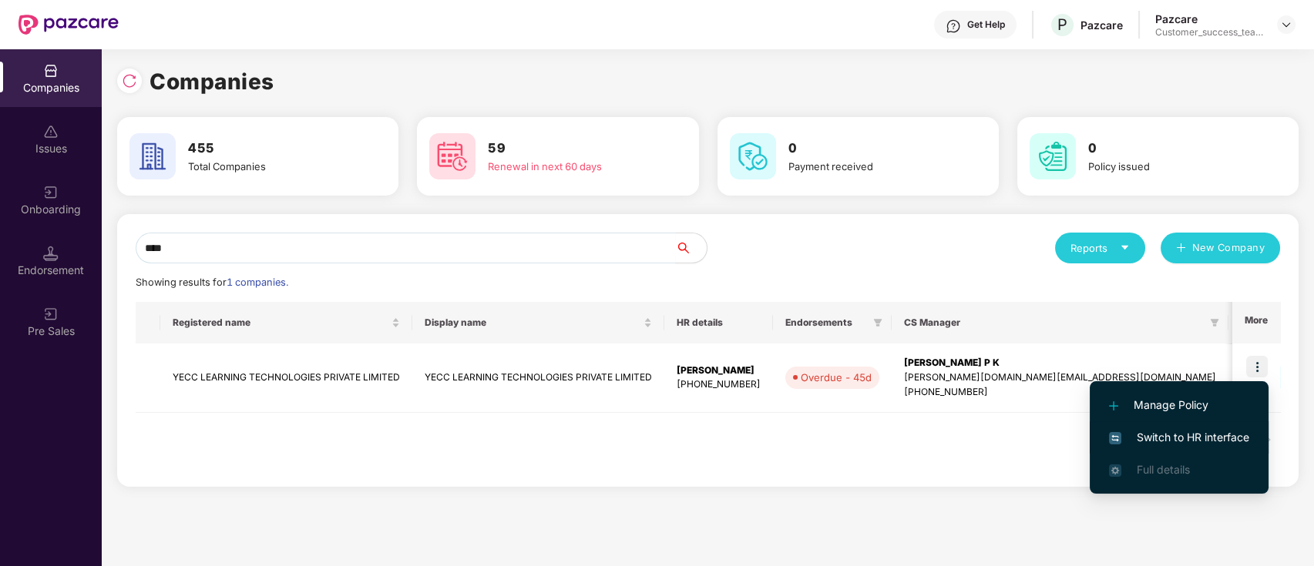
click at [1218, 435] on span "Switch to HR interface" at bounding box center [1179, 437] width 140 height 17
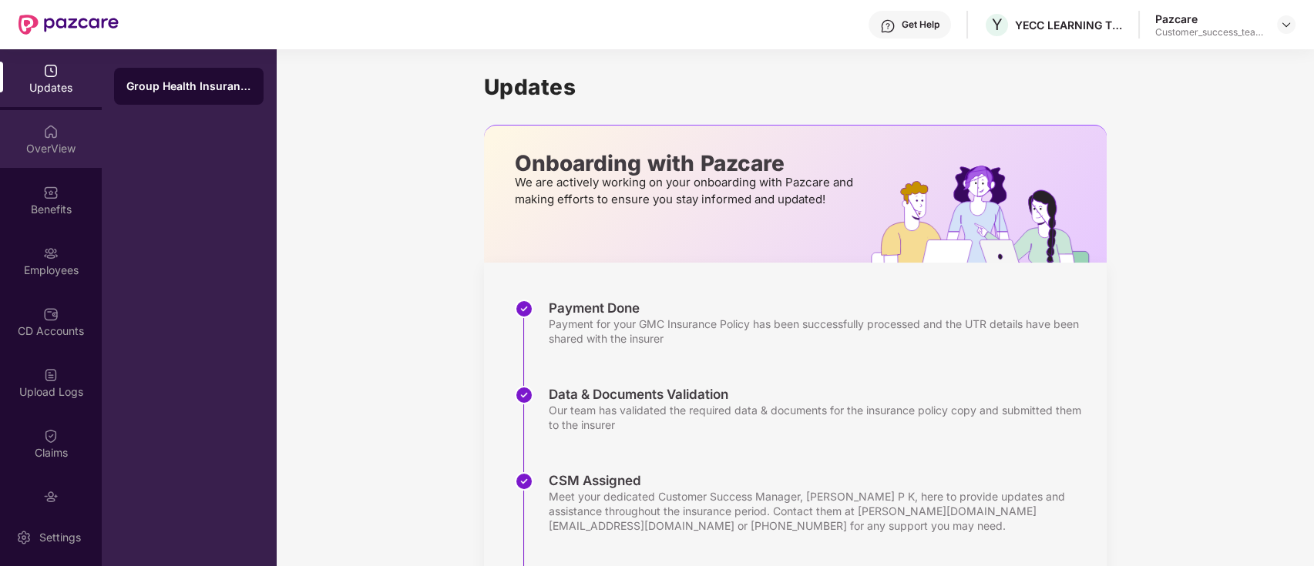
click at [74, 150] on div "OverView" at bounding box center [51, 148] width 102 height 15
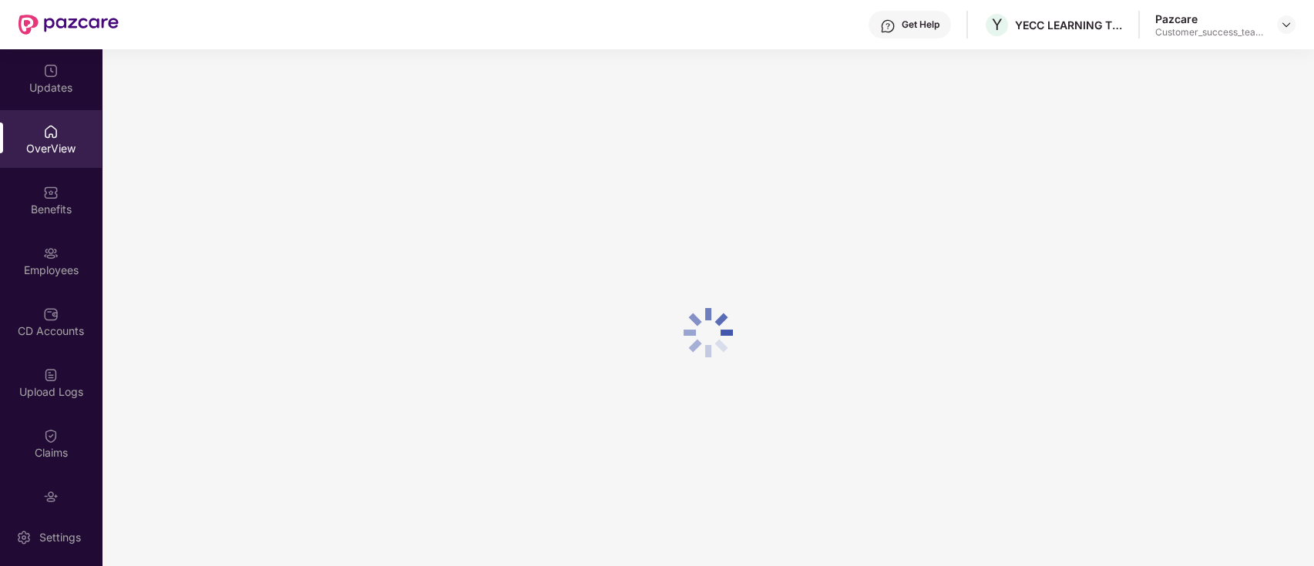
click at [76, 216] on div "Benefits" at bounding box center [51, 209] width 102 height 15
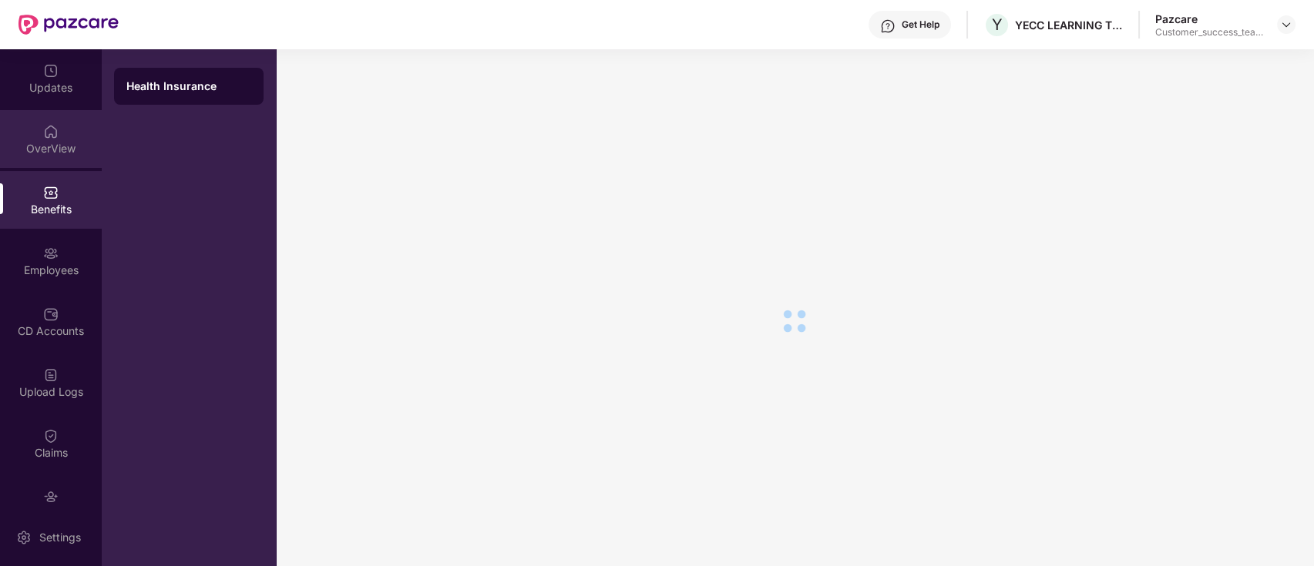
click at [62, 139] on div "OverView" at bounding box center [51, 139] width 102 height 58
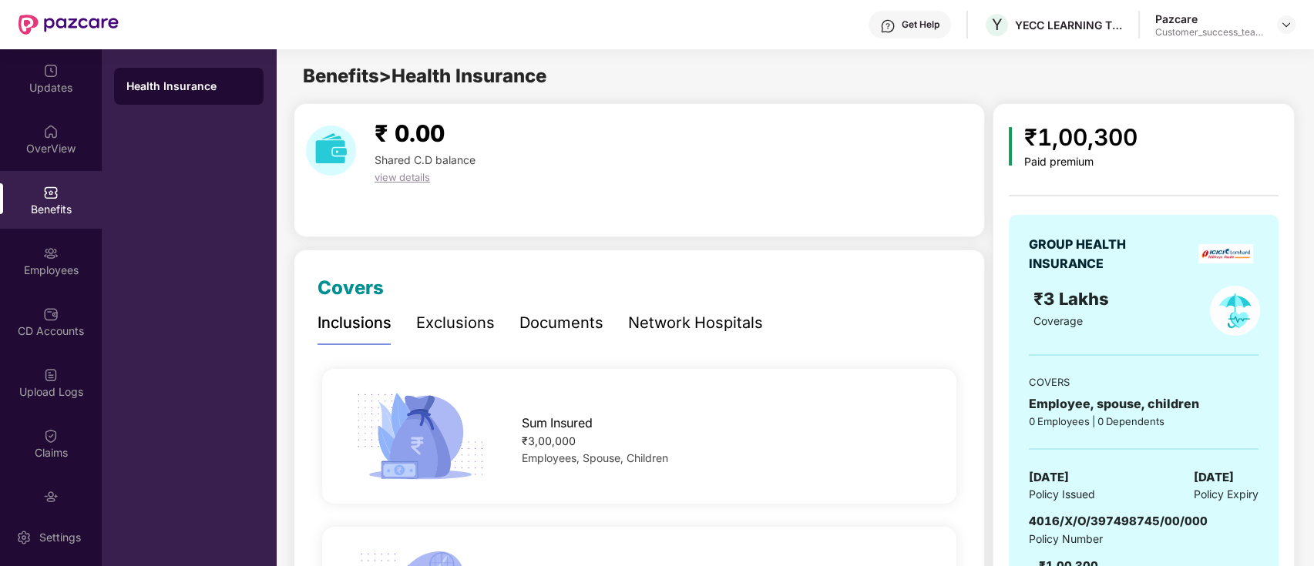
click at [128, 104] on div "Health Insurance" at bounding box center [189, 86] width 150 height 37
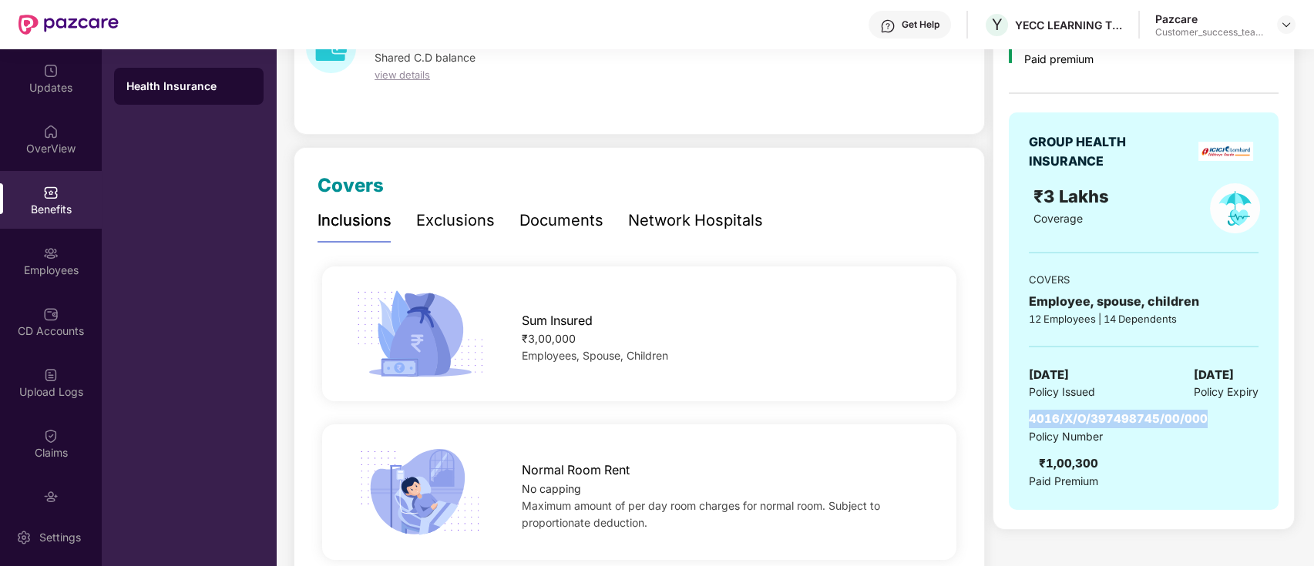
drag, startPoint x: 1214, startPoint y: 425, endPoint x: 1008, endPoint y: 425, distance: 205.8
click at [1009, 425] on div "GROUP HEALTH INSURANCE ₹3 Lakhs Coverage COVERS Employee, spouse, children 12 E…" at bounding box center [1144, 312] width 270 height 398
copy span "4016/X/O/397498745/00/000"
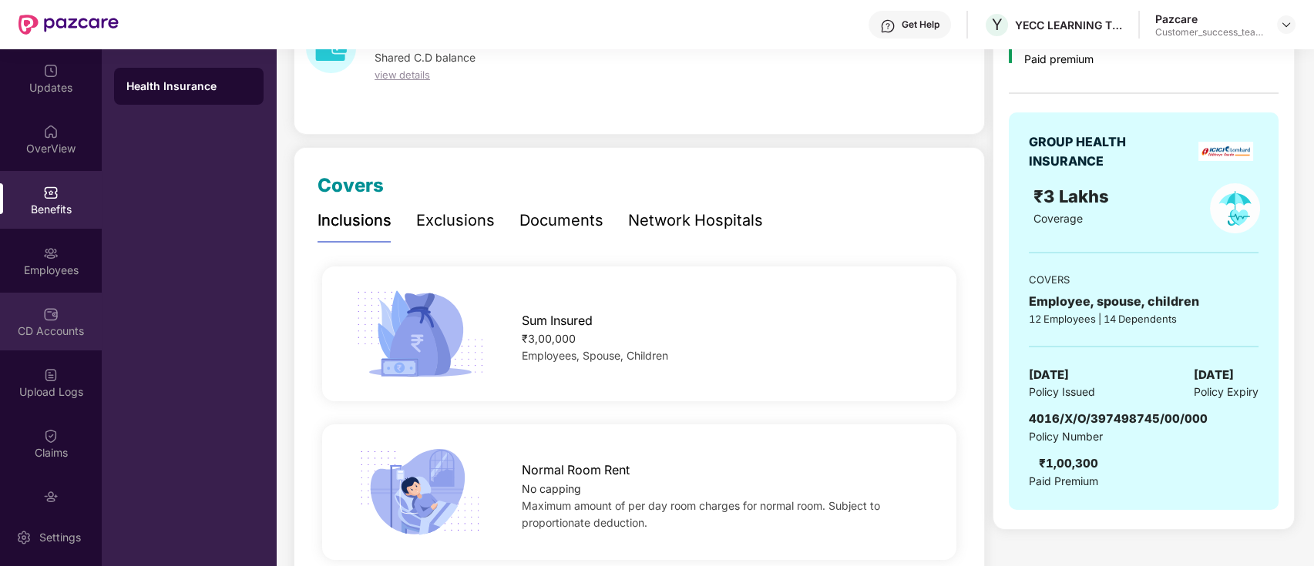
click at [69, 297] on div "CD Accounts" at bounding box center [51, 322] width 102 height 58
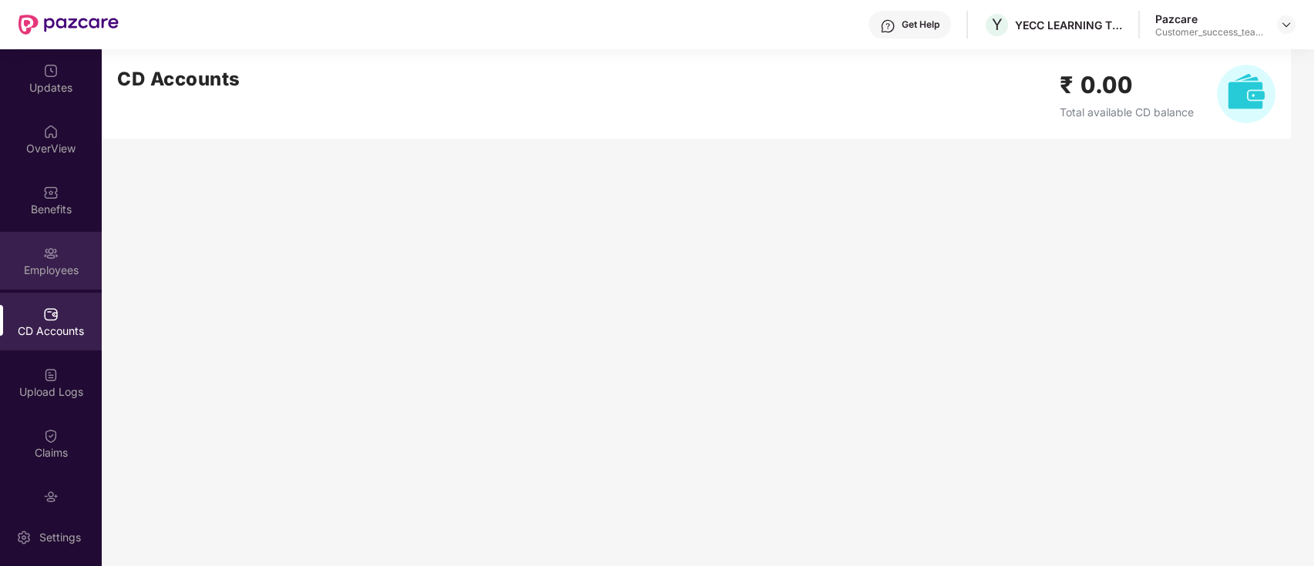
click at [71, 266] on div "Employees" at bounding box center [51, 270] width 102 height 15
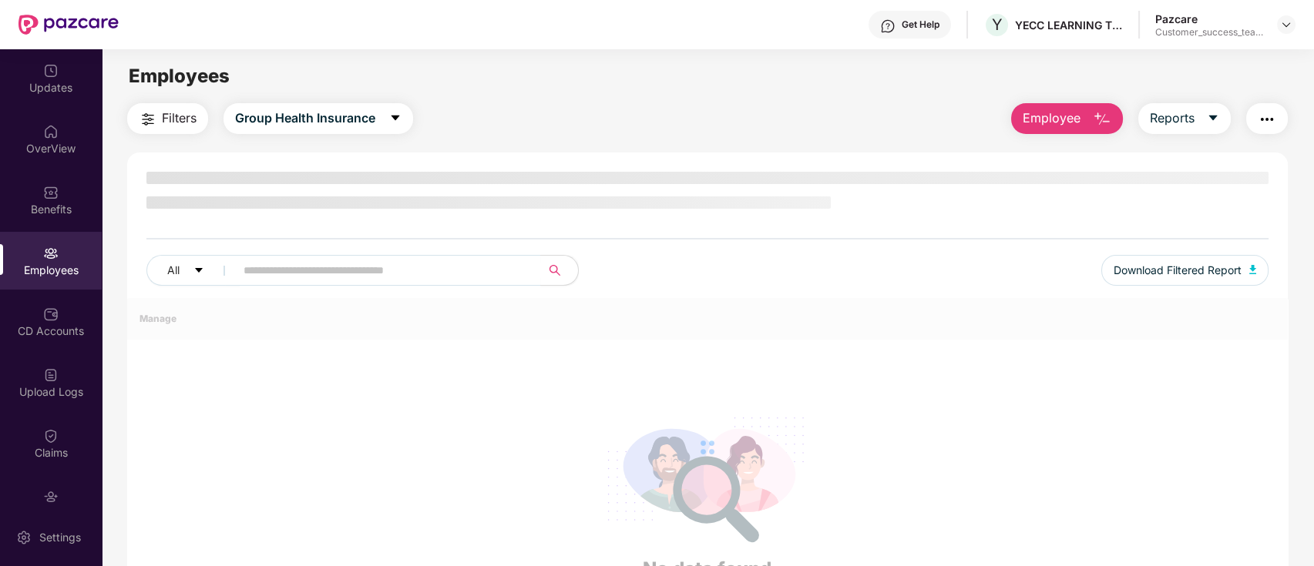
click at [68, 261] on div "Employees" at bounding box center [51, 261] width 102 height 58
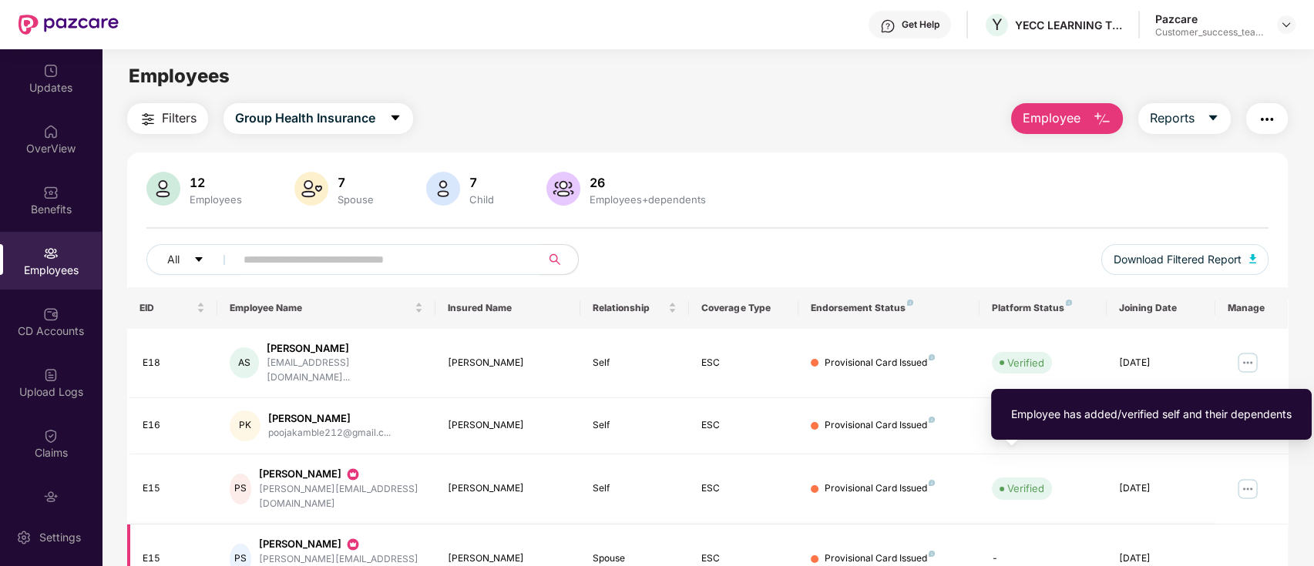
scroll to position [379, 0]
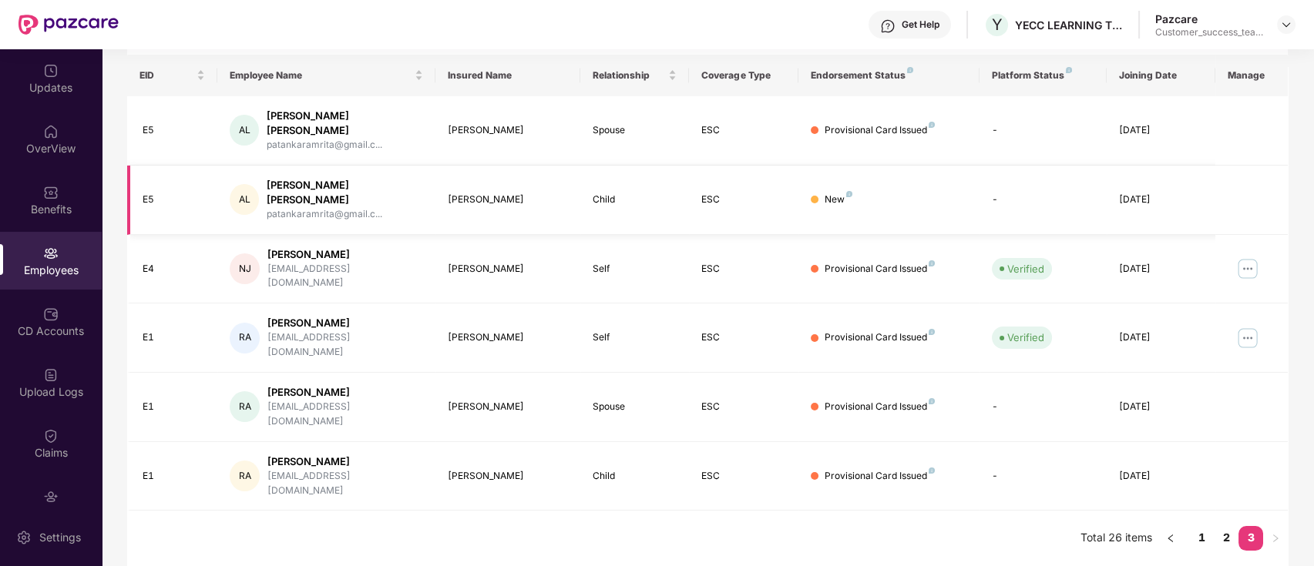
scroll to position [0, 0]
